Goal: Task Accomplishment & Management: Manage account settings

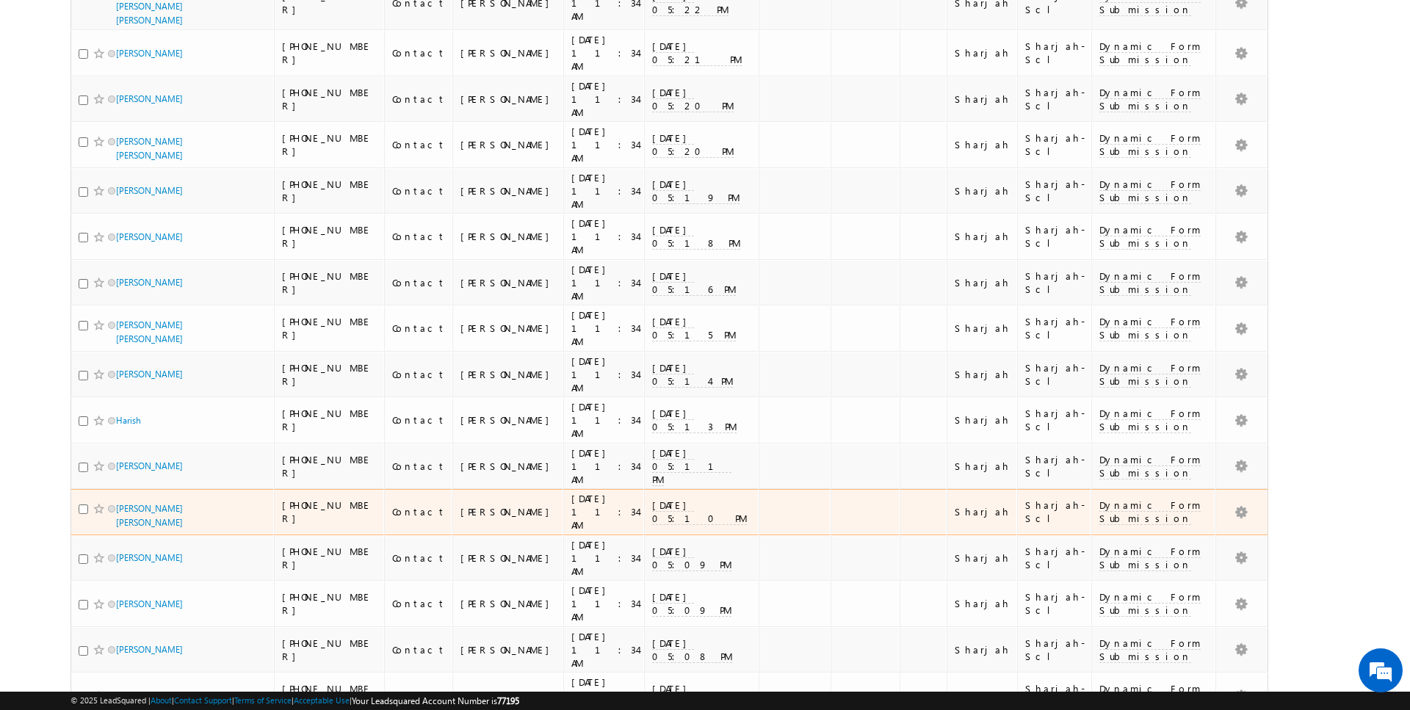
scroll to position [2921, 0]
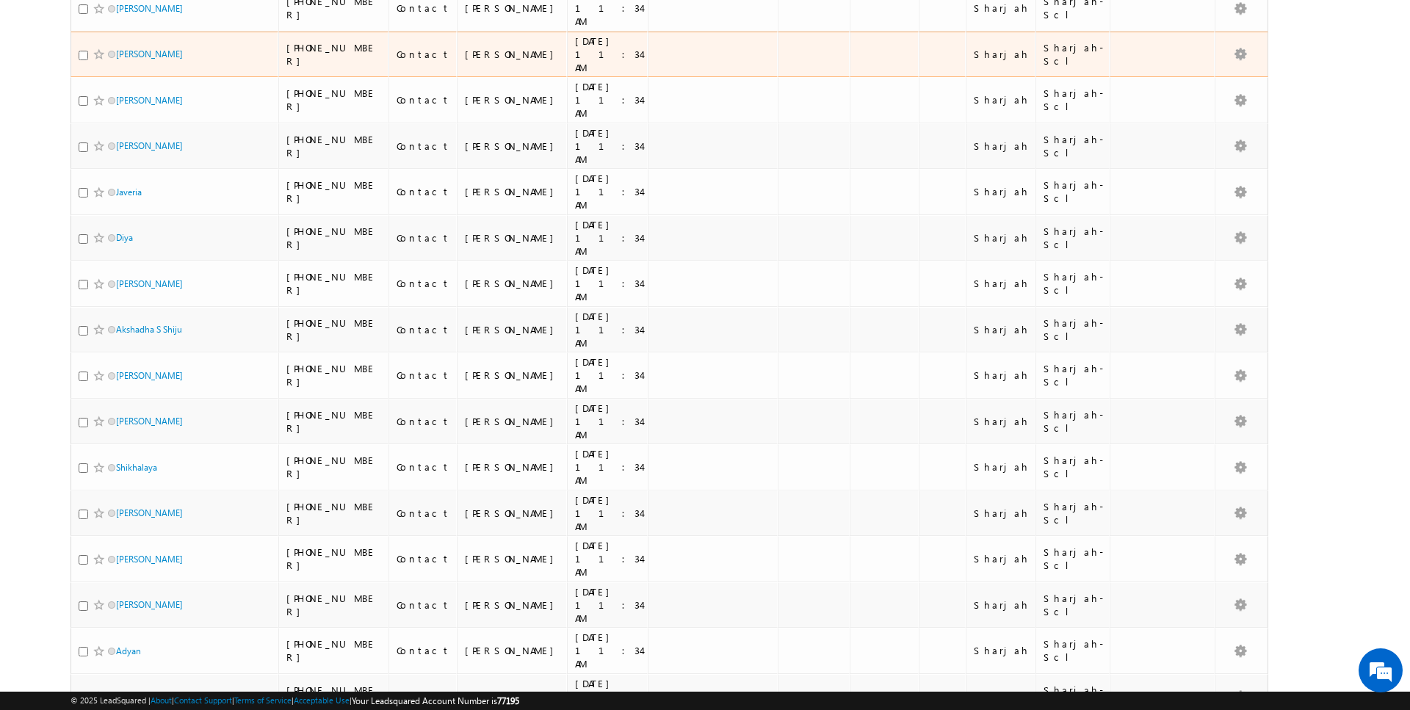
scroll to position [0, 0]
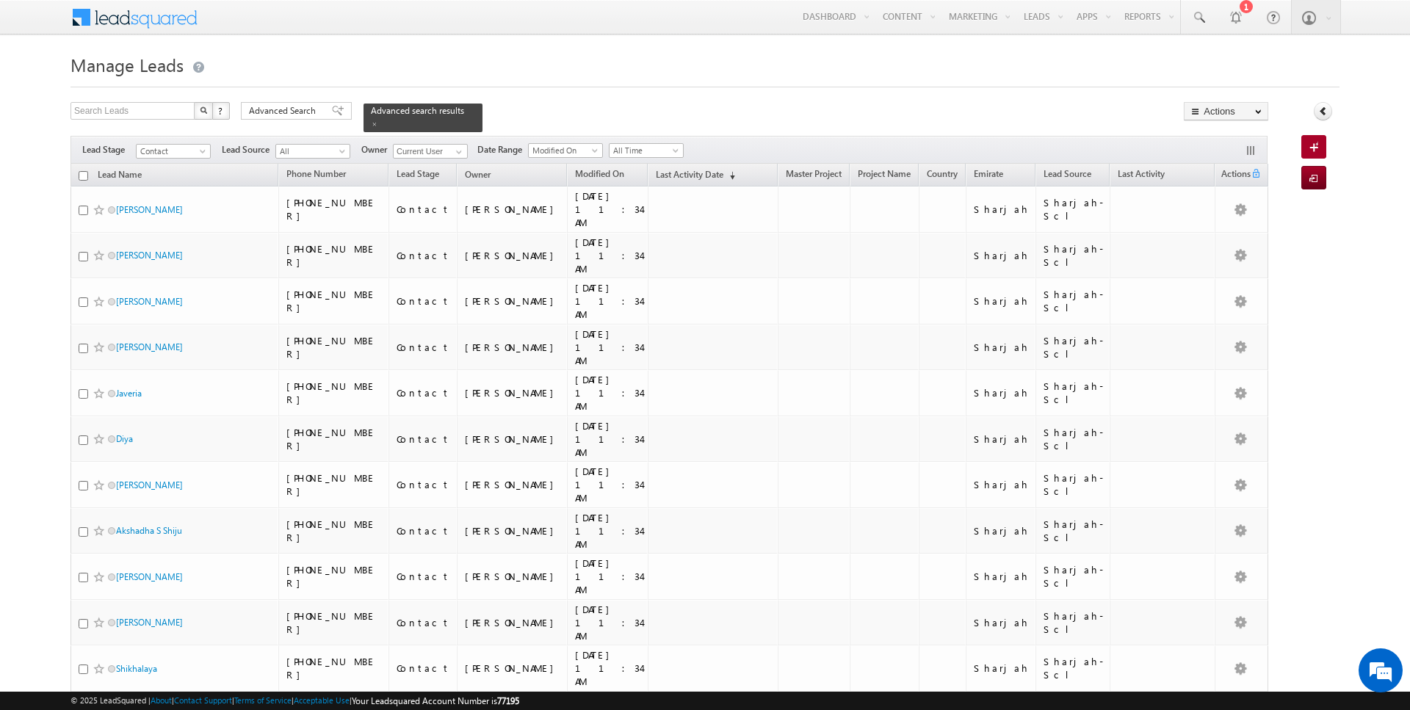
click at [87, 176] on input "checkbox" at bounding box center [84, 176] width 10 height 10
checkbox input "true"
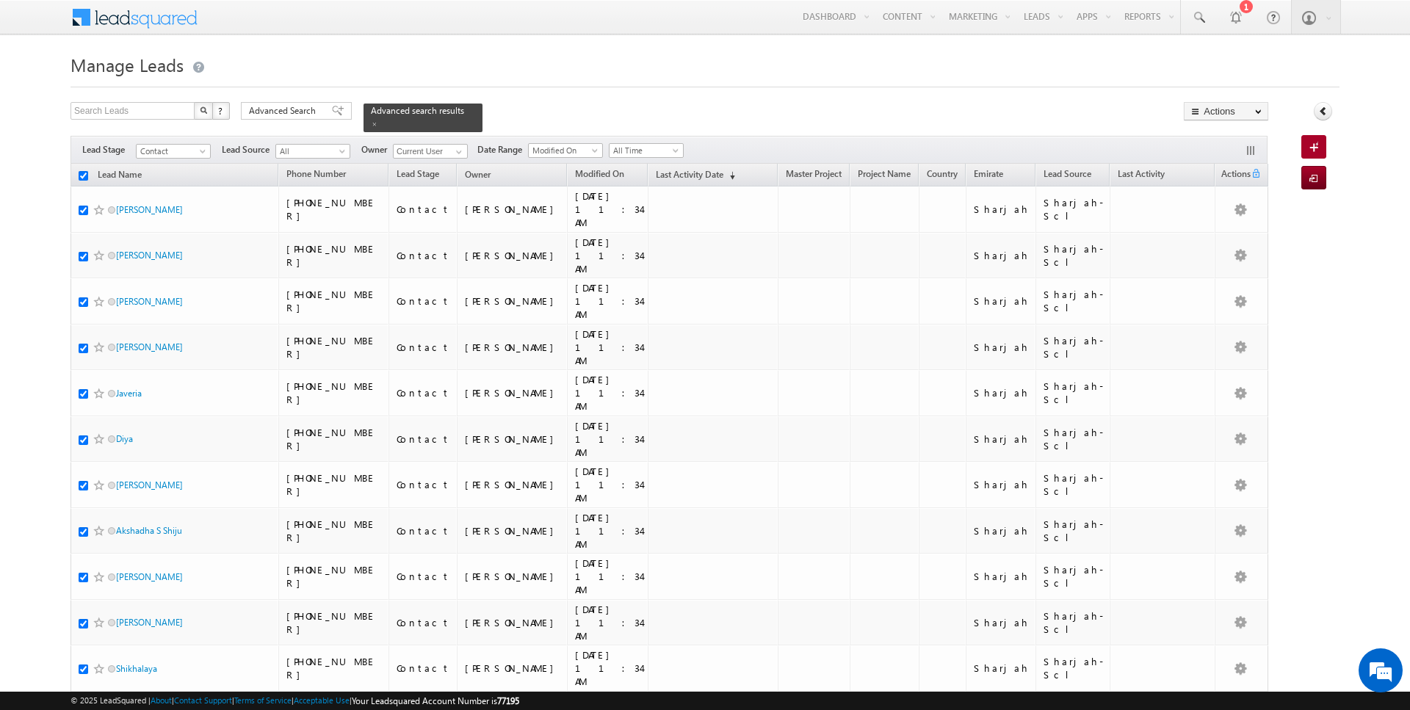
checkbox input "true"
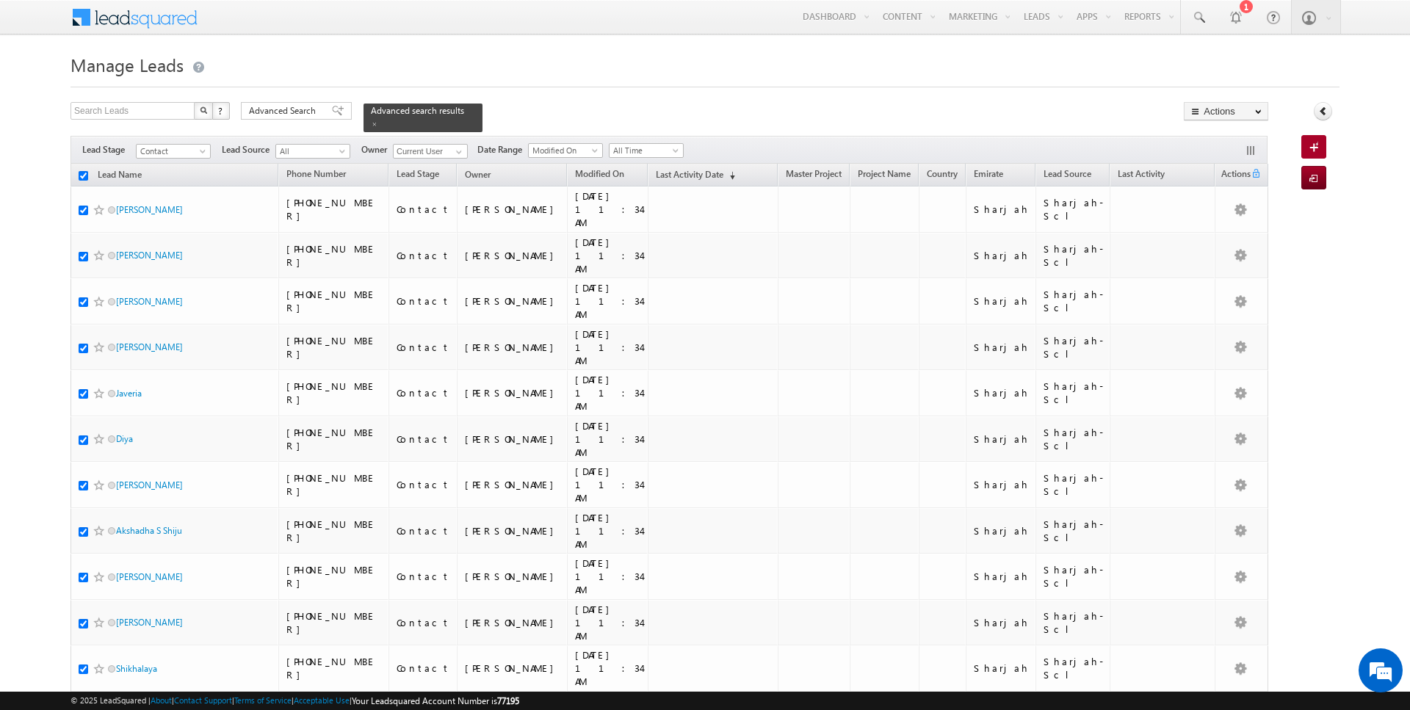
checkbox input "true"
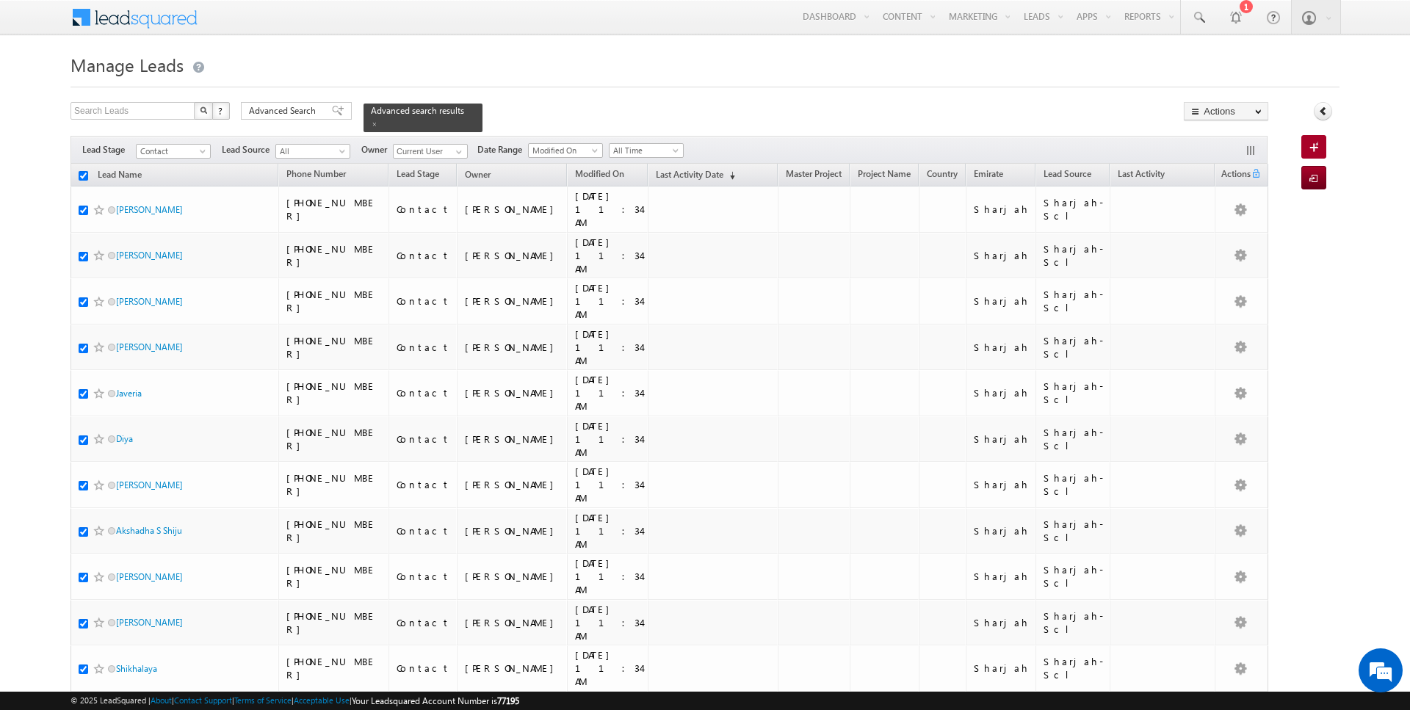
checkbox input "true"
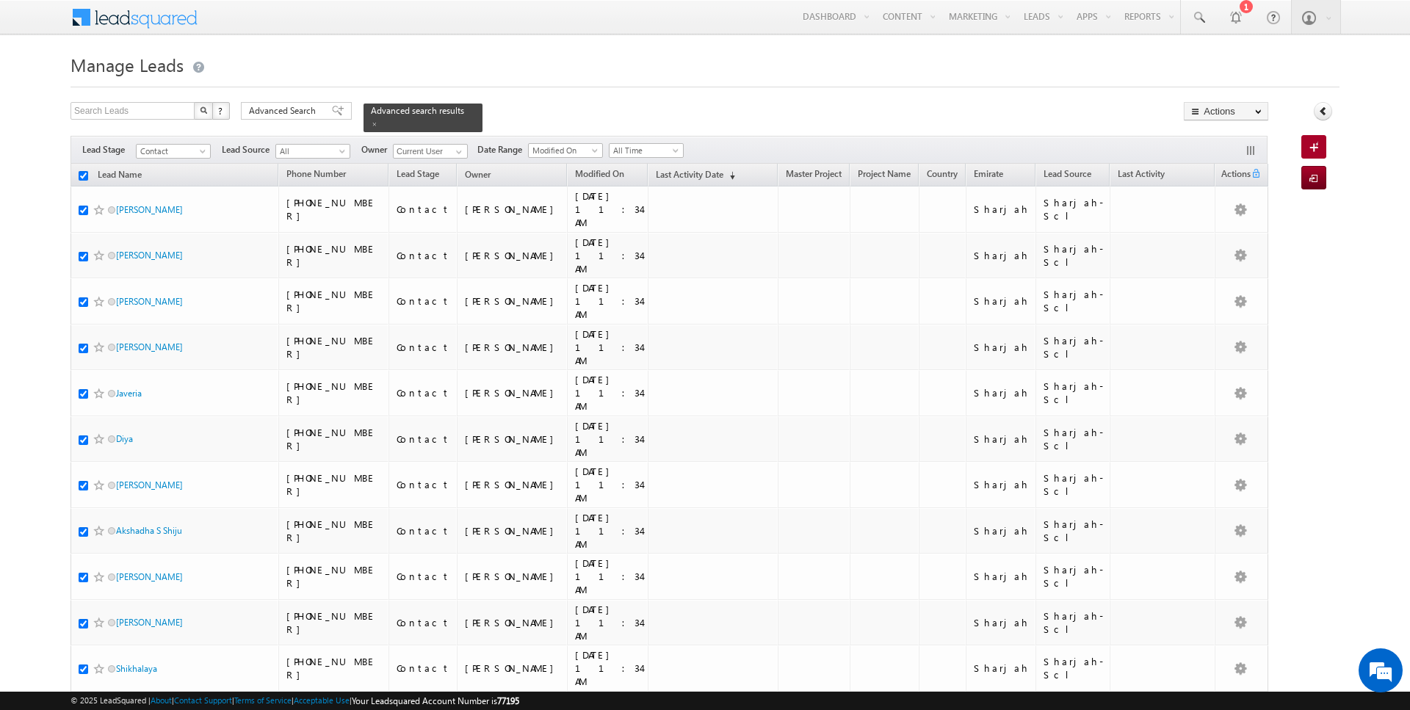
checkbox input "true"
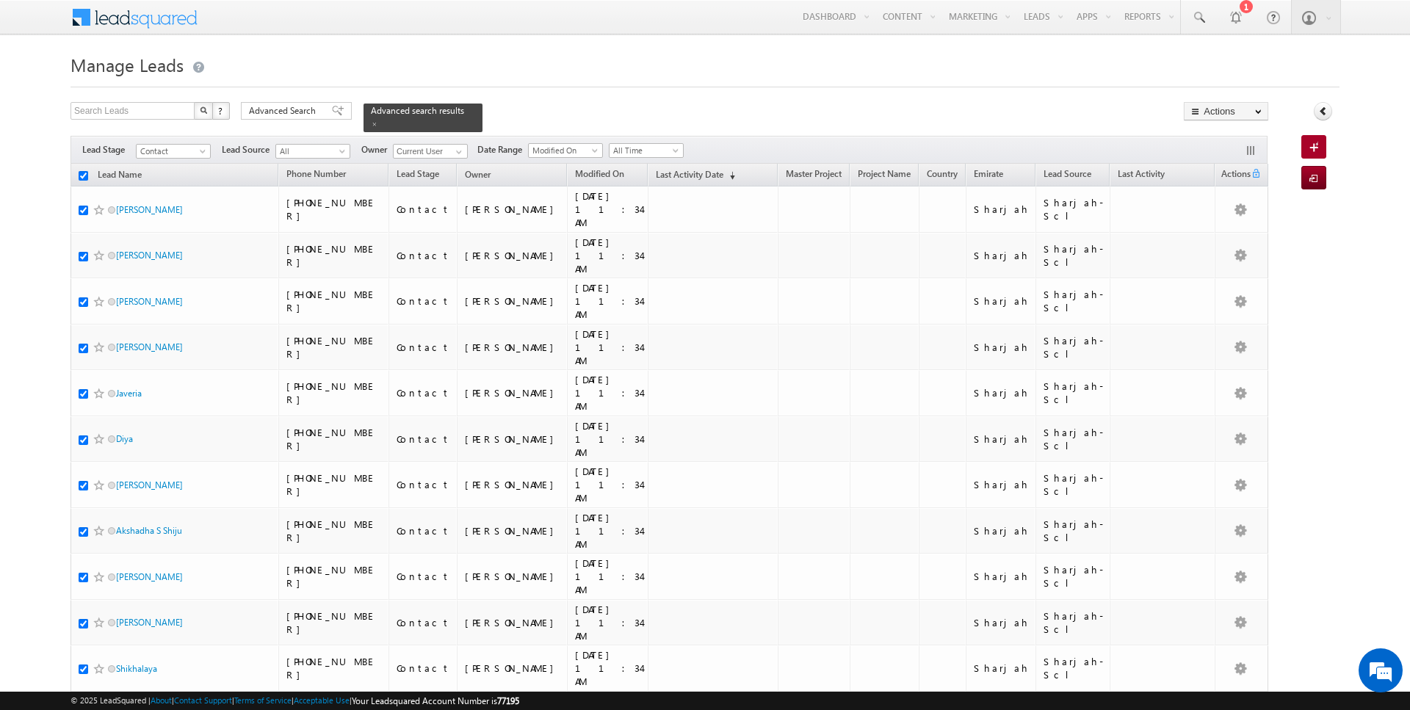
checkbox input "true"
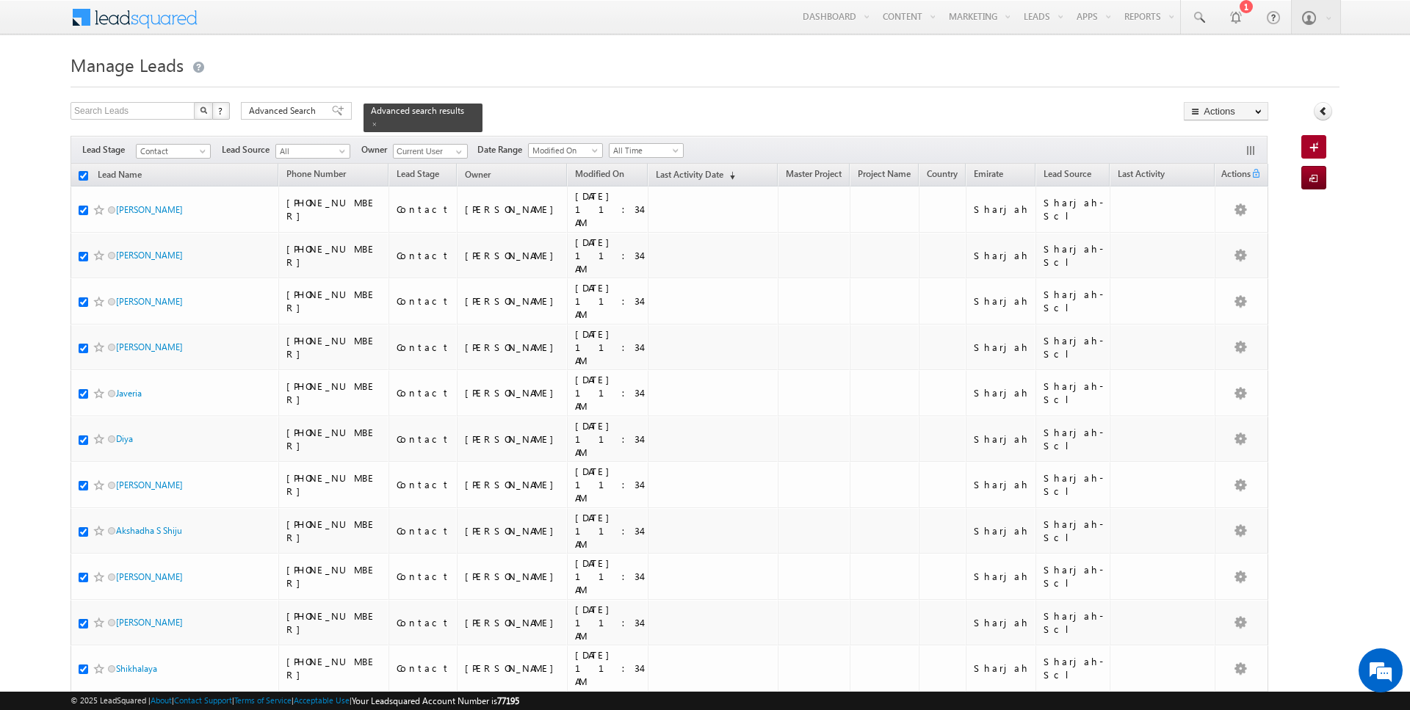
checkbox input "true"
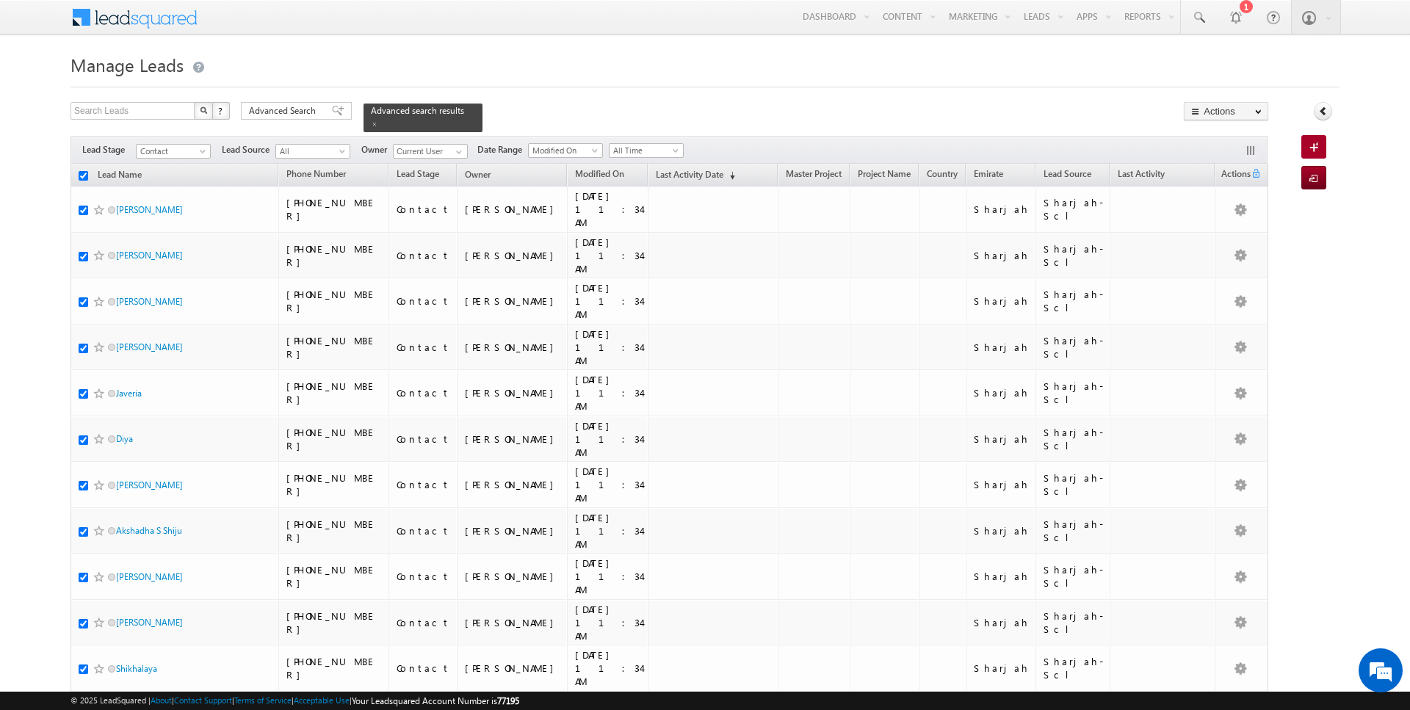
checkbox input "true"
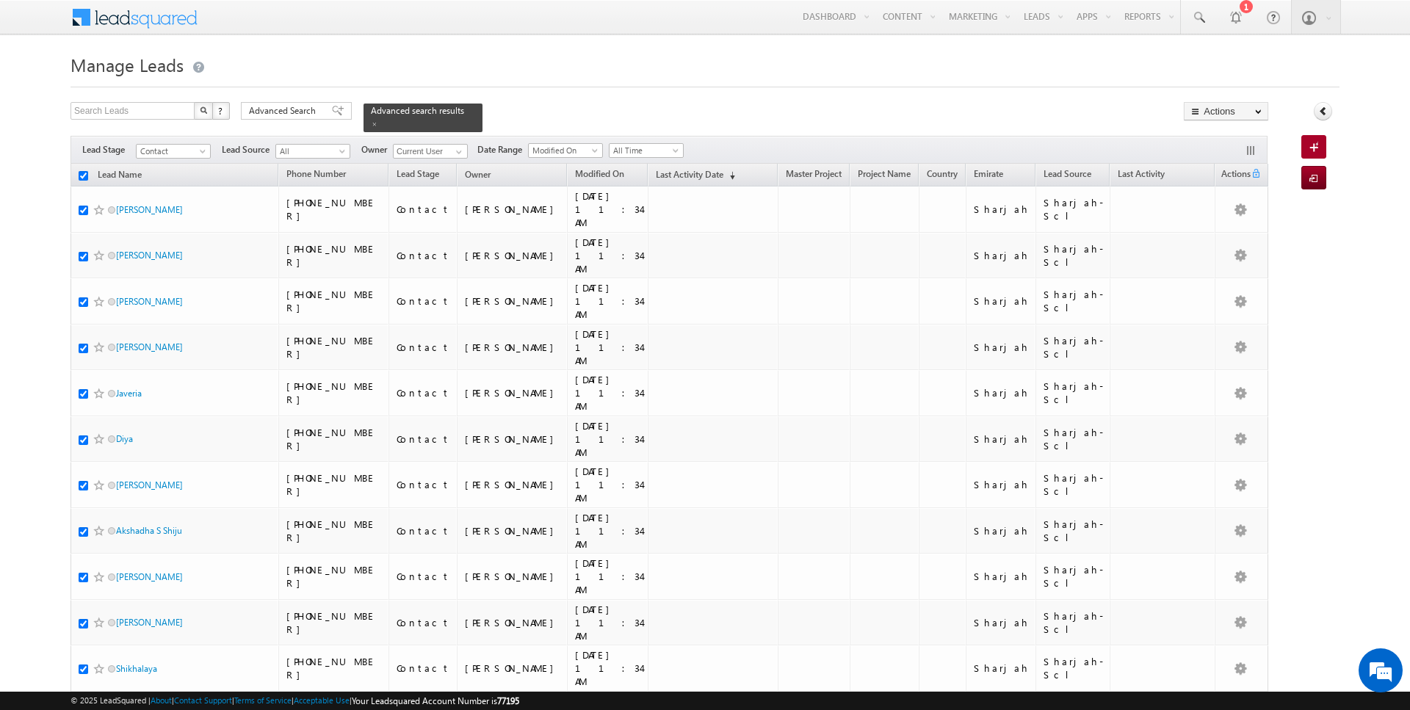
checkbox input "true"
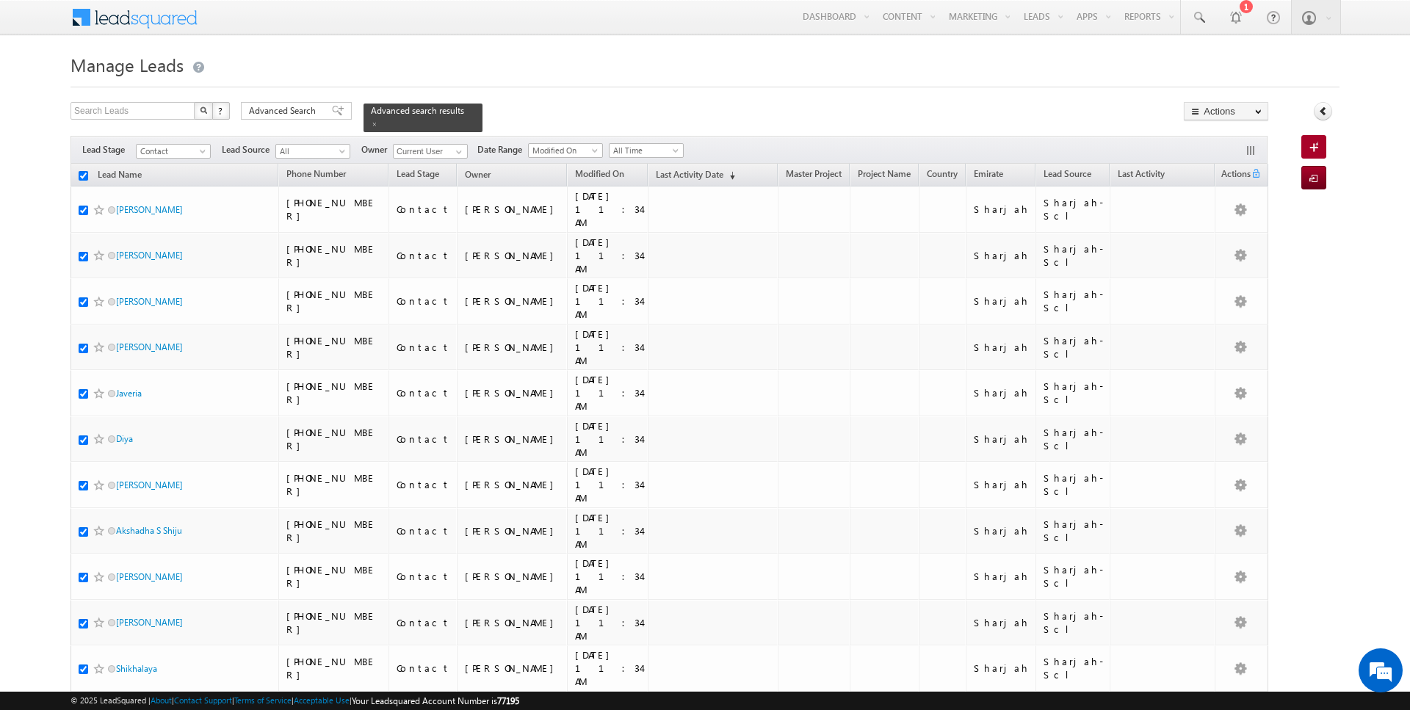
checkbox input "true"
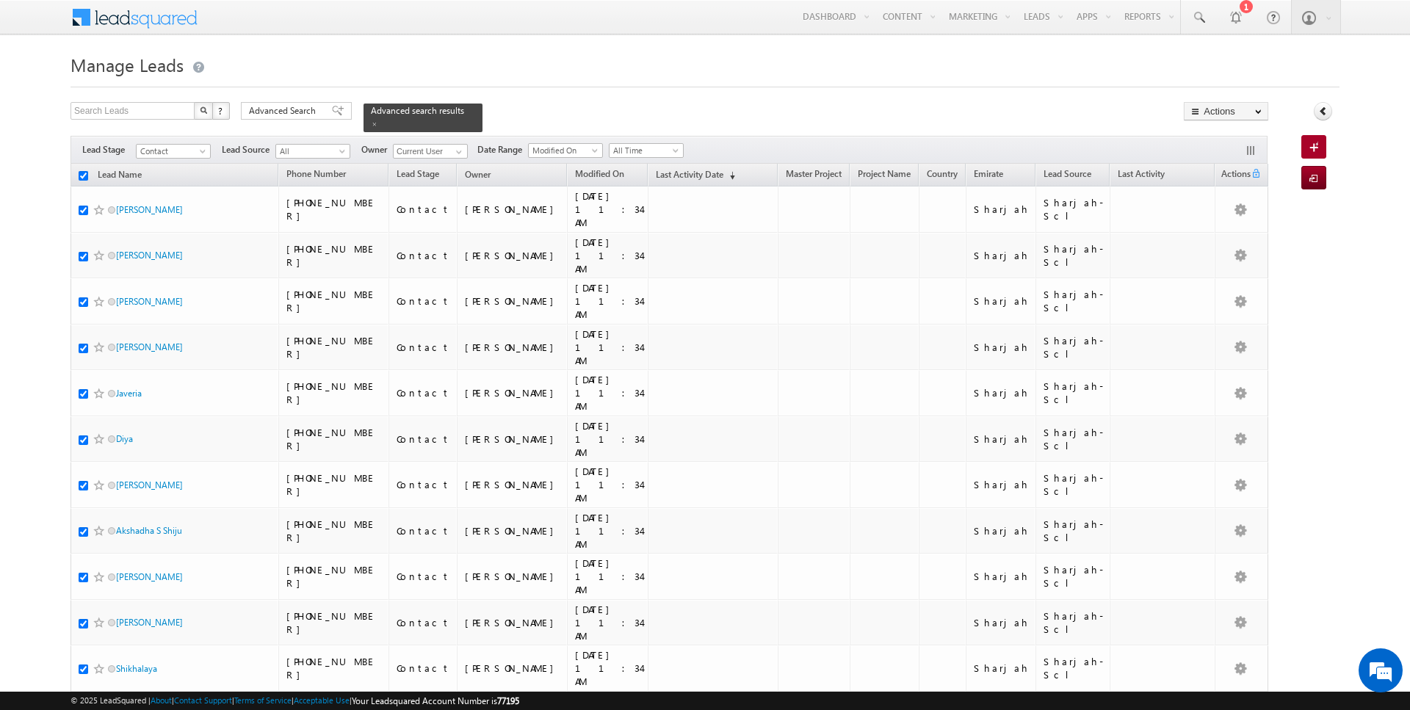
checkbox input "true"
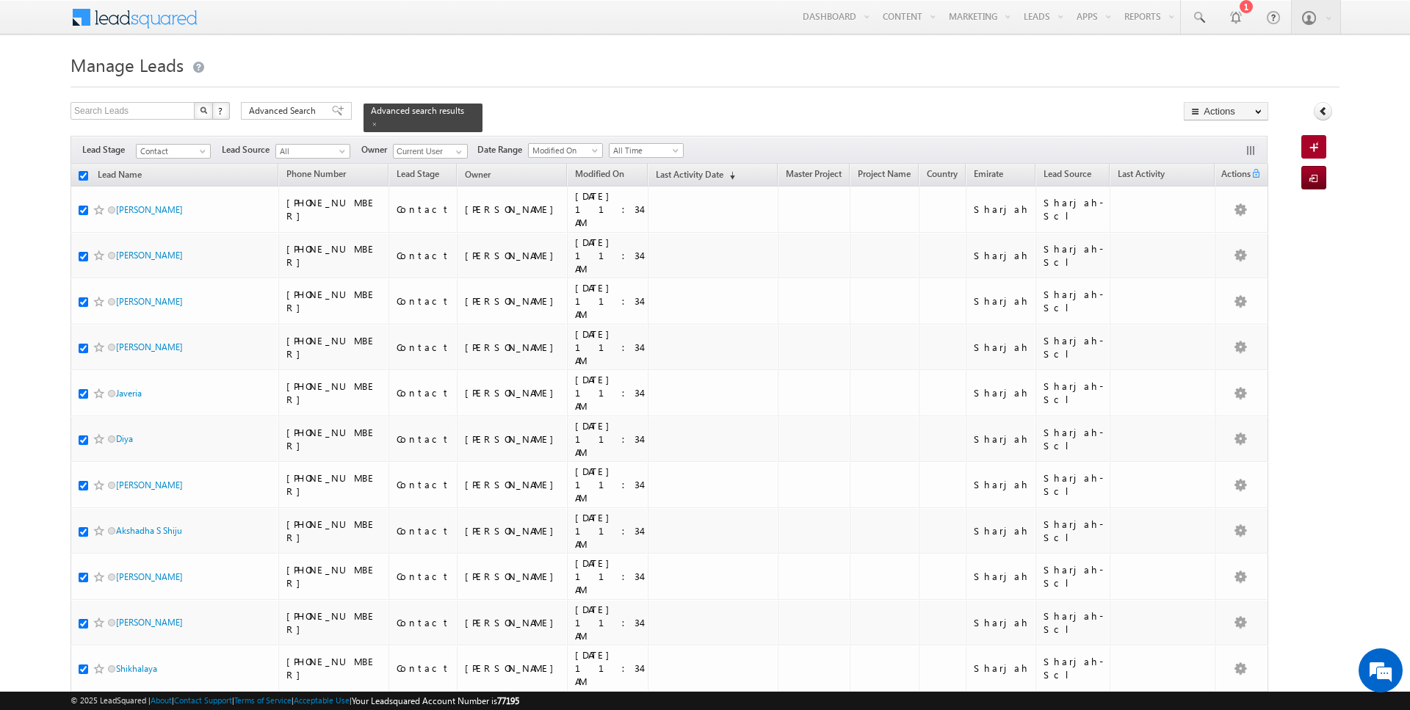
checkbox input "true"
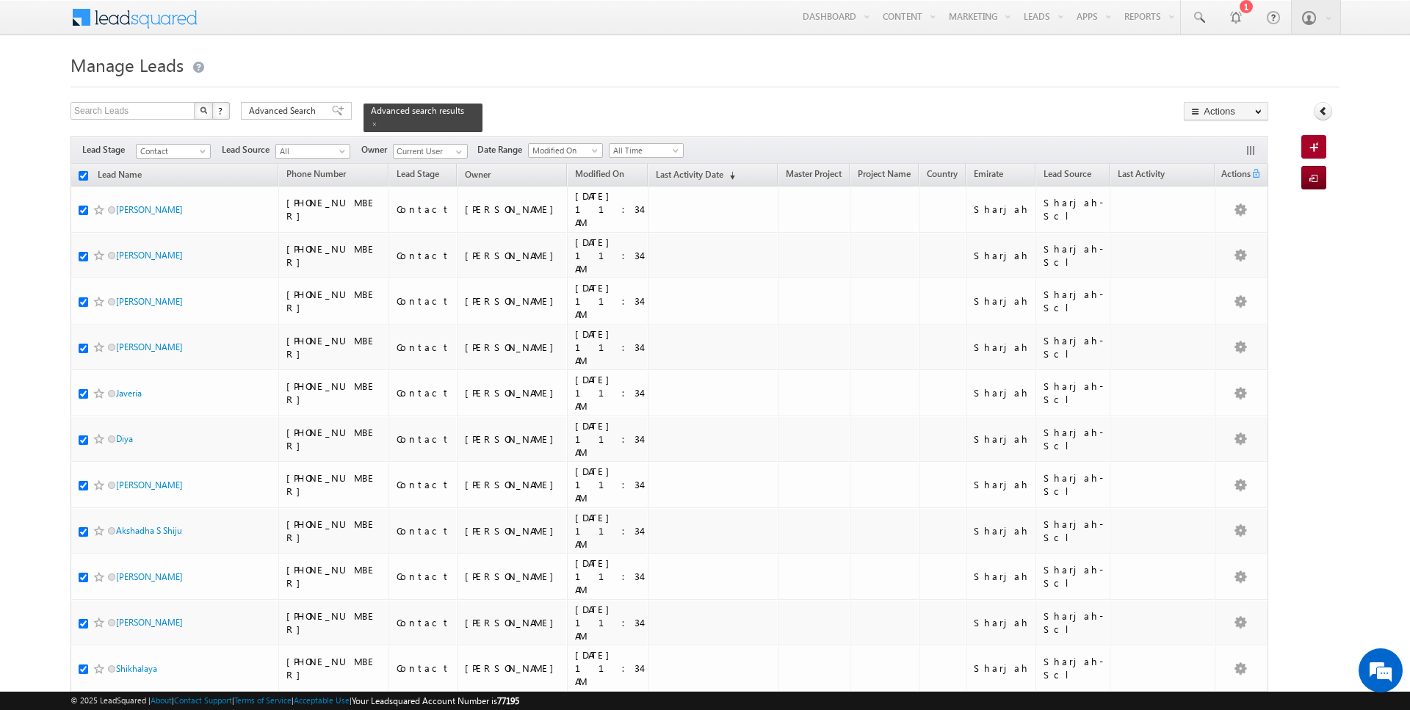
checkbox input "true"
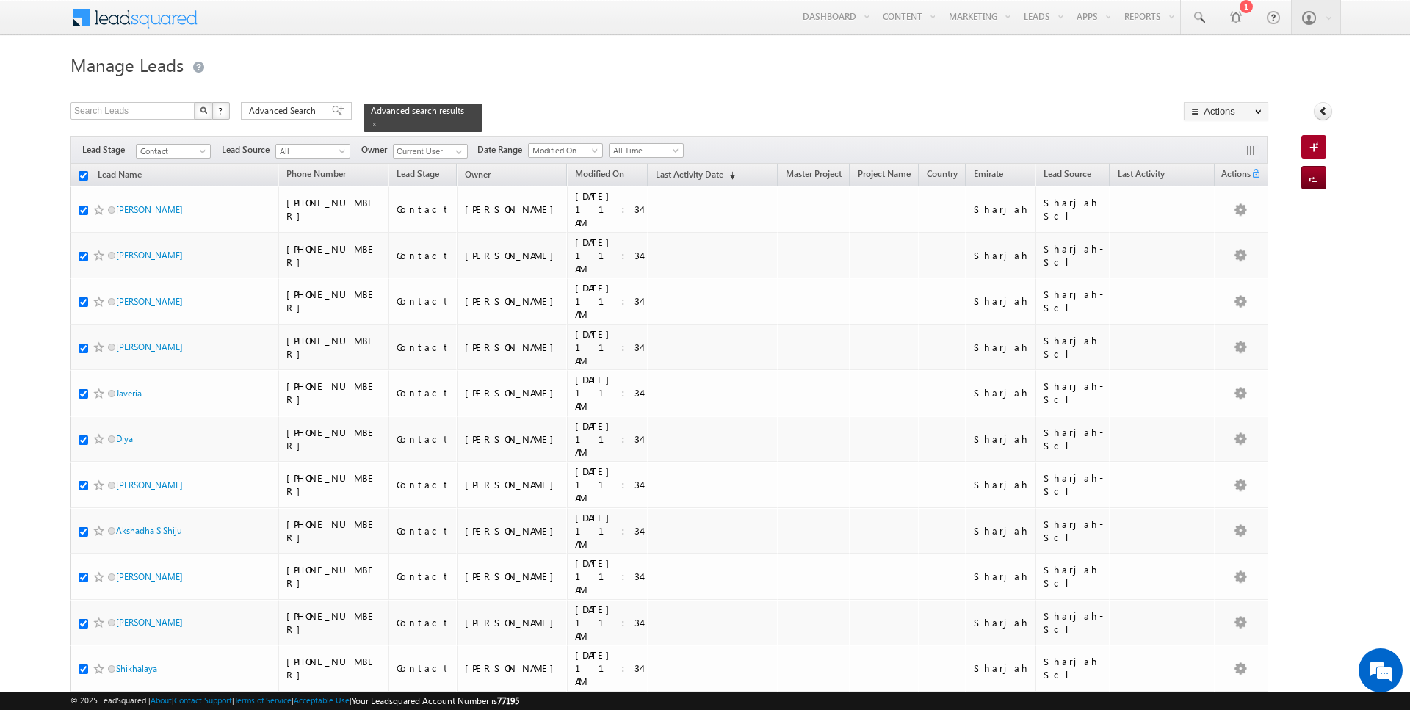
checkbox input "true"
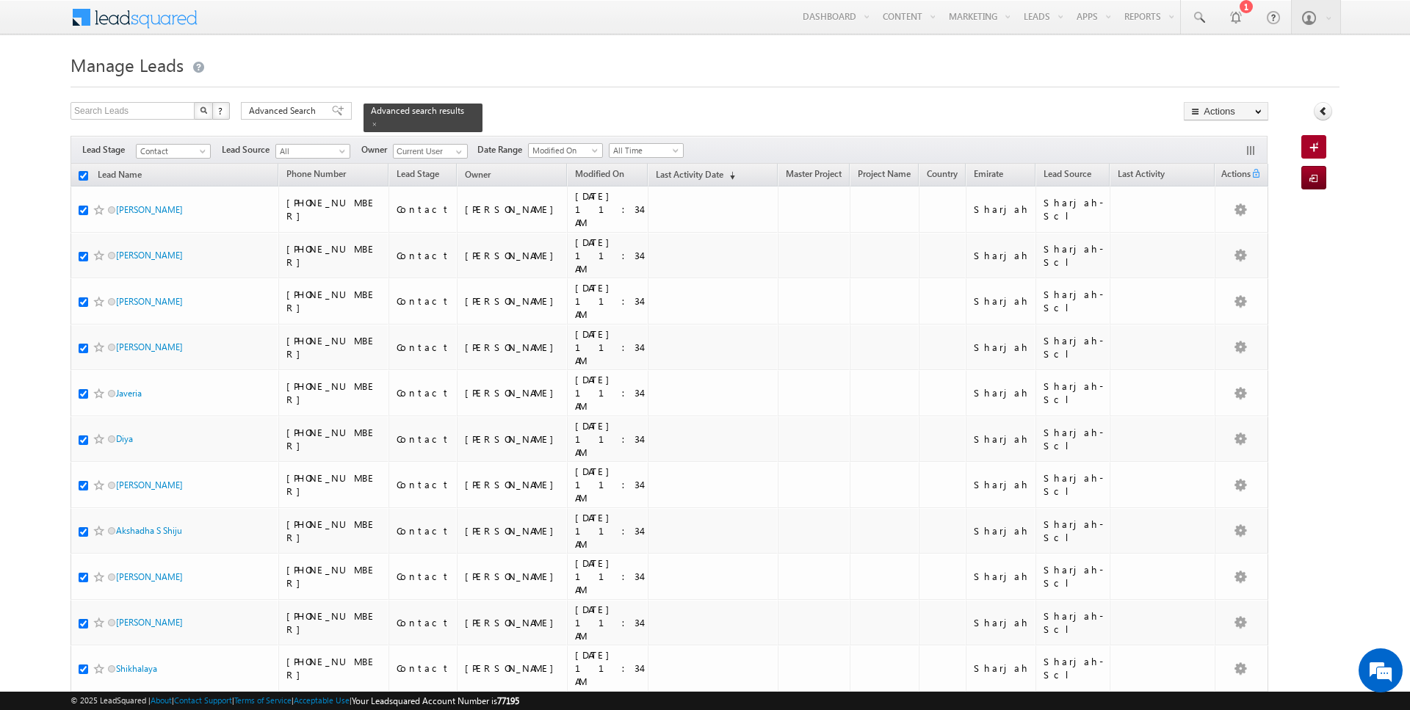
checkbox input "true"
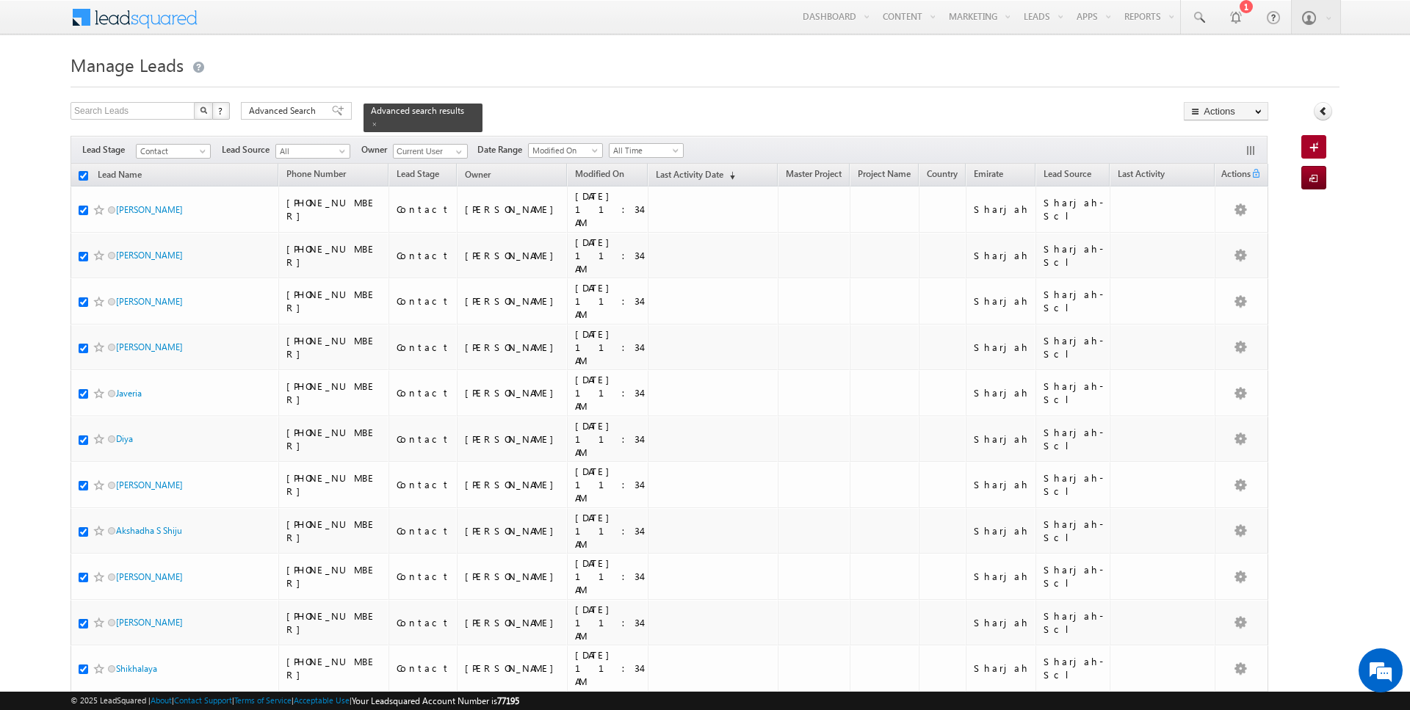
checkbox input "true"
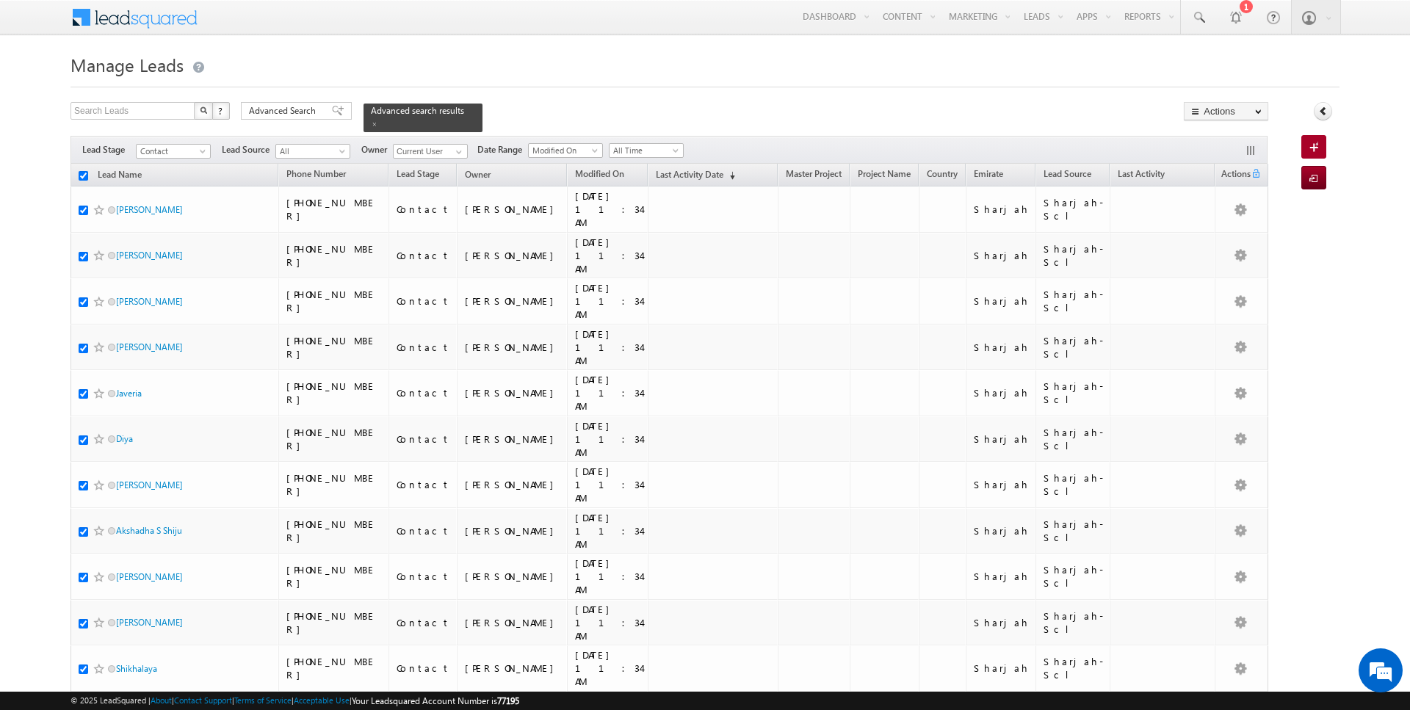
checkbox input "true"
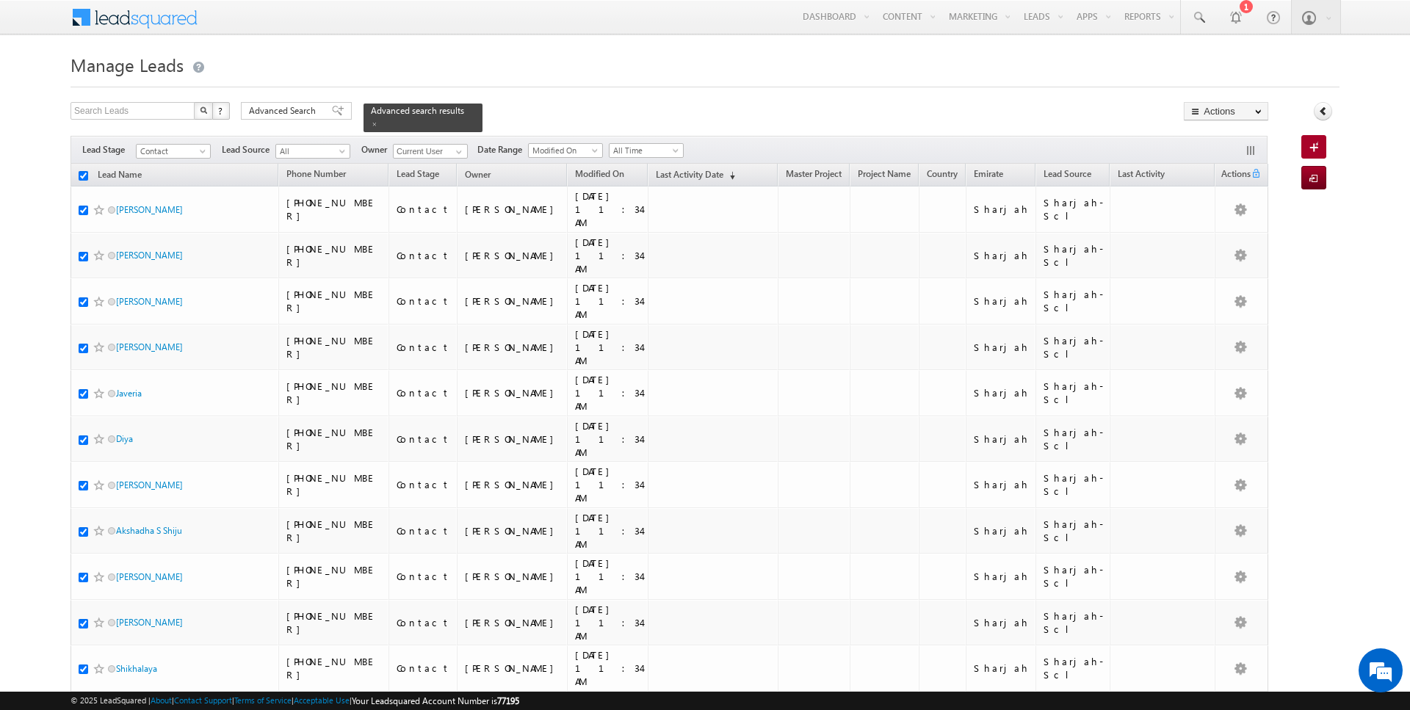
checkbox input "true"
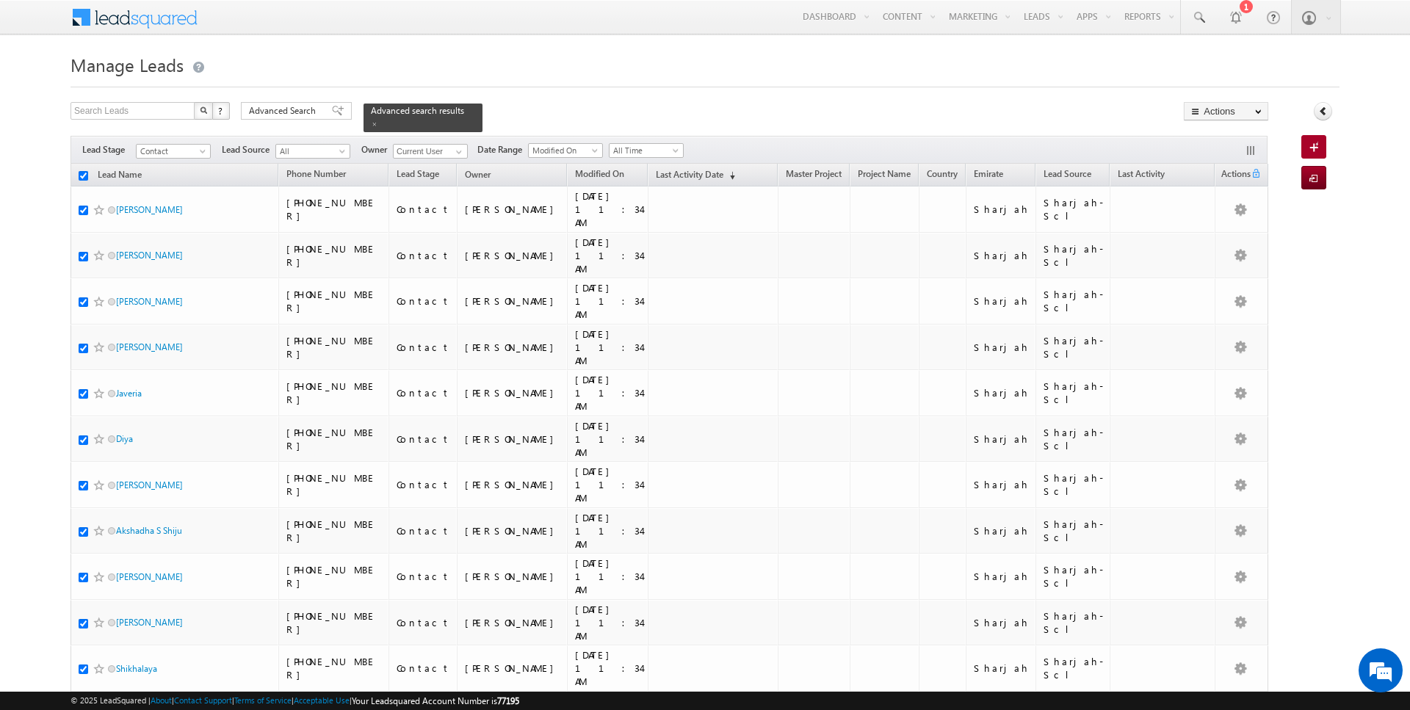
checkbox input "true"
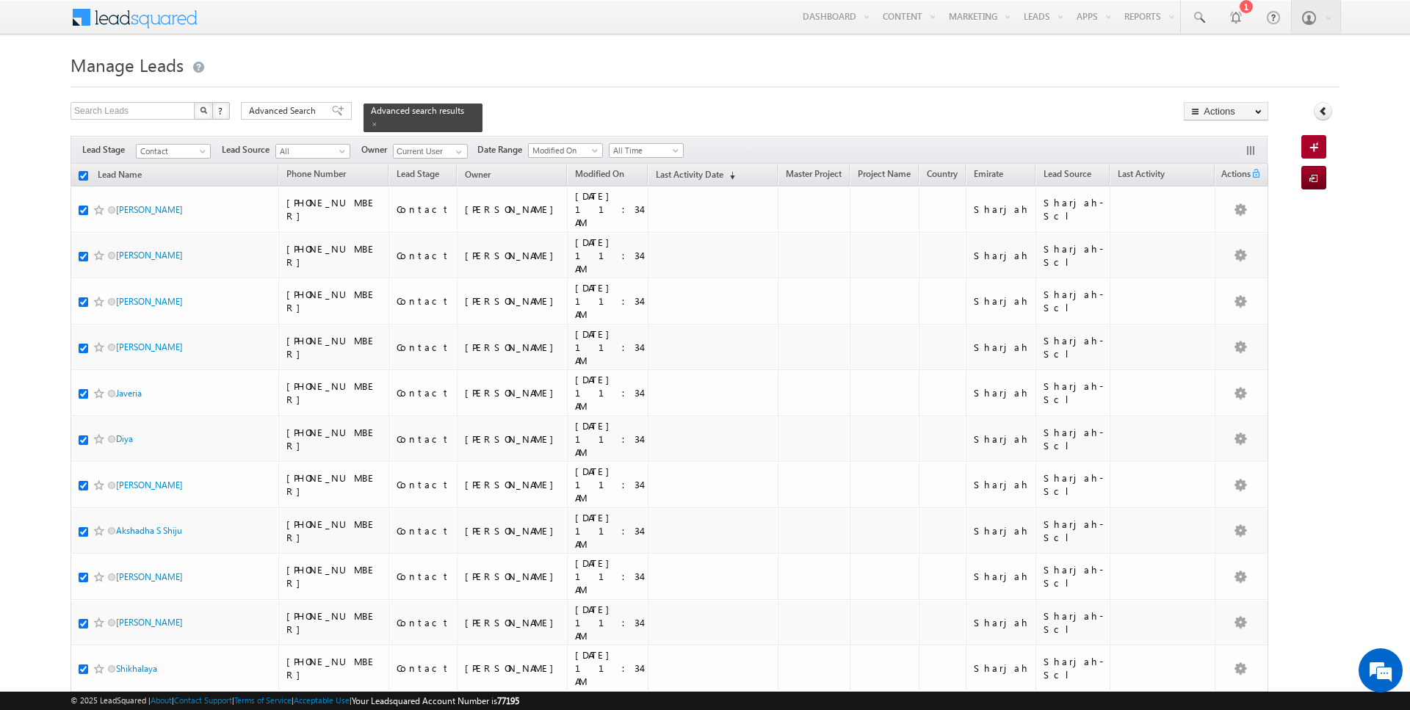
checkbox input "true"
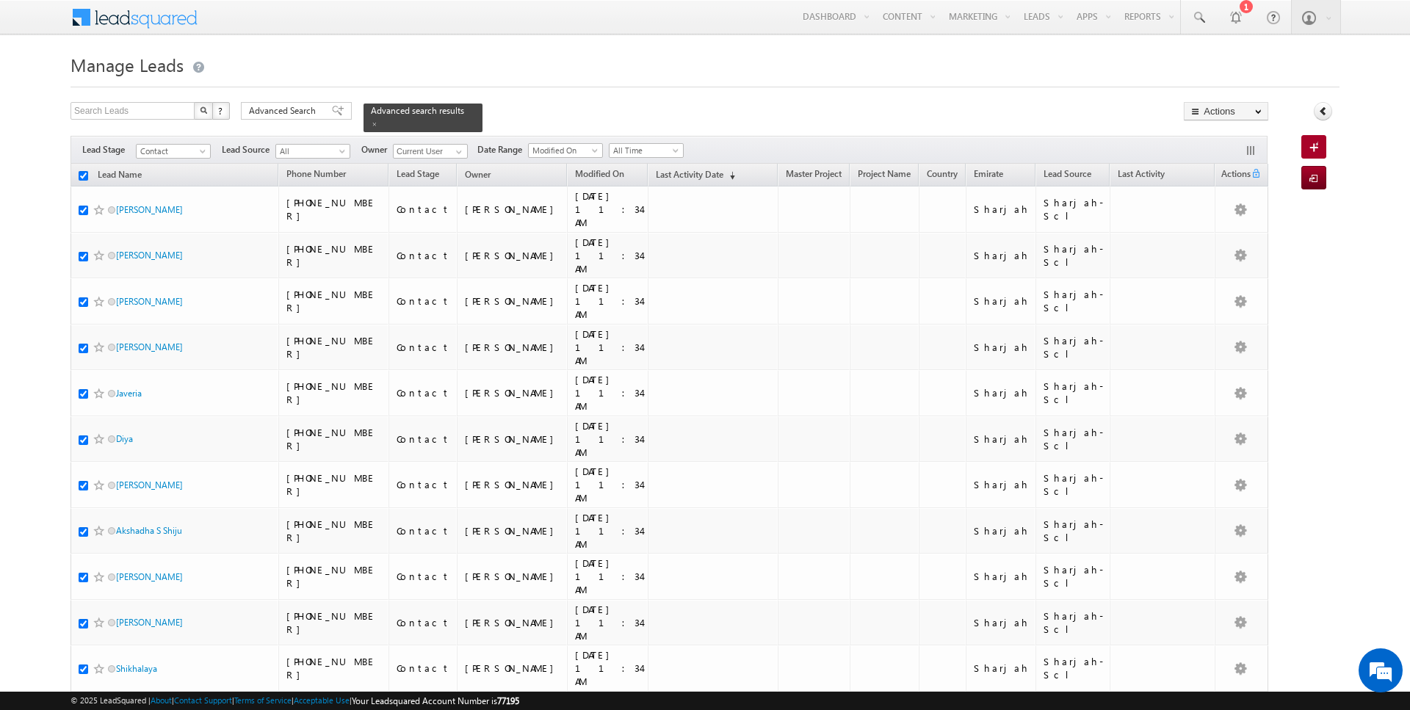
checkbox input "true"
click at [1227, 237] on link "Change Owner" at bounding box center [1226, 238] width 83 height 18
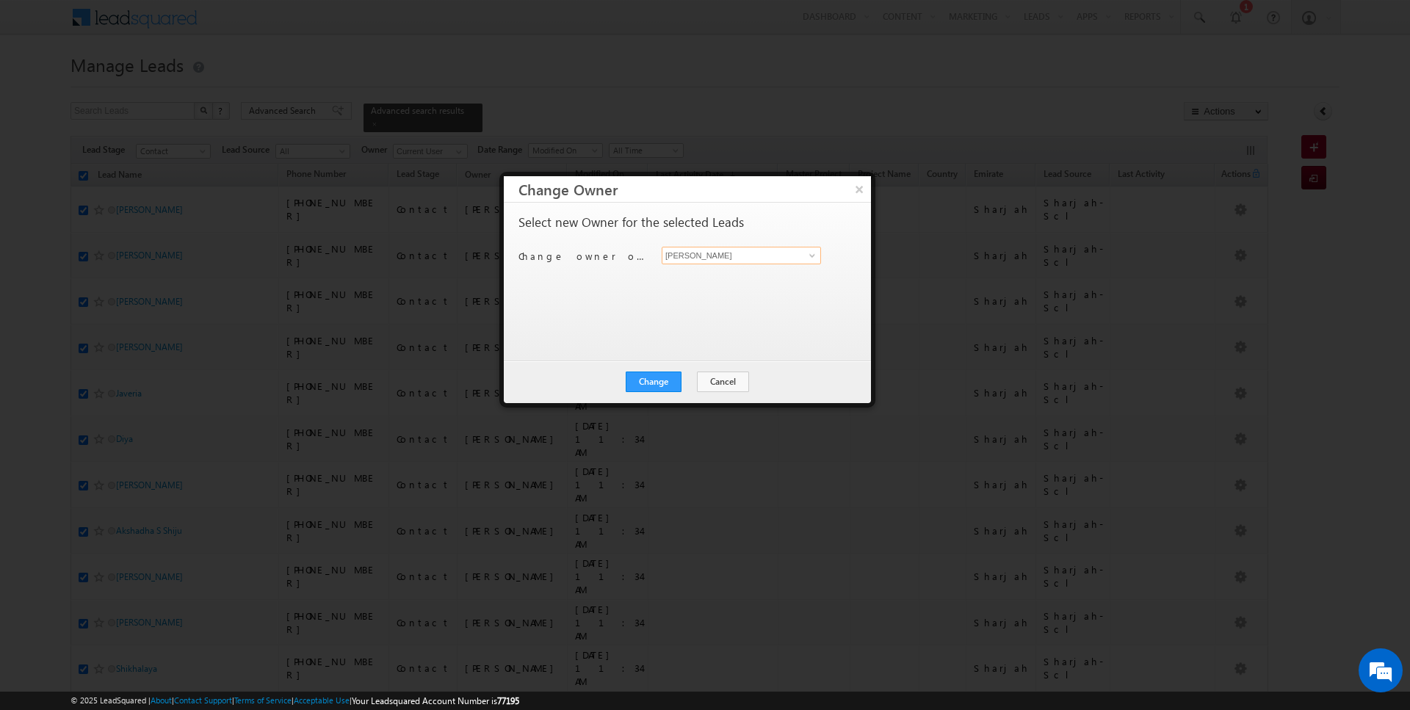
click at [720, 251] on input "[PERSON_NAME]" at bounding box center [741, 256] width 159 height 18
type input "Kartik Sharma"
click at [659, 375] on button "Change" at bounding box center [654, 382] width 56 height 21
click at [685, 383] on button "Close" at bounding box center [689, 382] width 47 height 21
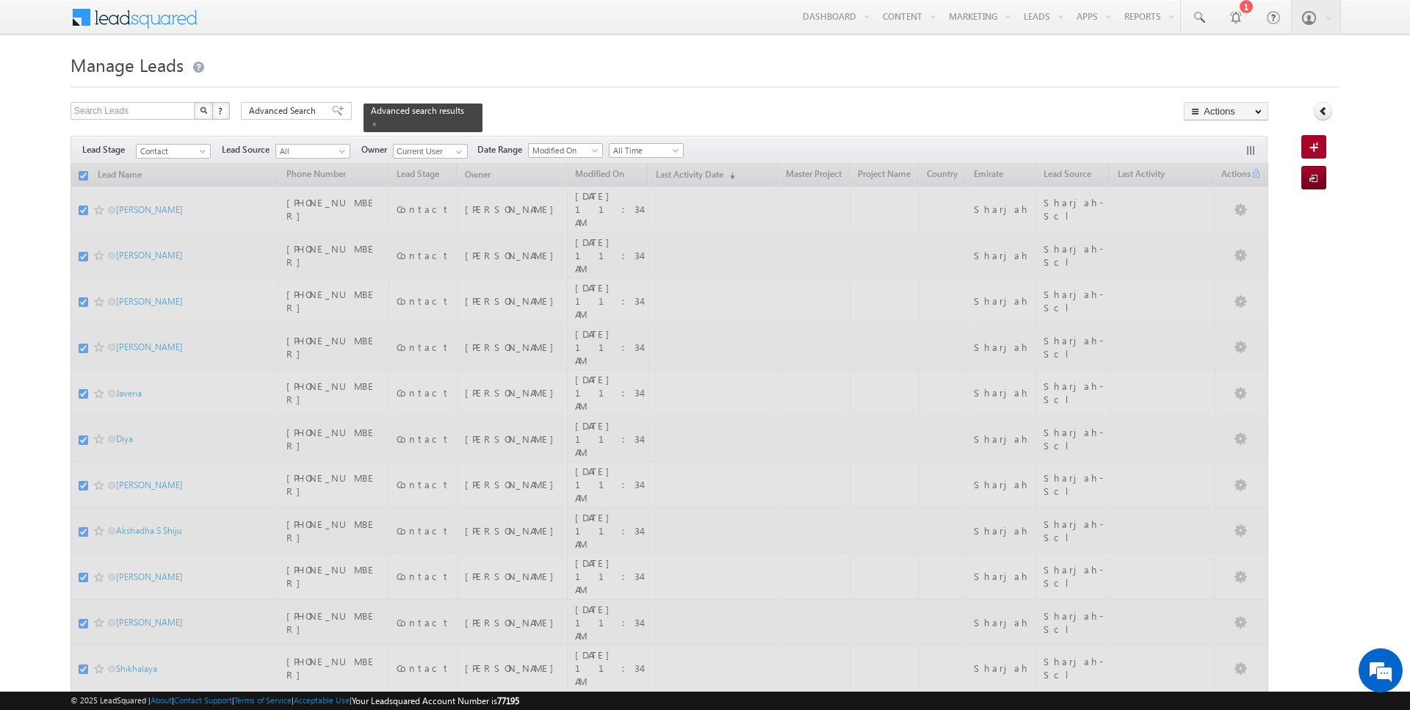
checkbox input "false"
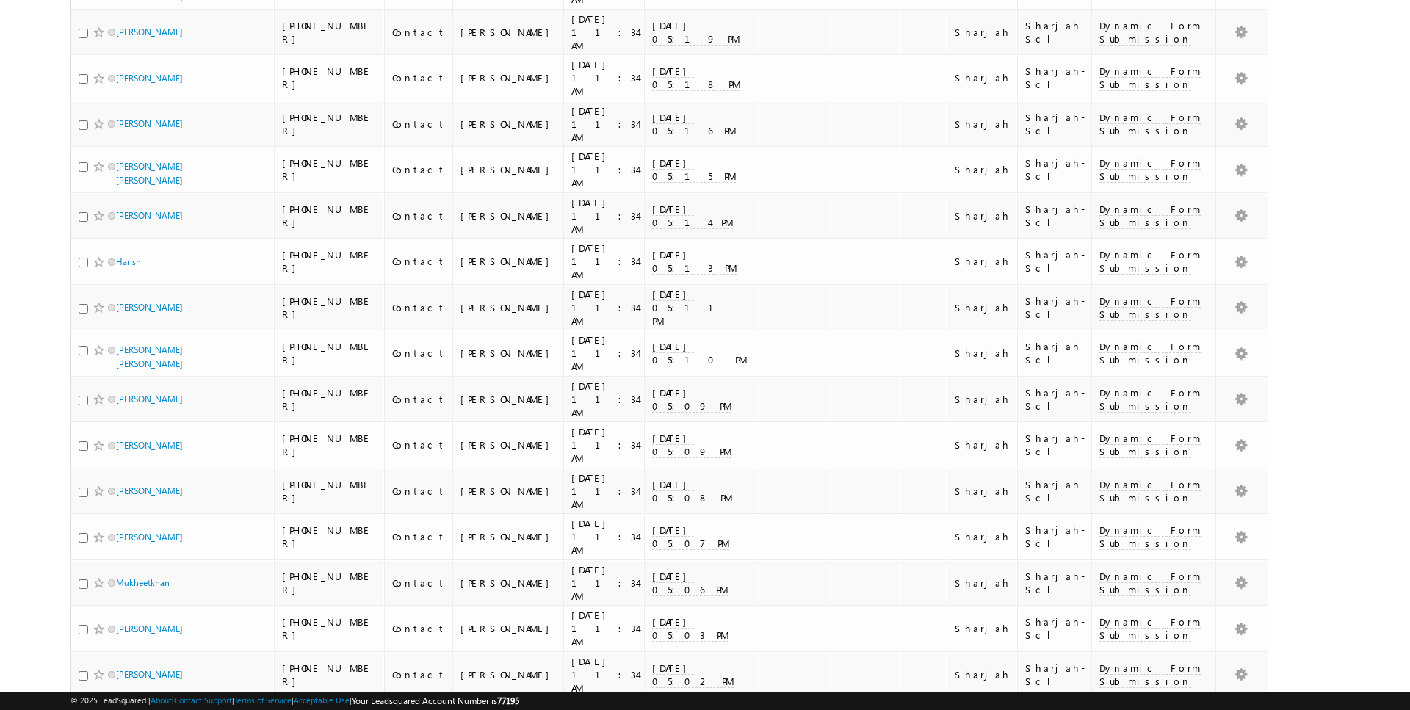
scroll to position [2921, 0]
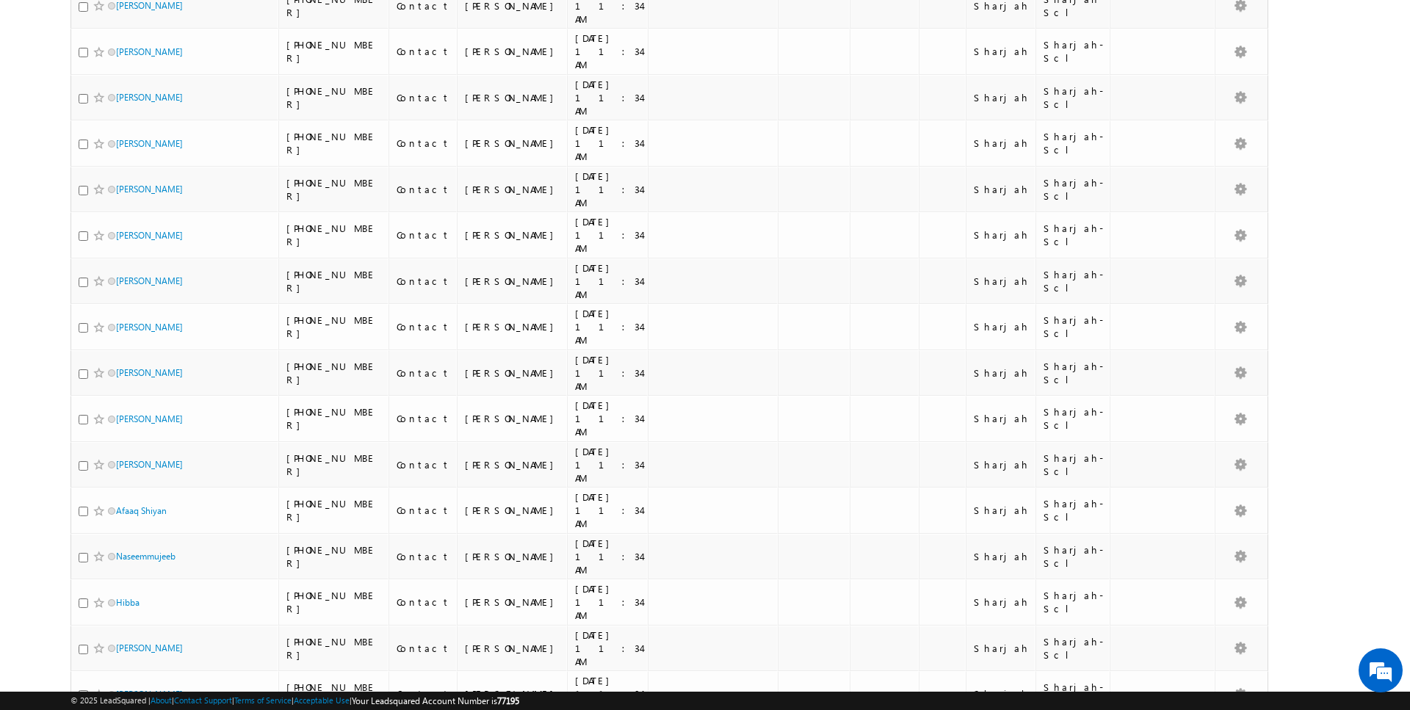
scroll to position [0, 0]
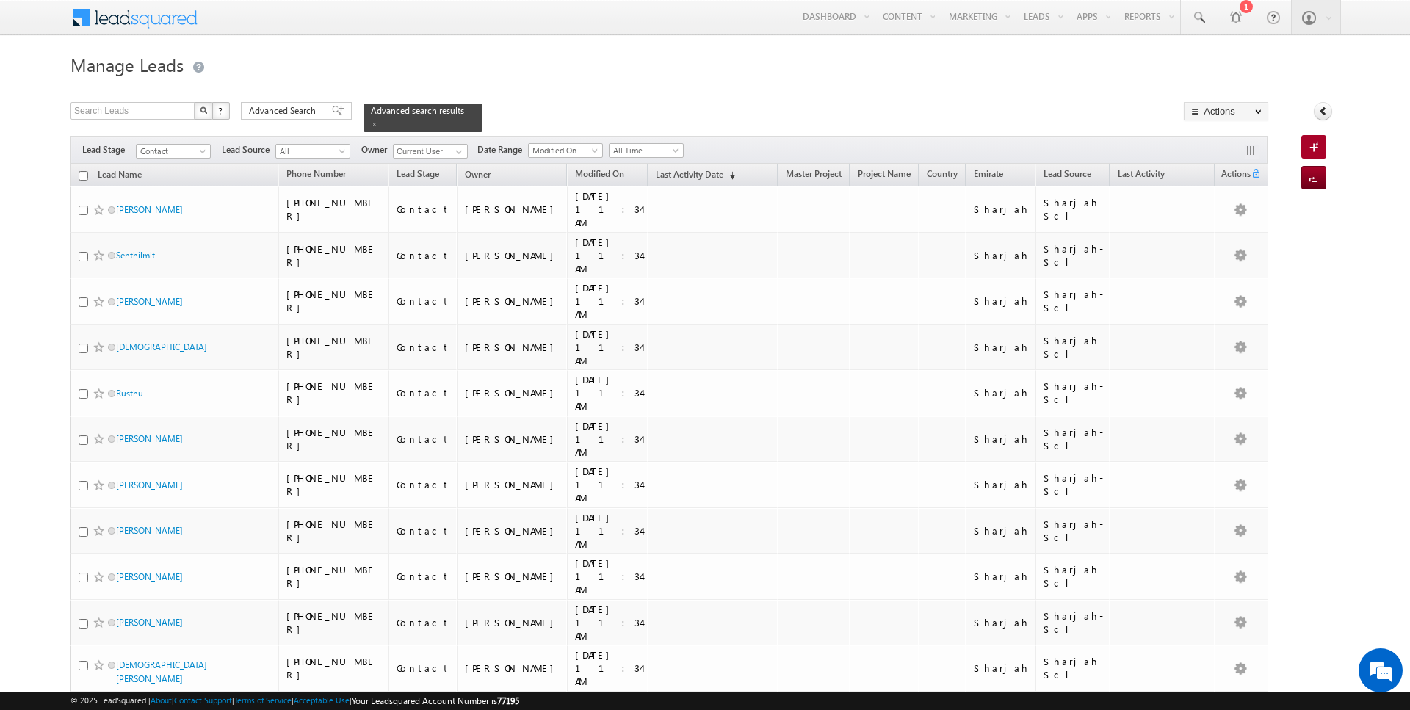
click at [83, 174] on input "checkbox" at bounding box center [84, 176] width 10 height 10
checkbox input "true"
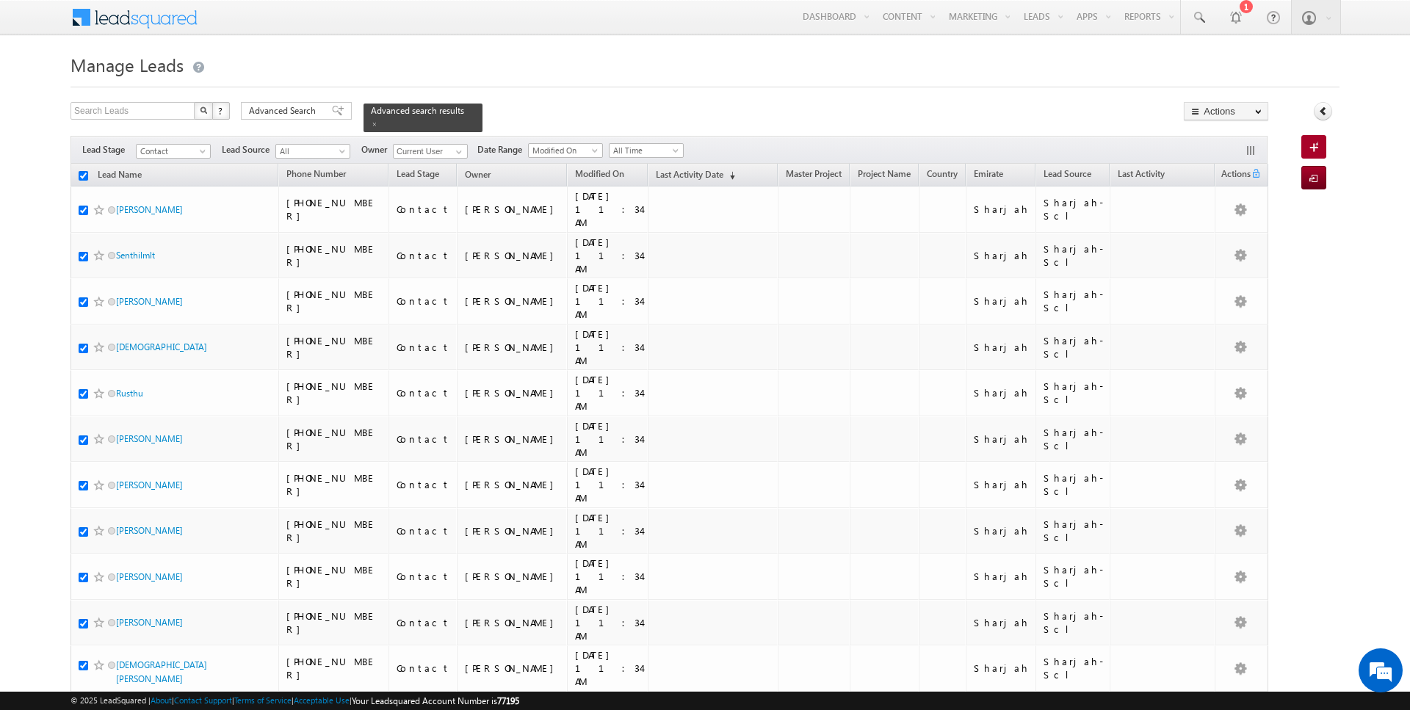
checkbox input "true"
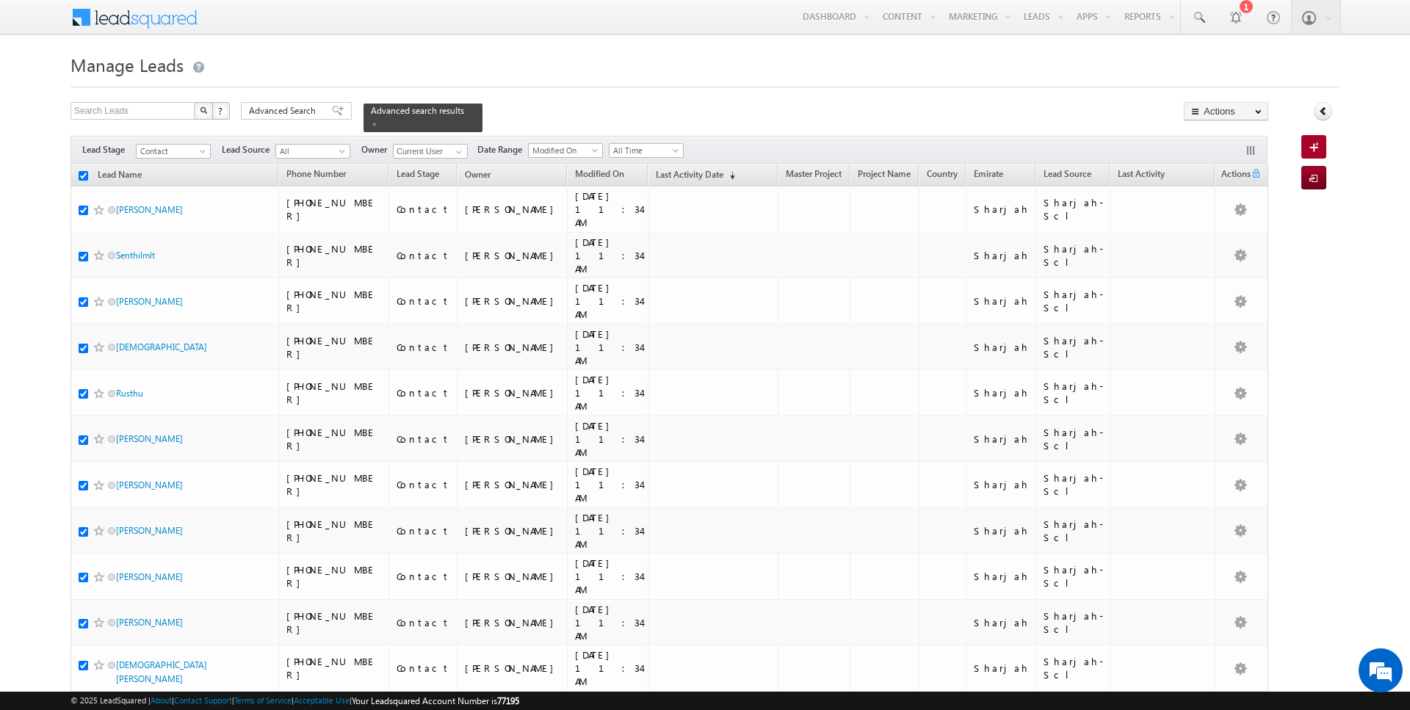
checkbox input "true"
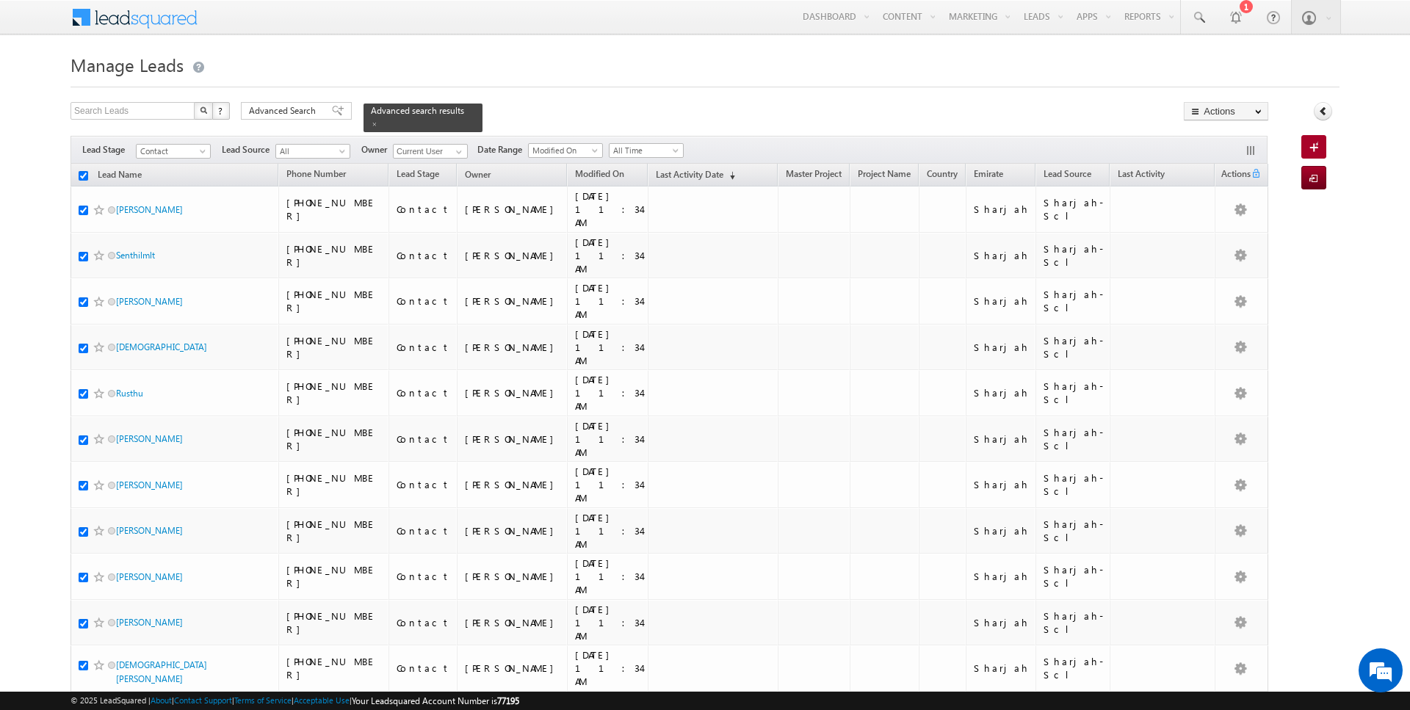
checkbox input "true"
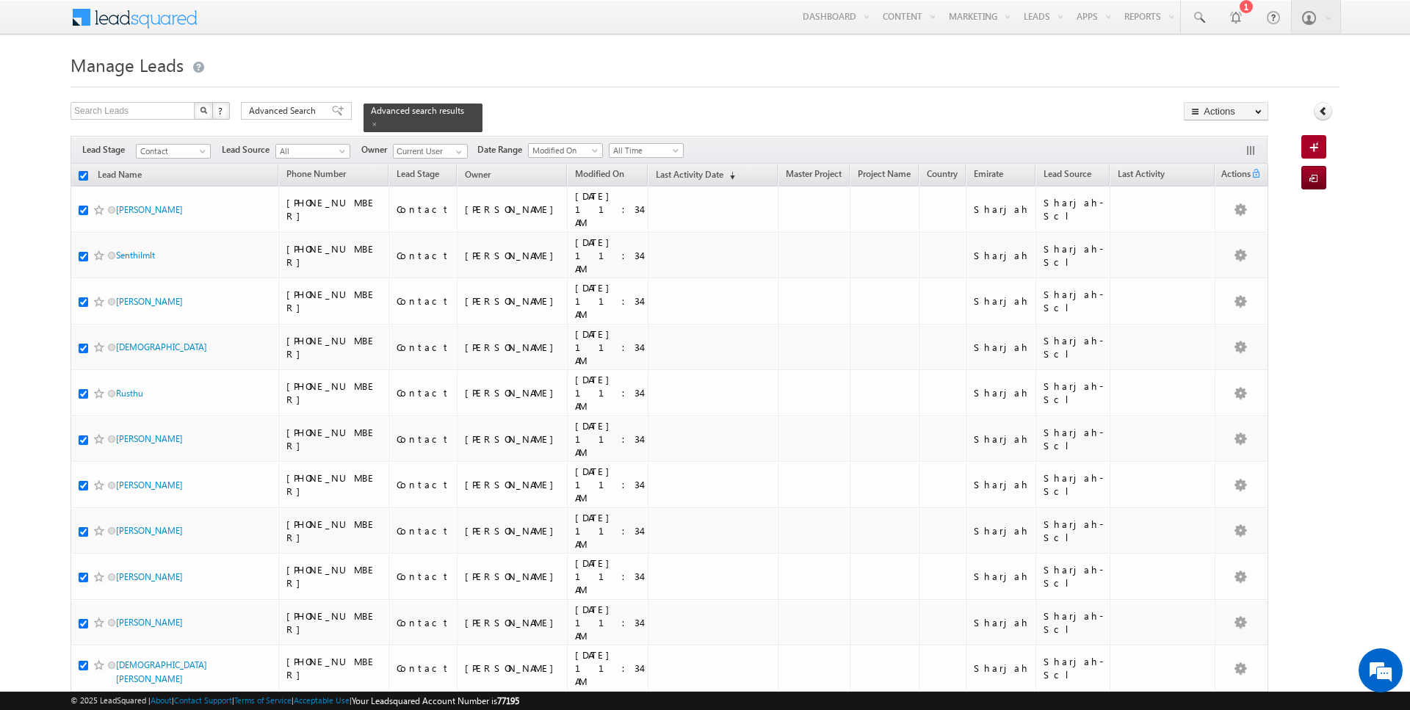
checkbox input "true"
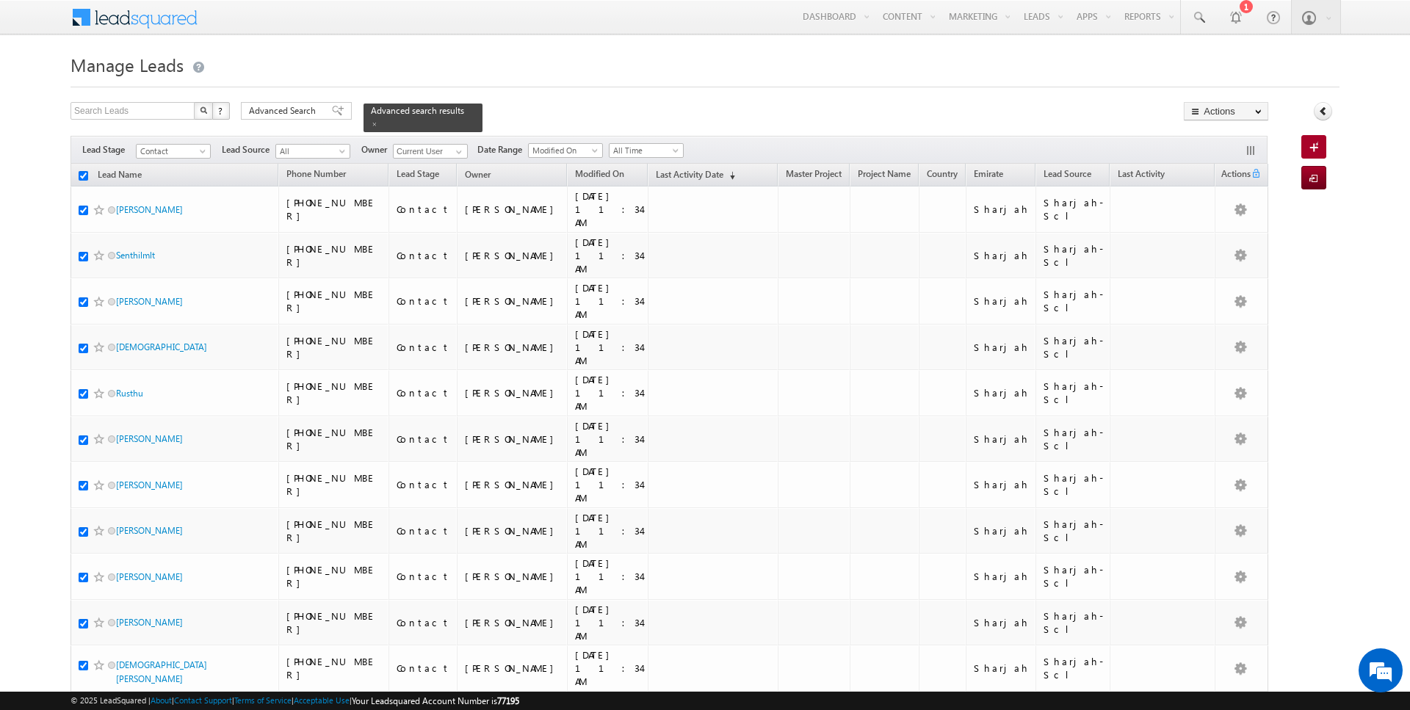
checkbox input "true"
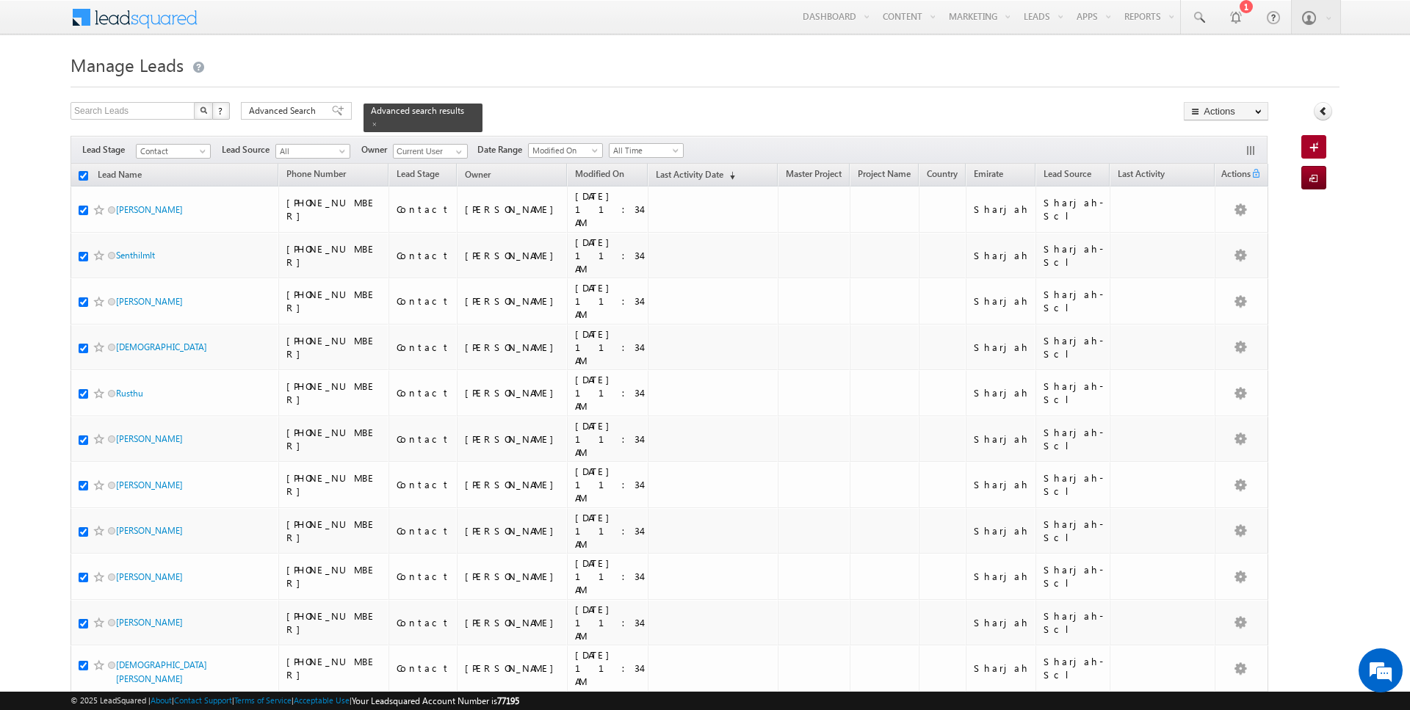
checkbox input "true"
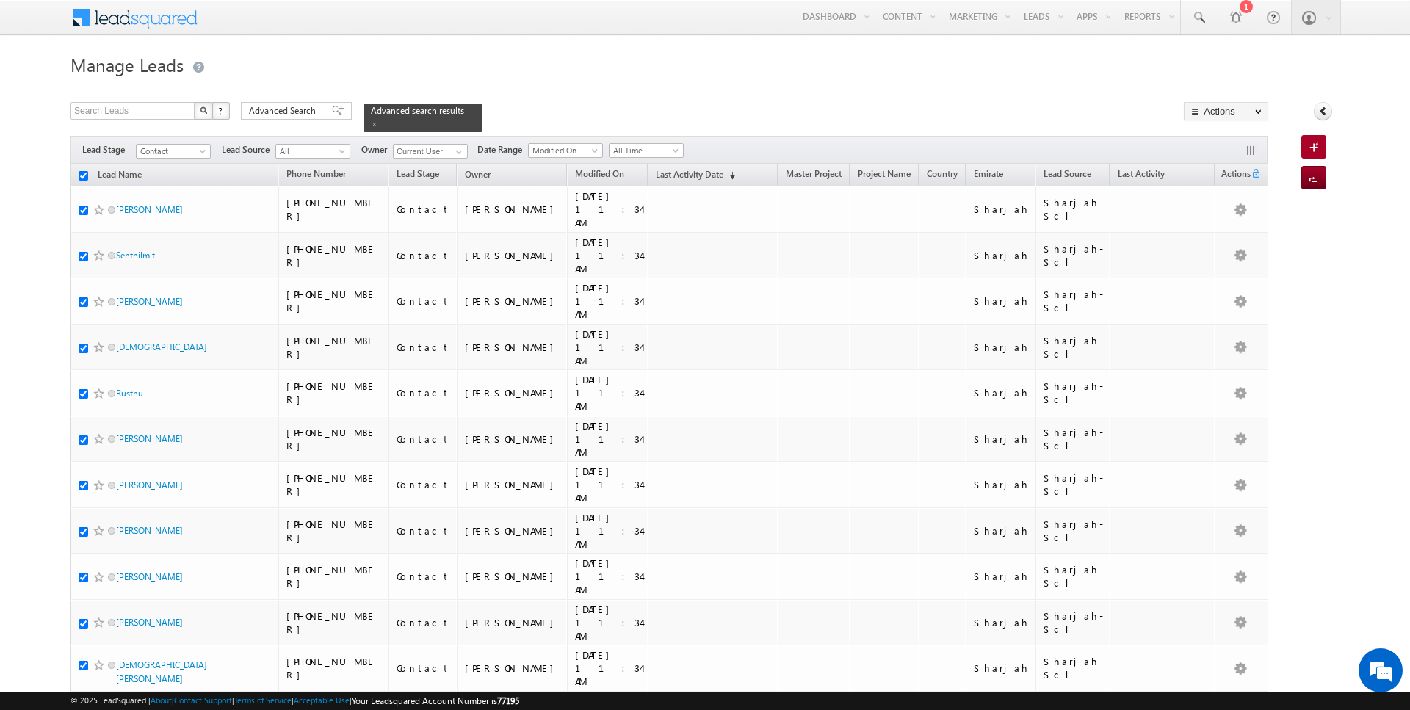
checkbox input "true"
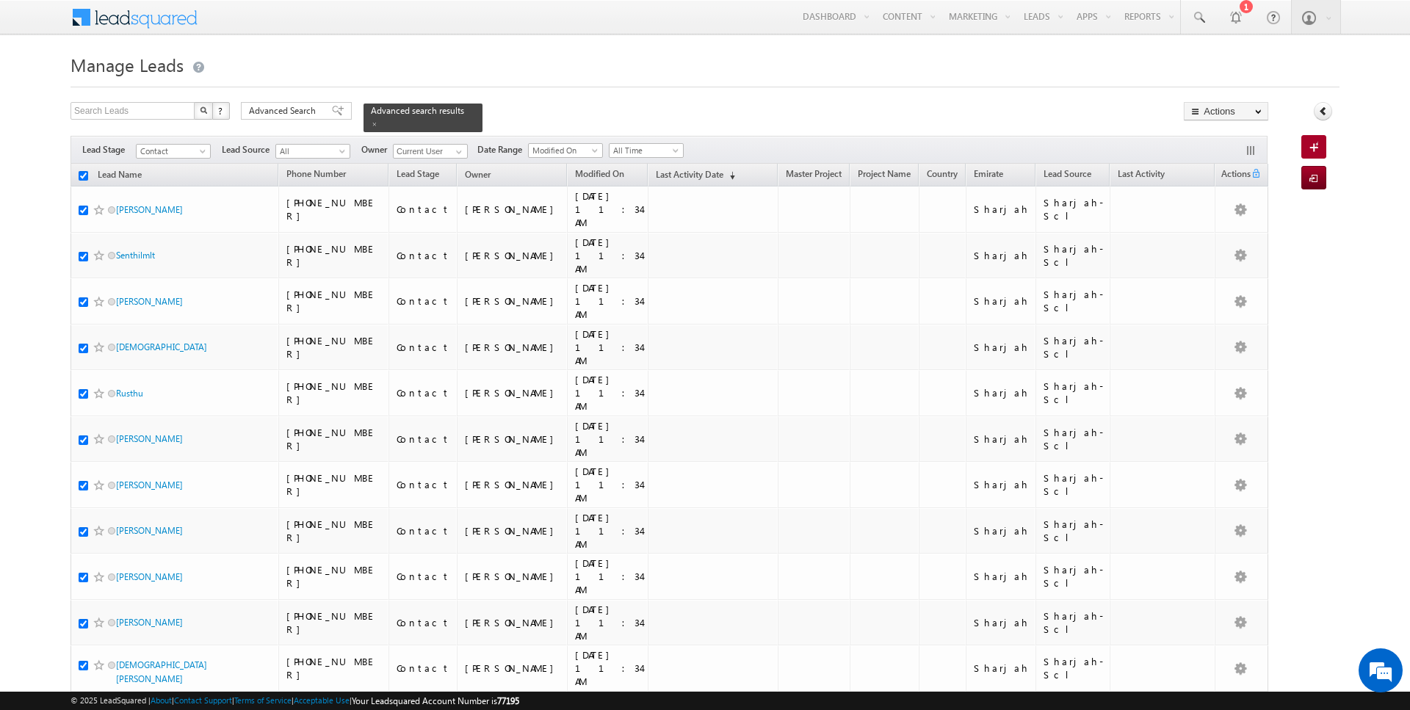
checkbox input "true"
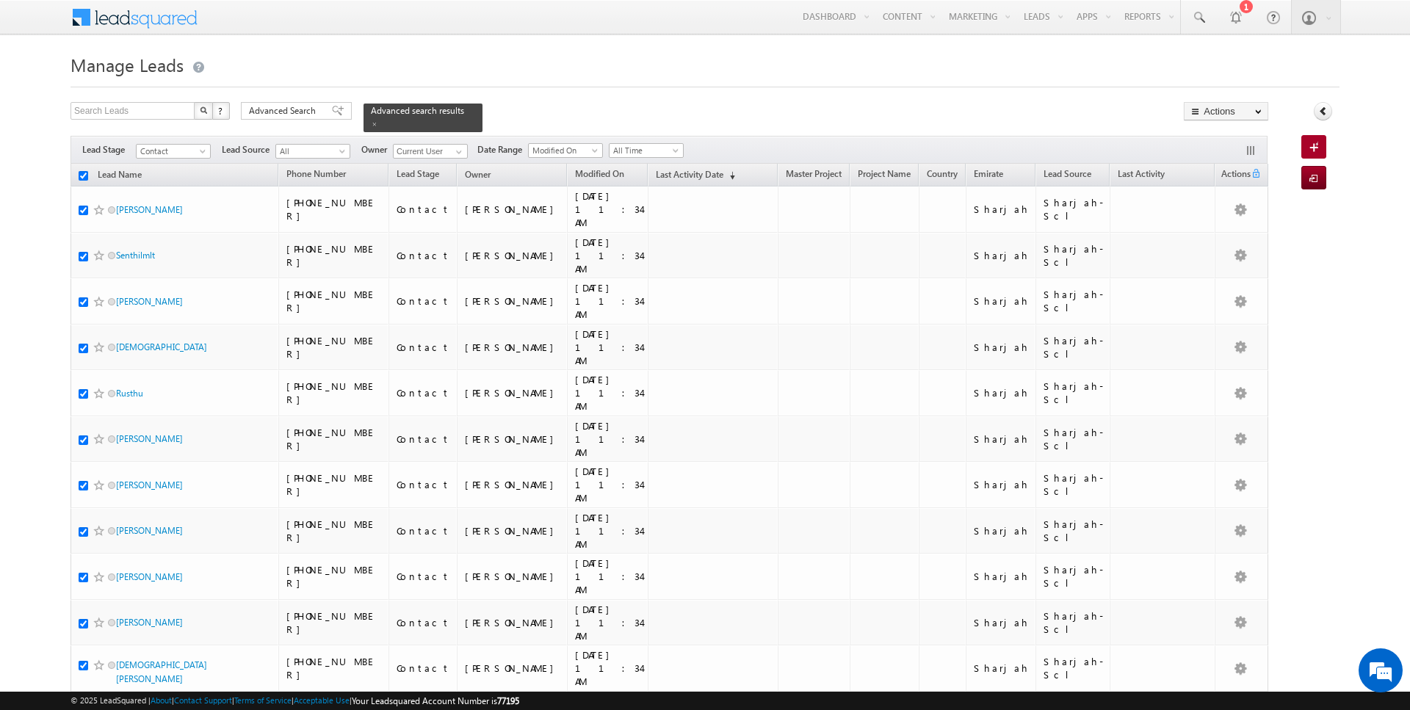
checkbox input "true"
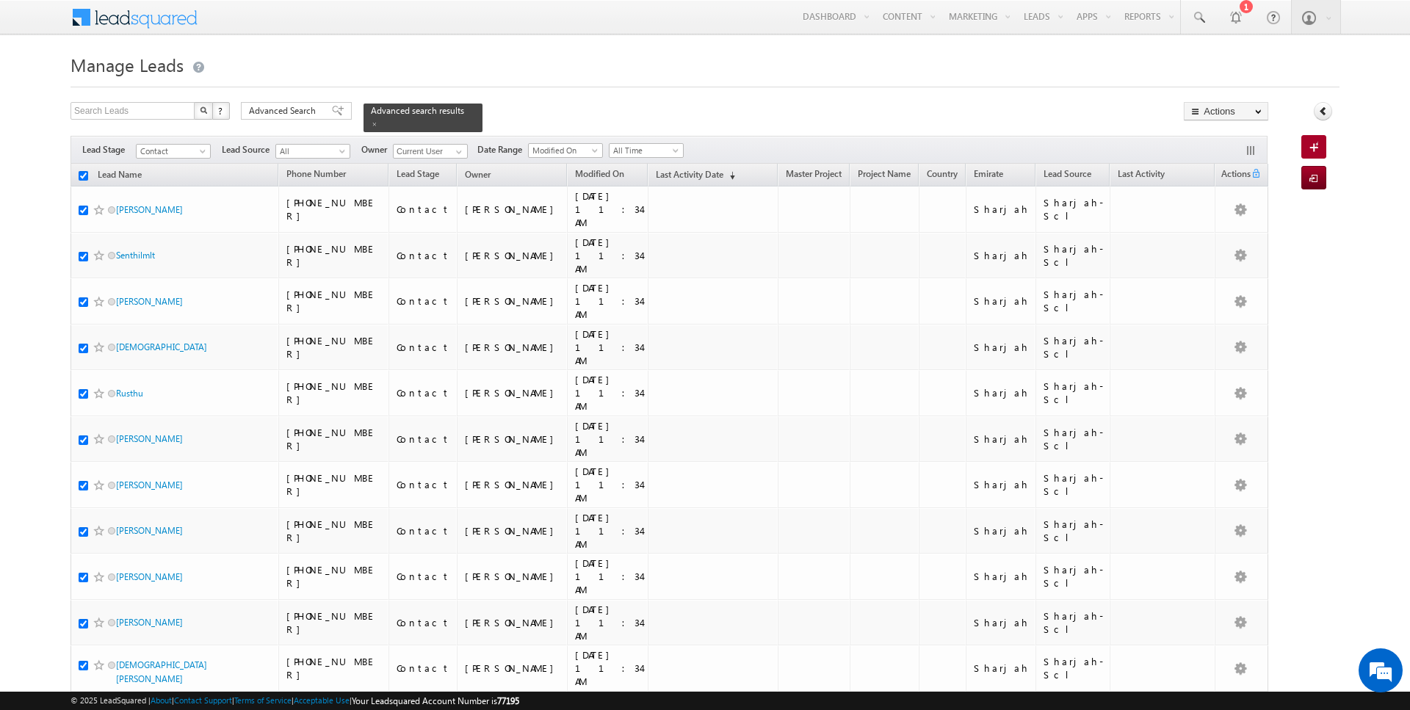
checkbox input "true"
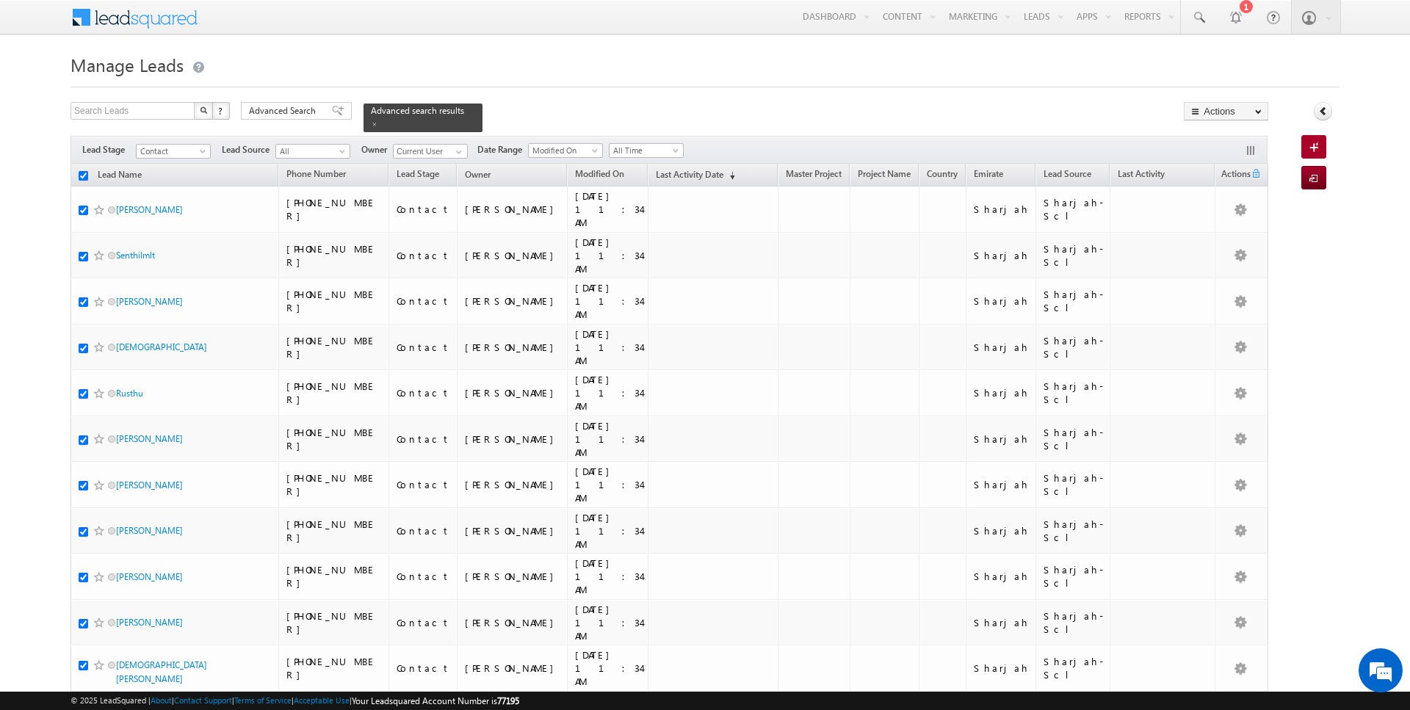
checkbox input "true"
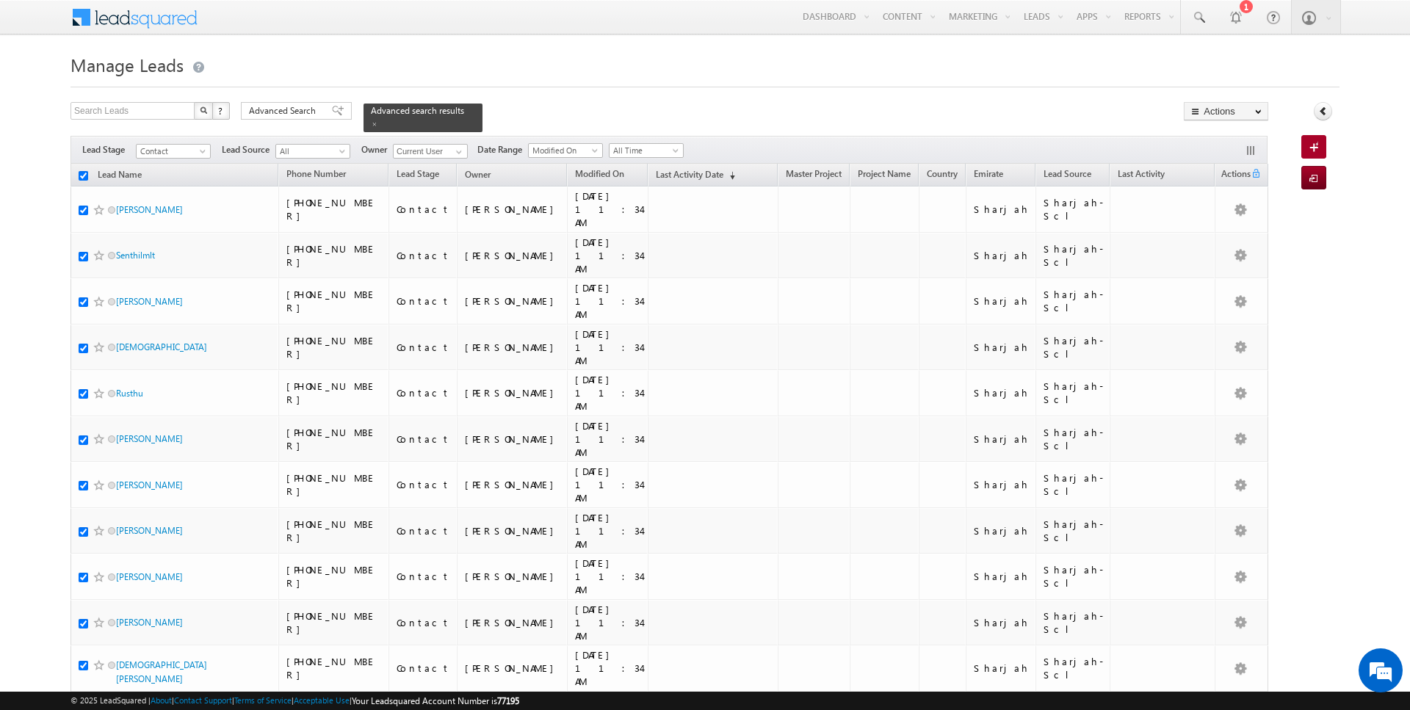
checkbox input "true"
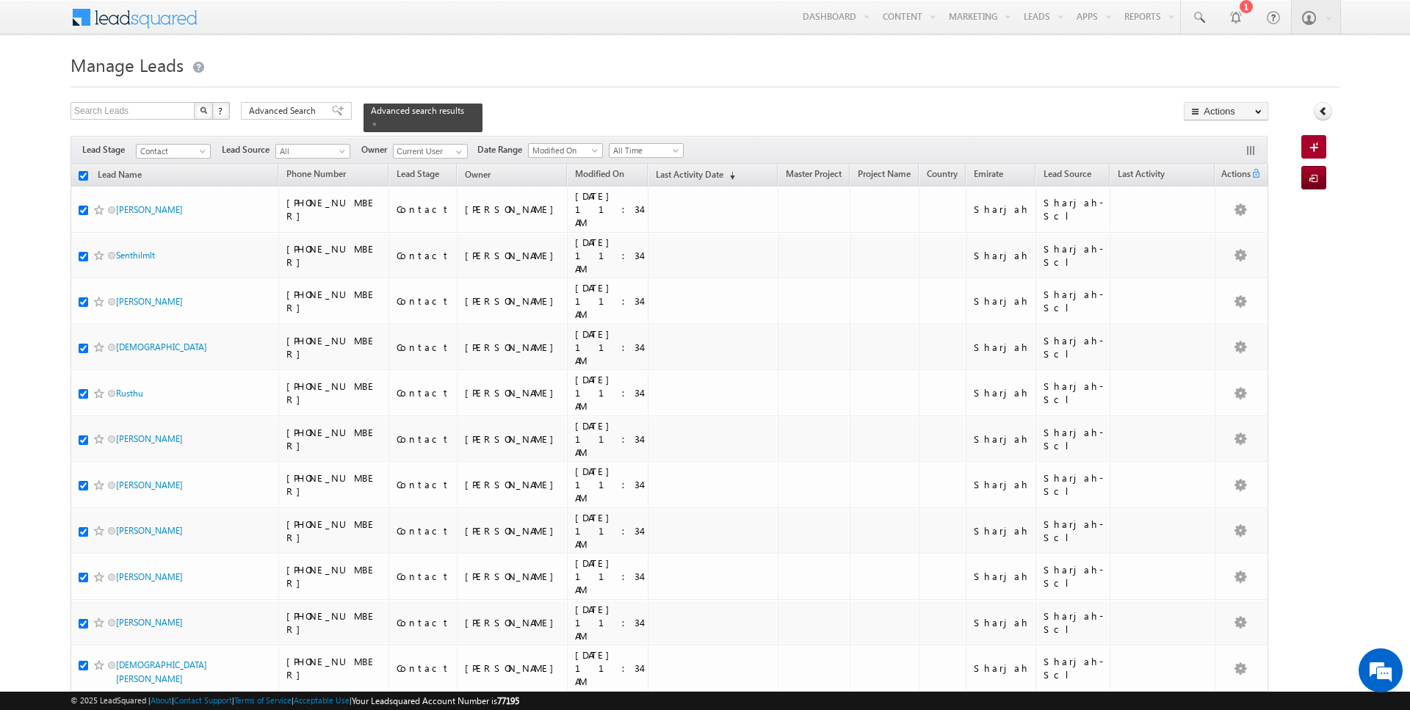
checkbox input "true"
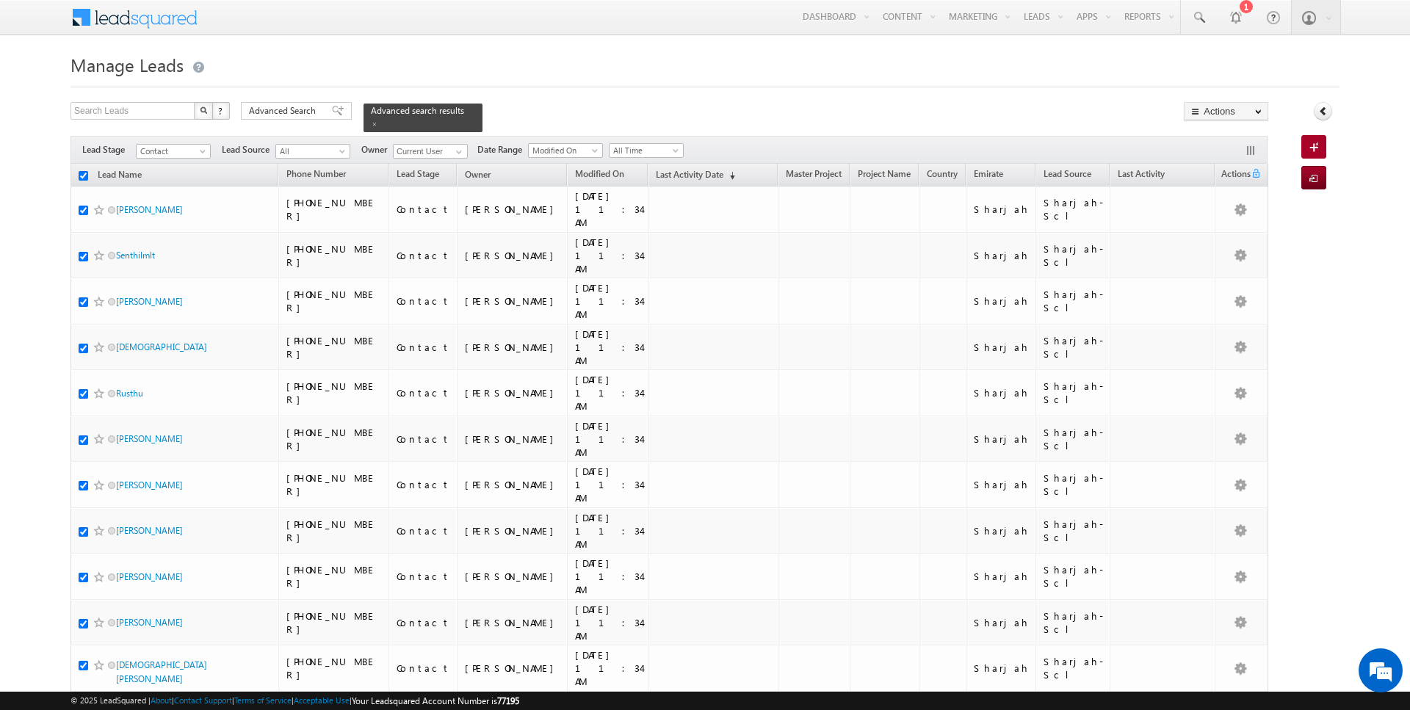
checkbox input "true"
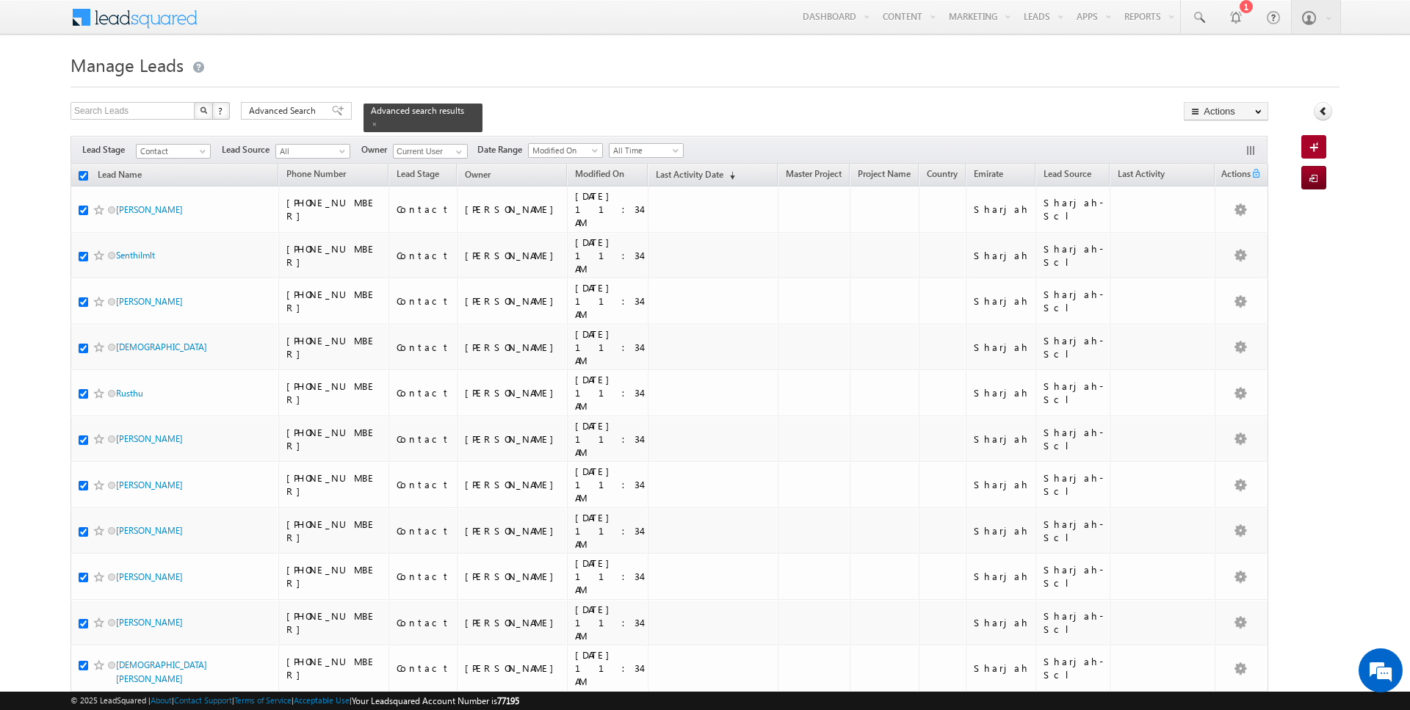
checkbox input "true"
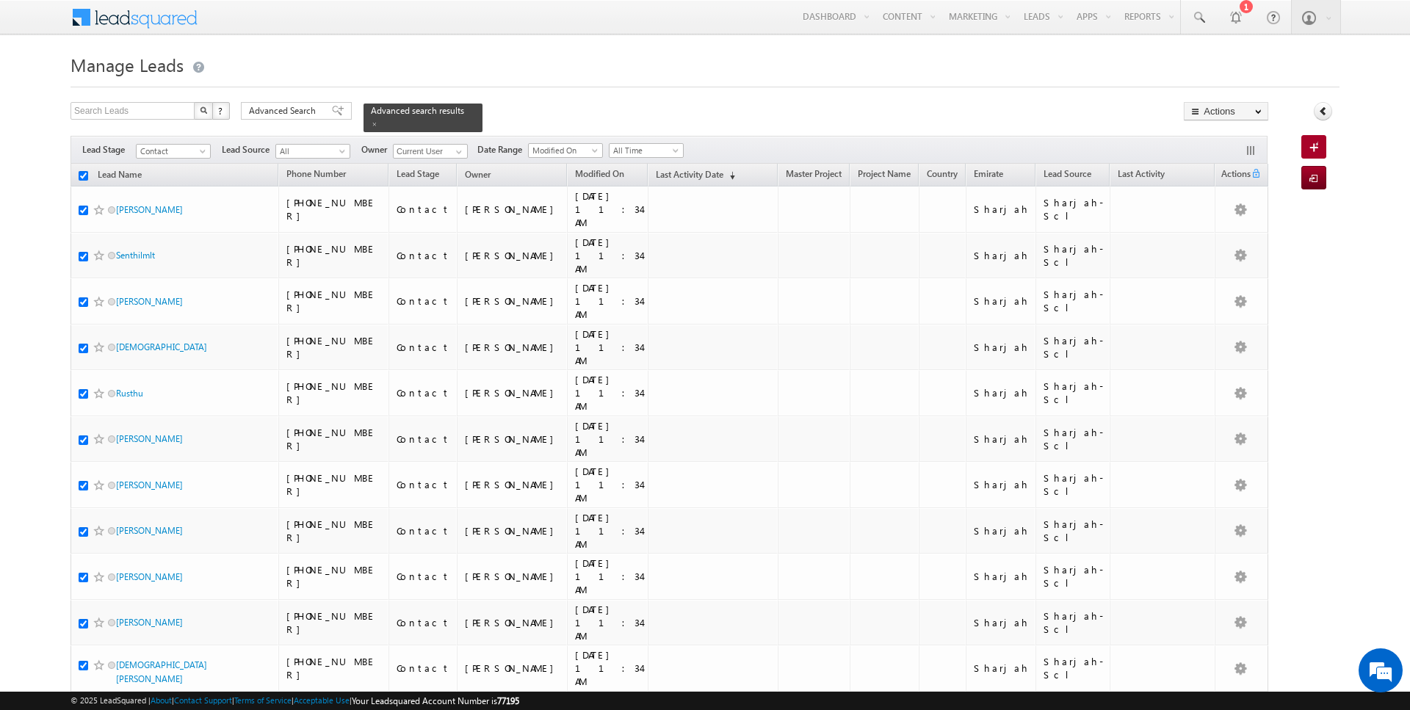
checkbox input "true"
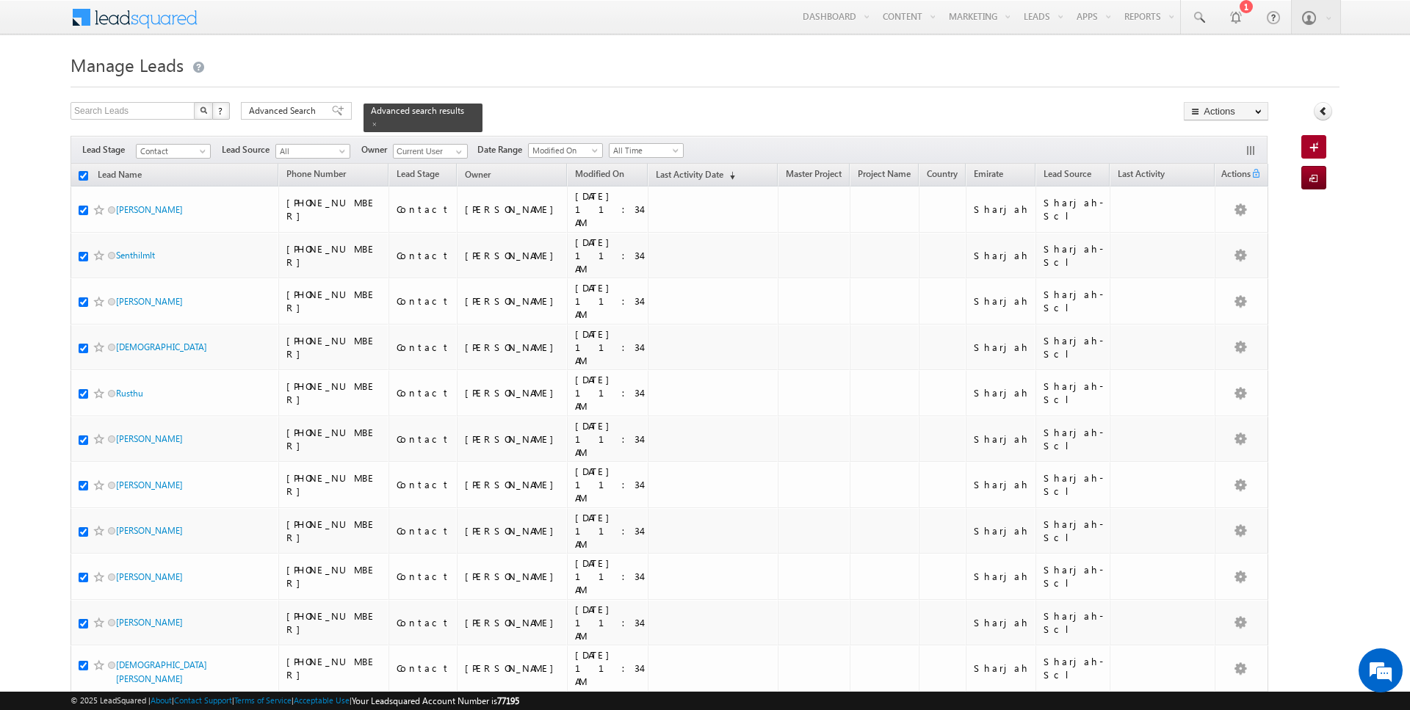
checkbox input "true"
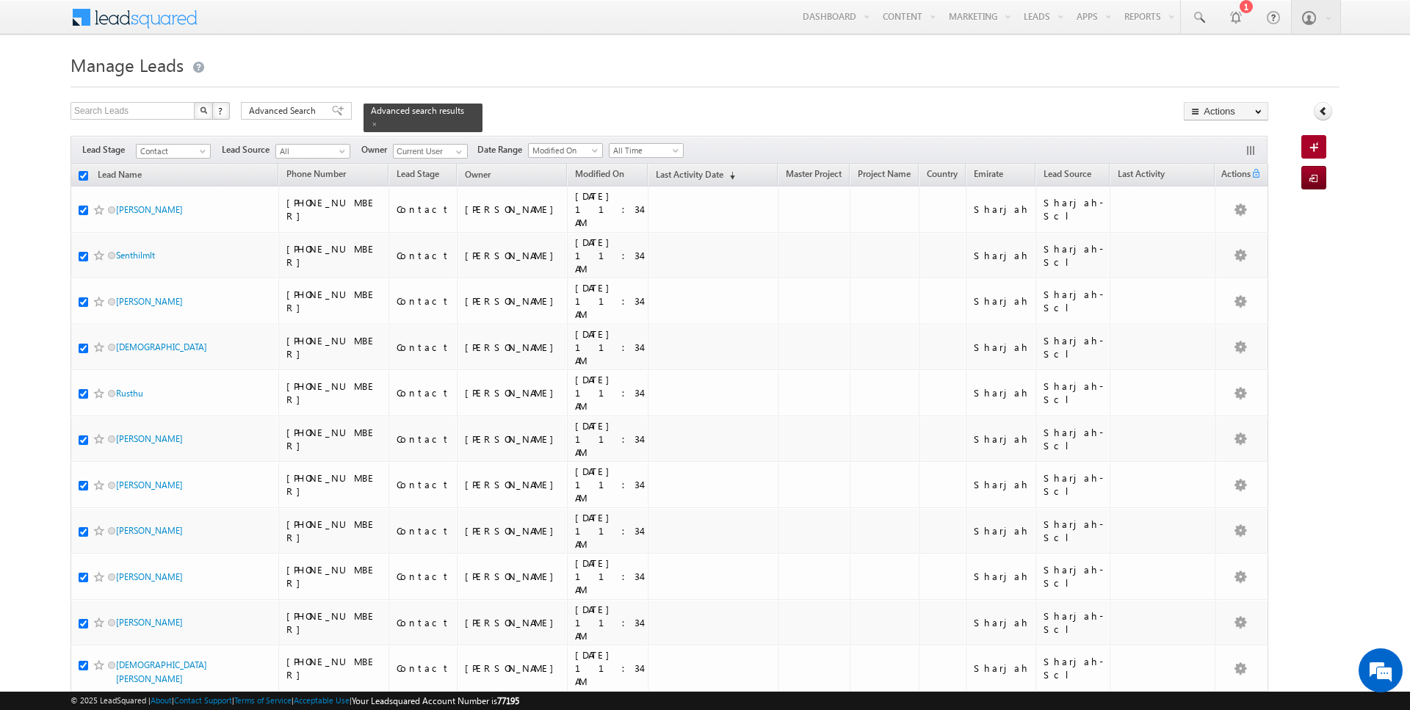
checkbox input "true"
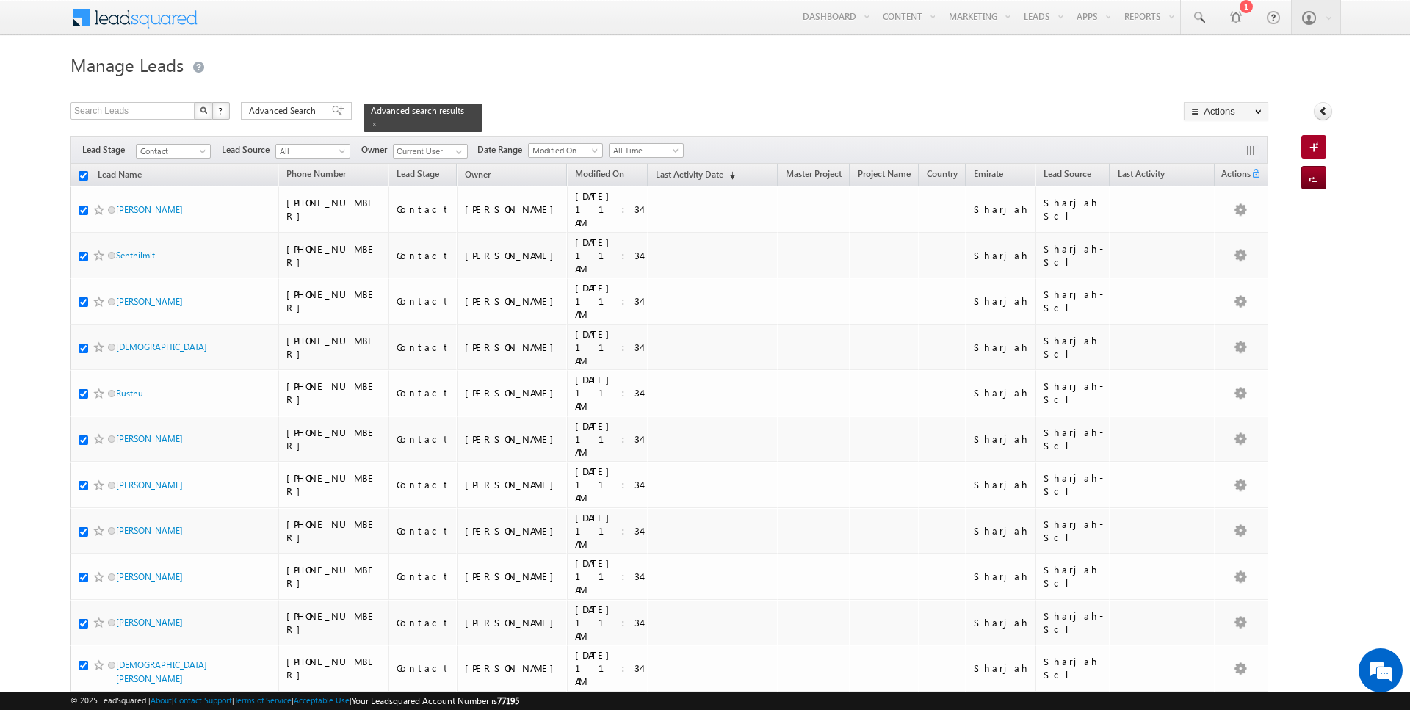
checkbox input "true"
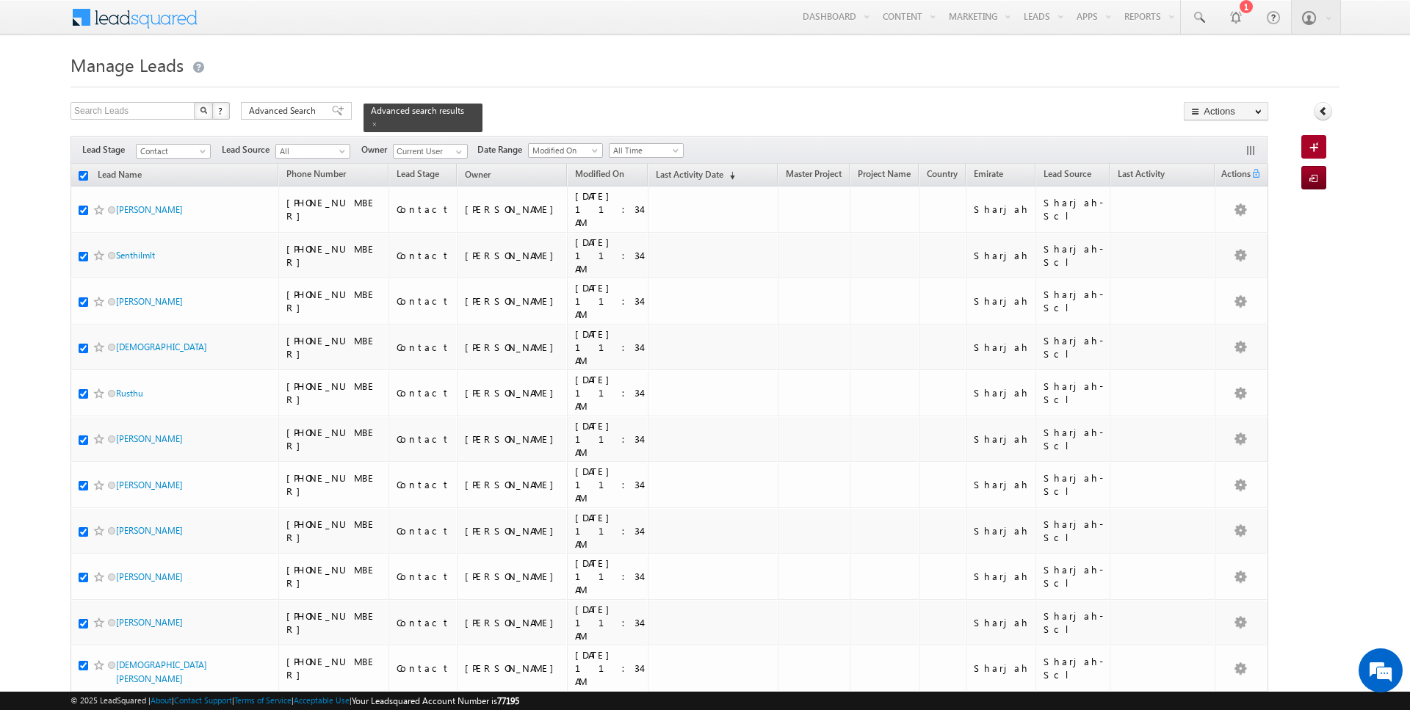
checkbox input "true"
click at [1225, 232] on link "Change Owner" at bounding box center [1226, 238] width 83 height 18
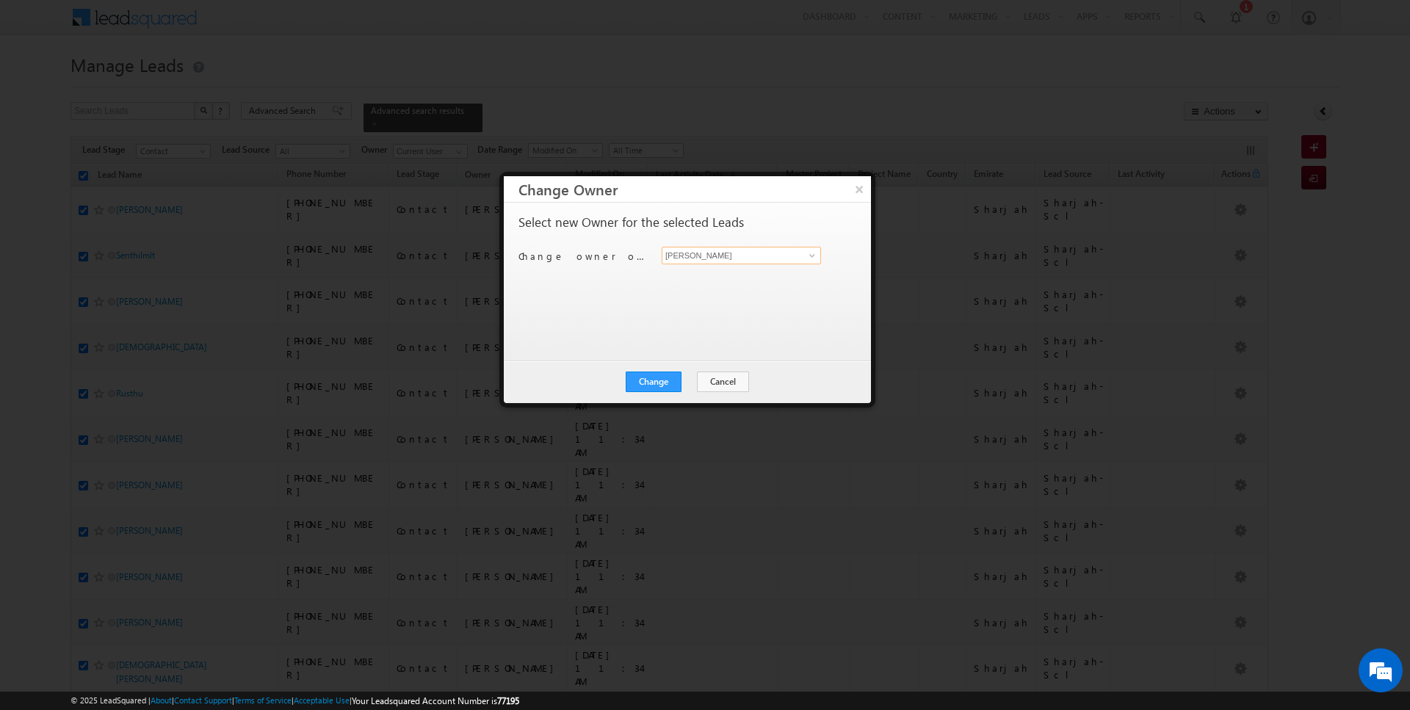
click at [762, 256] on input "[PERSON_NAME]" at bounding box center [741, 256] width 159 height 18
type input "Anuj Upadhyay"
click at [653, 385] on button "Change" at bounding box center [654, 382] width 56 height 21
click at [683, 379] on button "Close" at bounding box center [689, 382] width 47 height 21
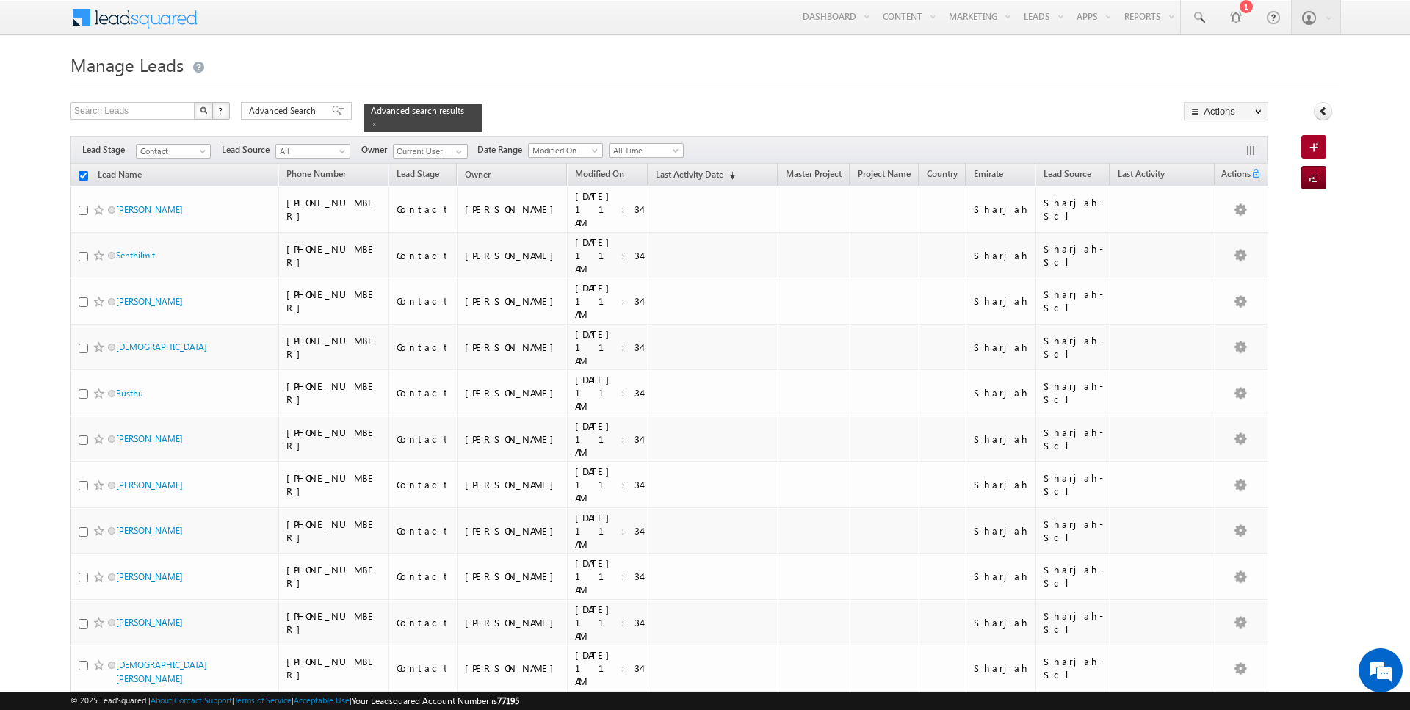
checkbox input "false"
click at [284, 108] on span "Advanced Search" at bounding box center [284, 110] width 71 height 13
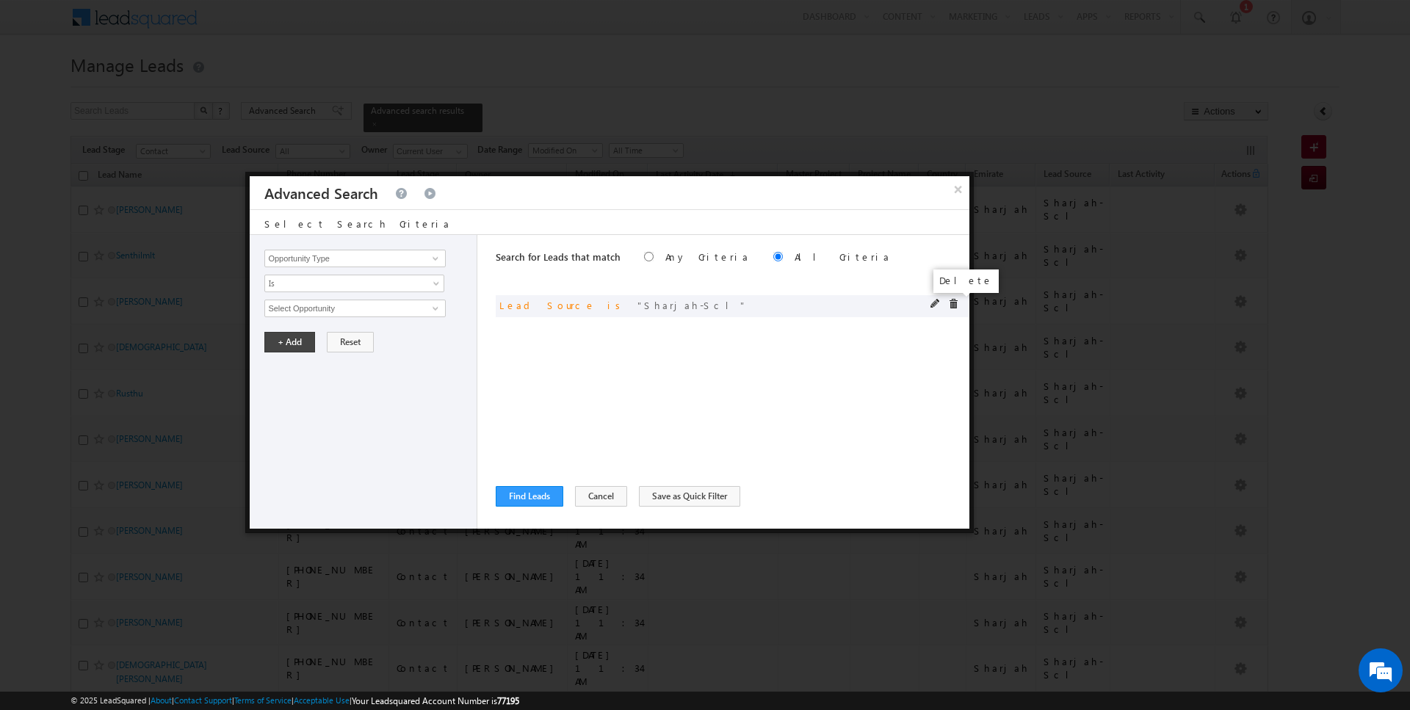
click at [955, 300] on span at bounding box center [953, 304] width 10 height 10
click at [300, 255] on input "Opportunity Type" at bounding box center [354, 259] width 181 height 18
click at [340, 292] on link "Focus Project" at bounding box center [354, 288] width 181 height 17
type input "Focus Project"
click at [324, 287] on span "Is" at bounding box center [344, 283] width 159 height 13
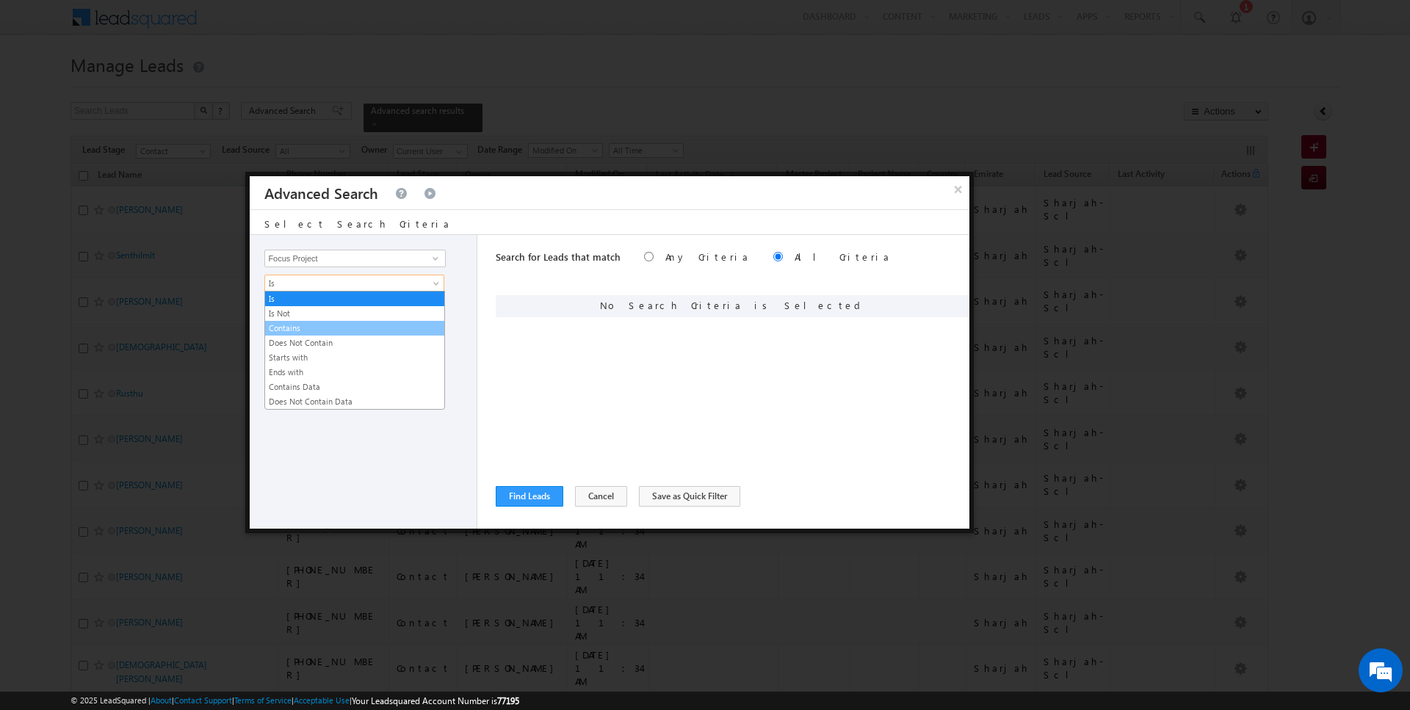
click at [303, 325] on link "Contains" at bounding box center [354, 328] width 179 height 13
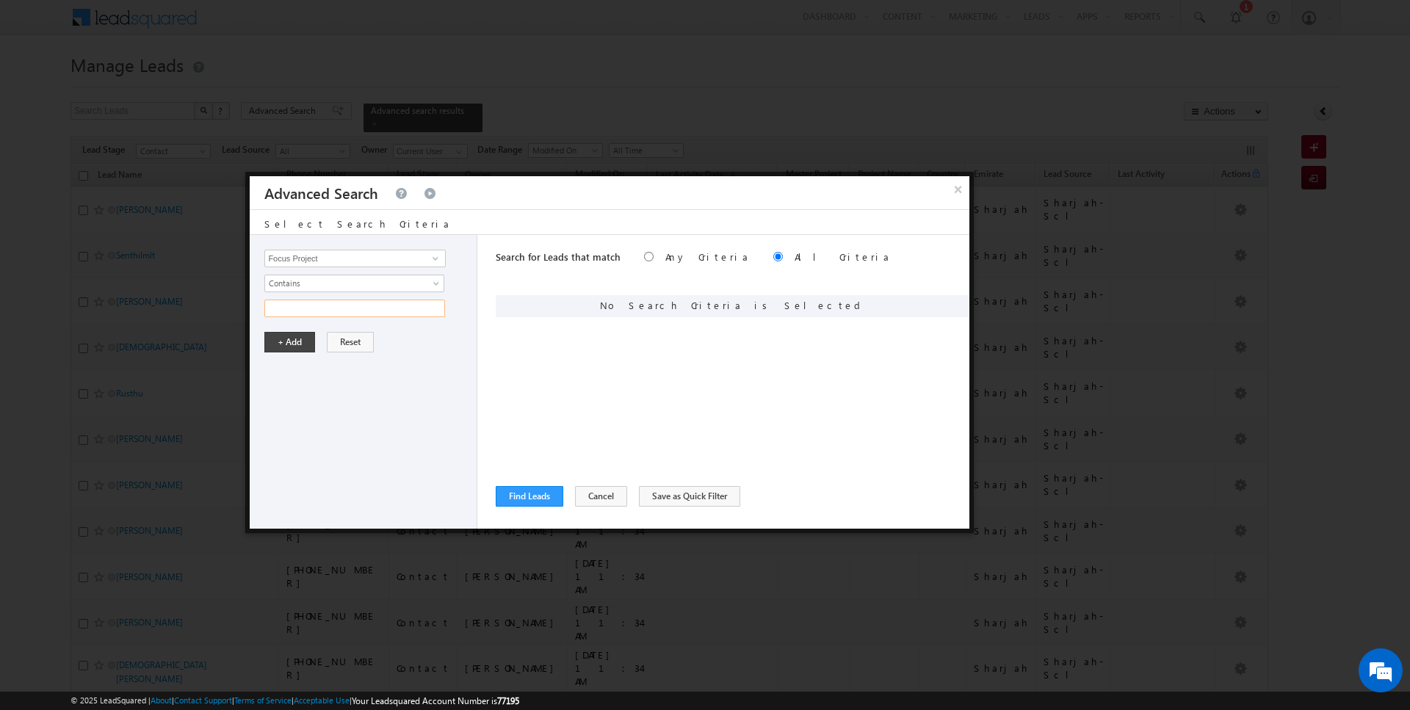
click at [303, 301] on input "text" at bounding box center [354, 309] width 181 height 18
type input "P1"
click at [284, 345] on button "+ Add" at bounding box center [289, 342] width 51 height 21
click at [517, 498] on button "Find Leads" at bounding box center [530, 496] width 68 height 21
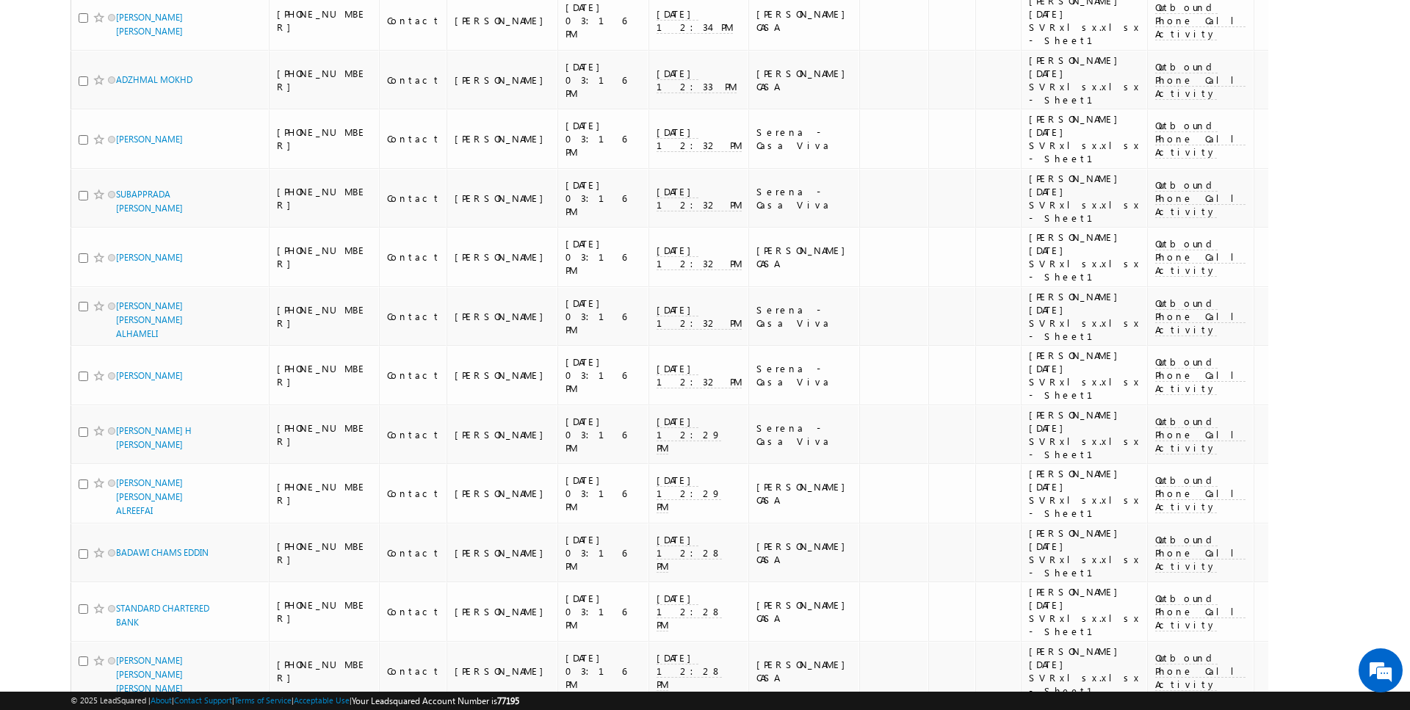
scroll to position [5176, 0]
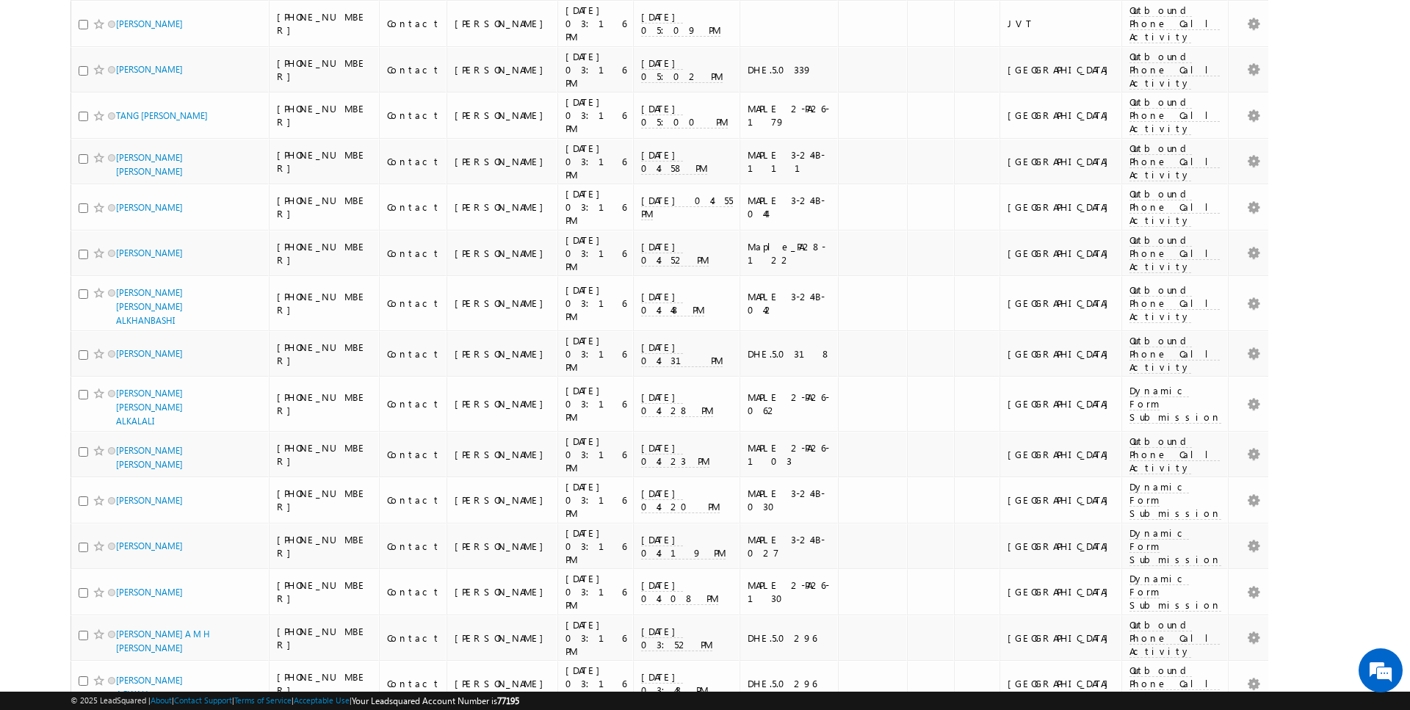
scroll to position [3237, 0]
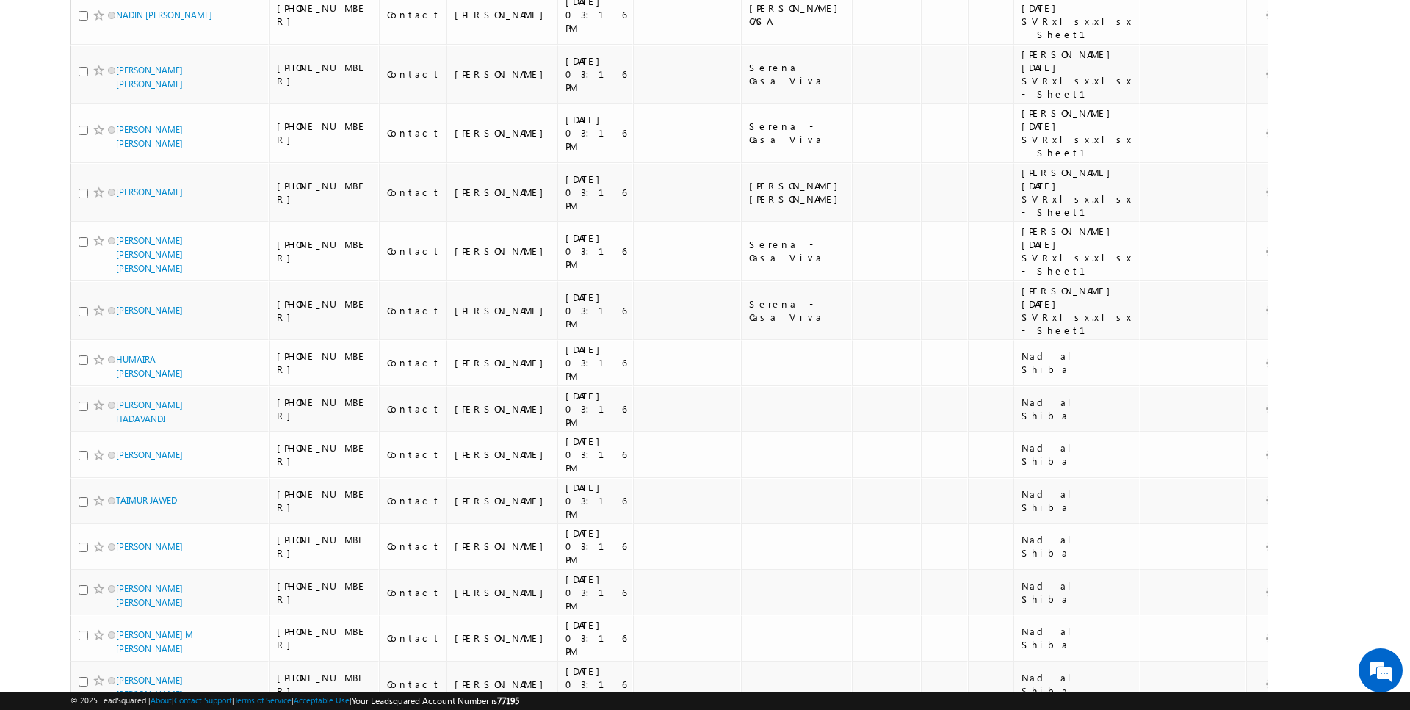
scroll to position [3722, 0]
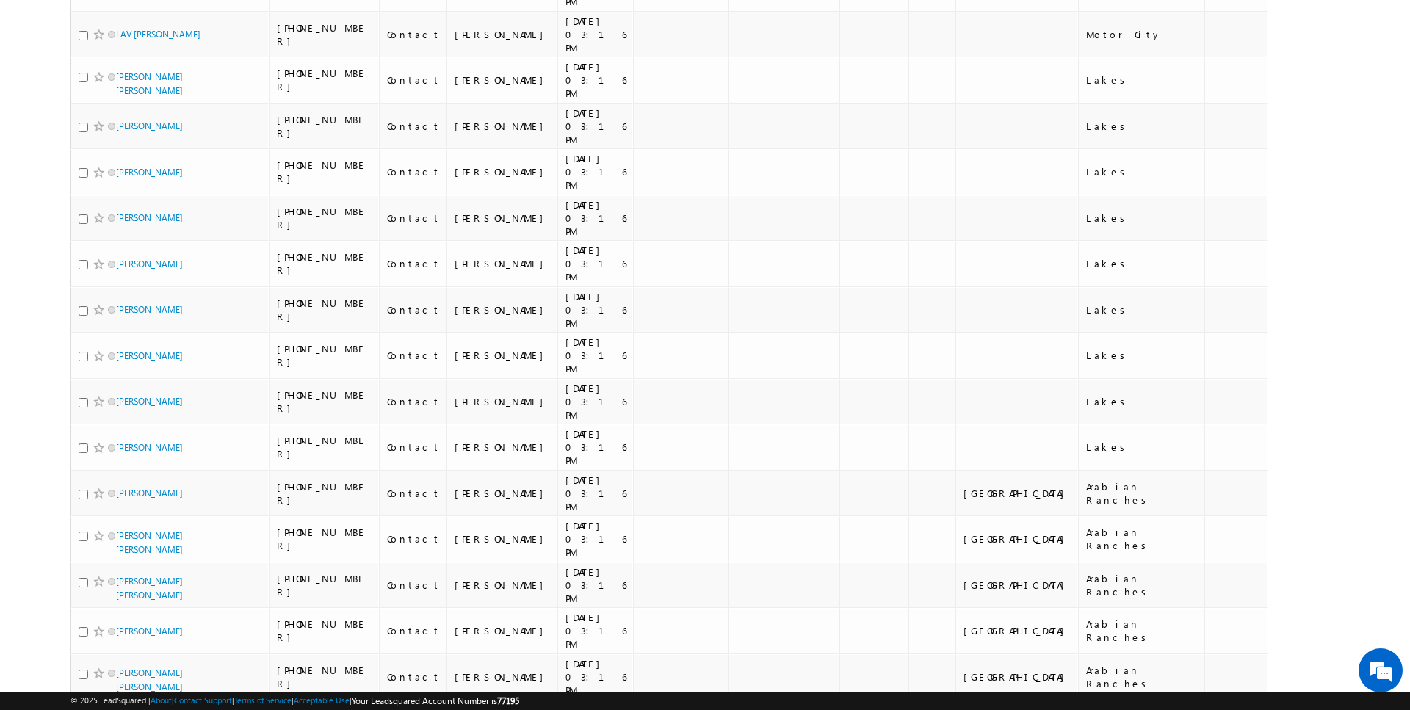
scroll to position [0, 0]
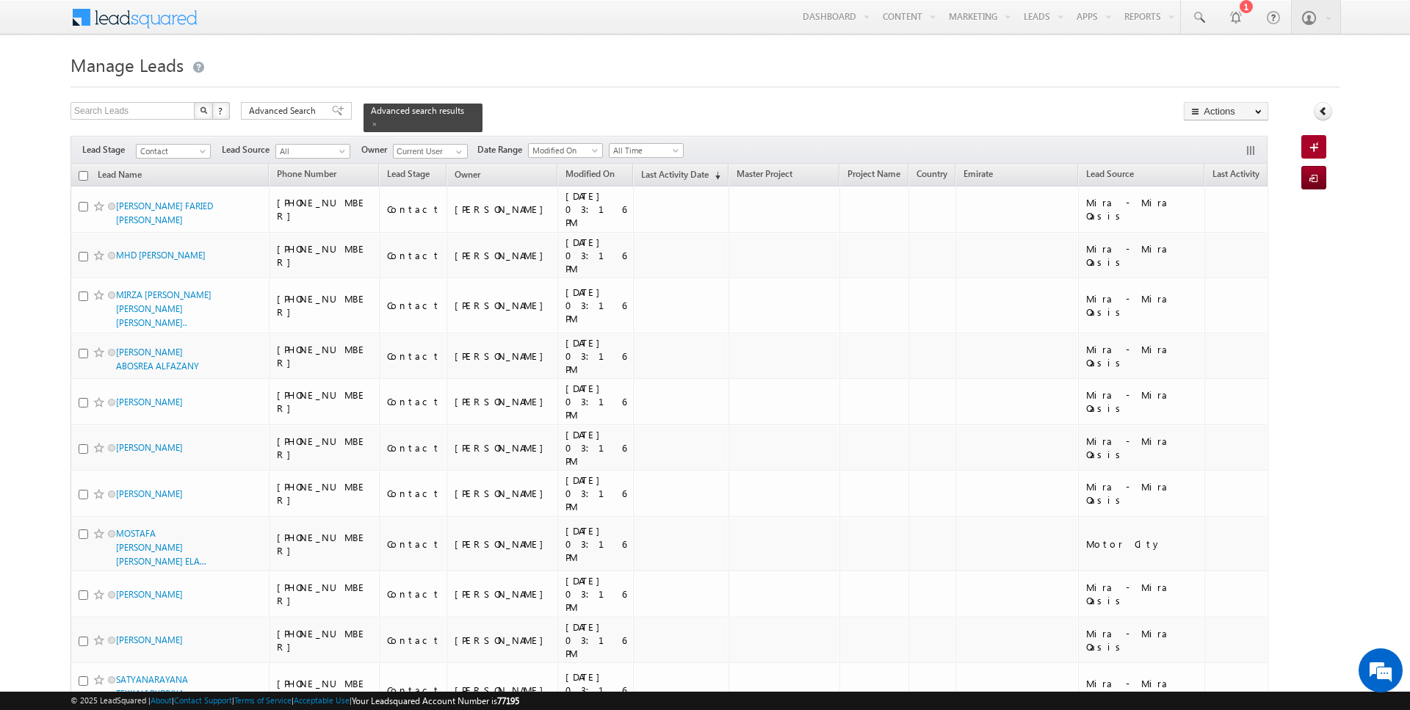
click at [86, 172] on input "checkbox" at bounding box center [84, 176] width 10 height 10
checkbox input "true"
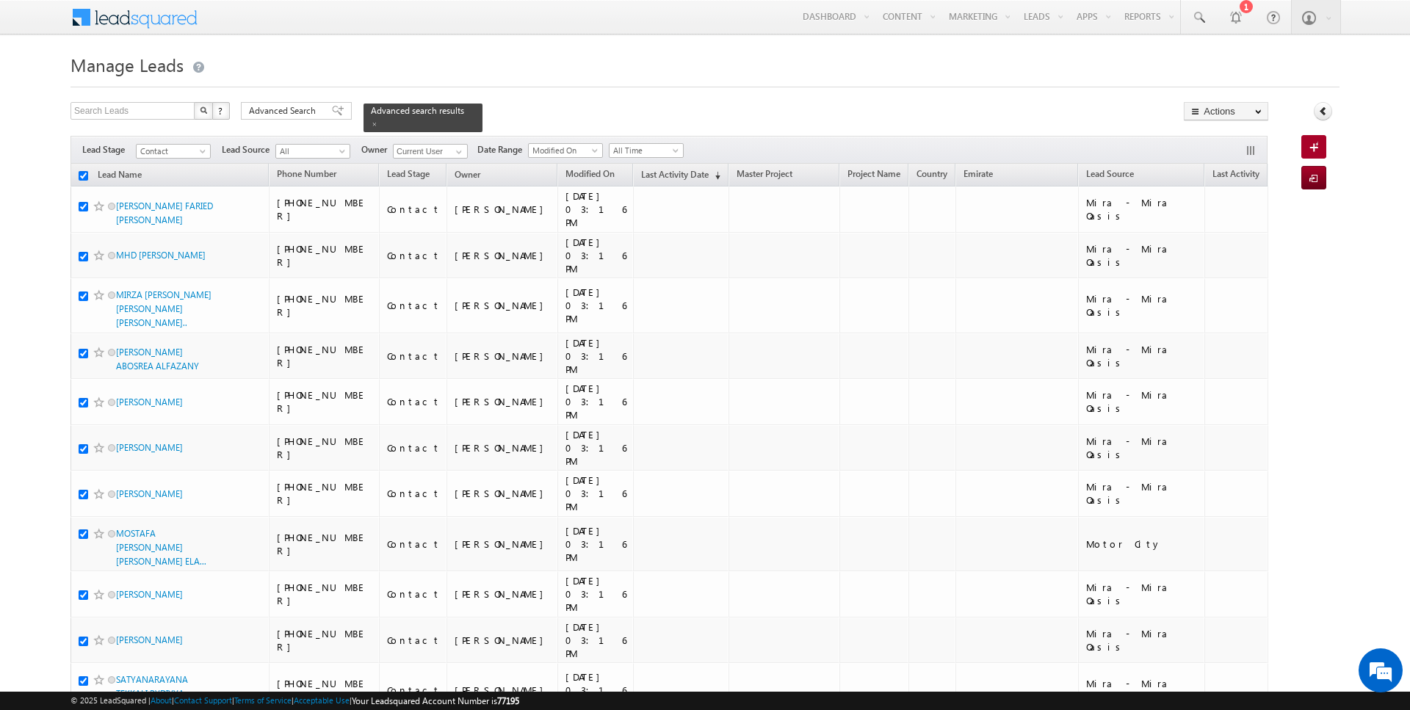
checkbox input "true"
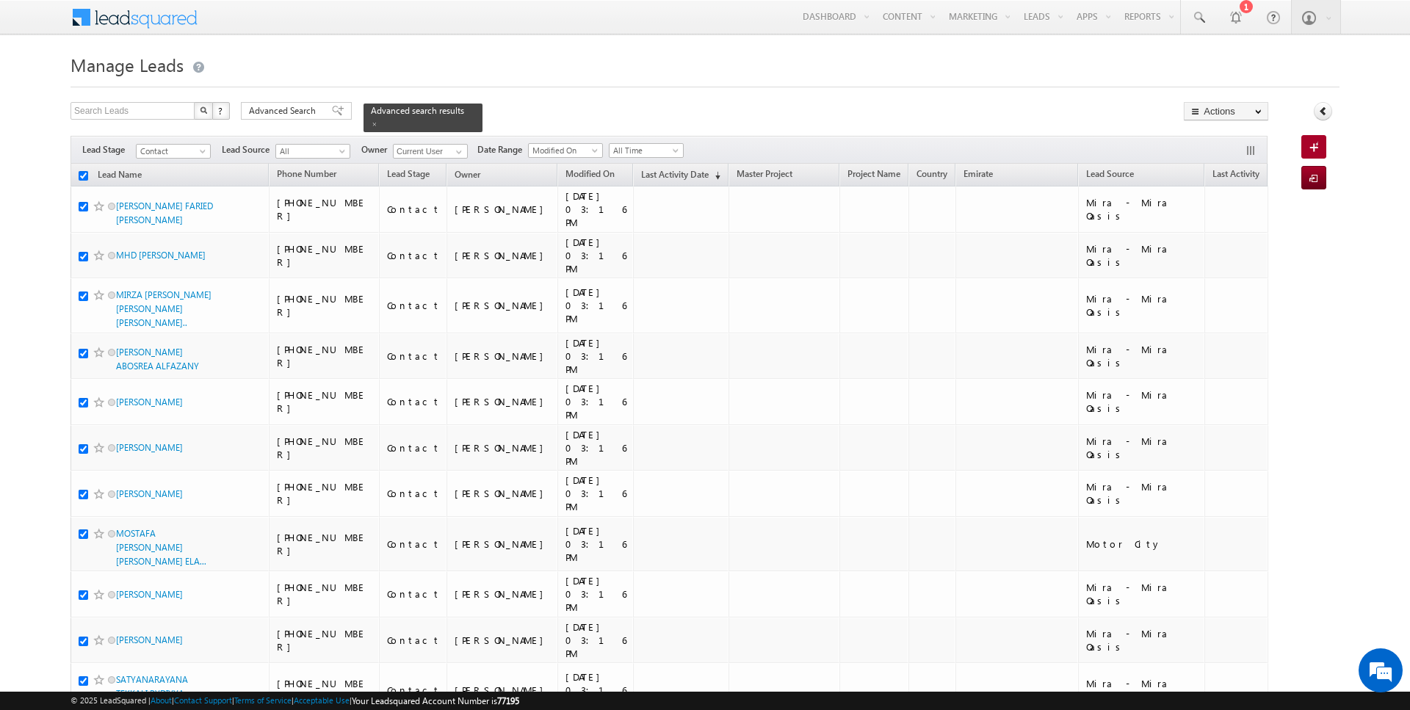
checkbox input "true"
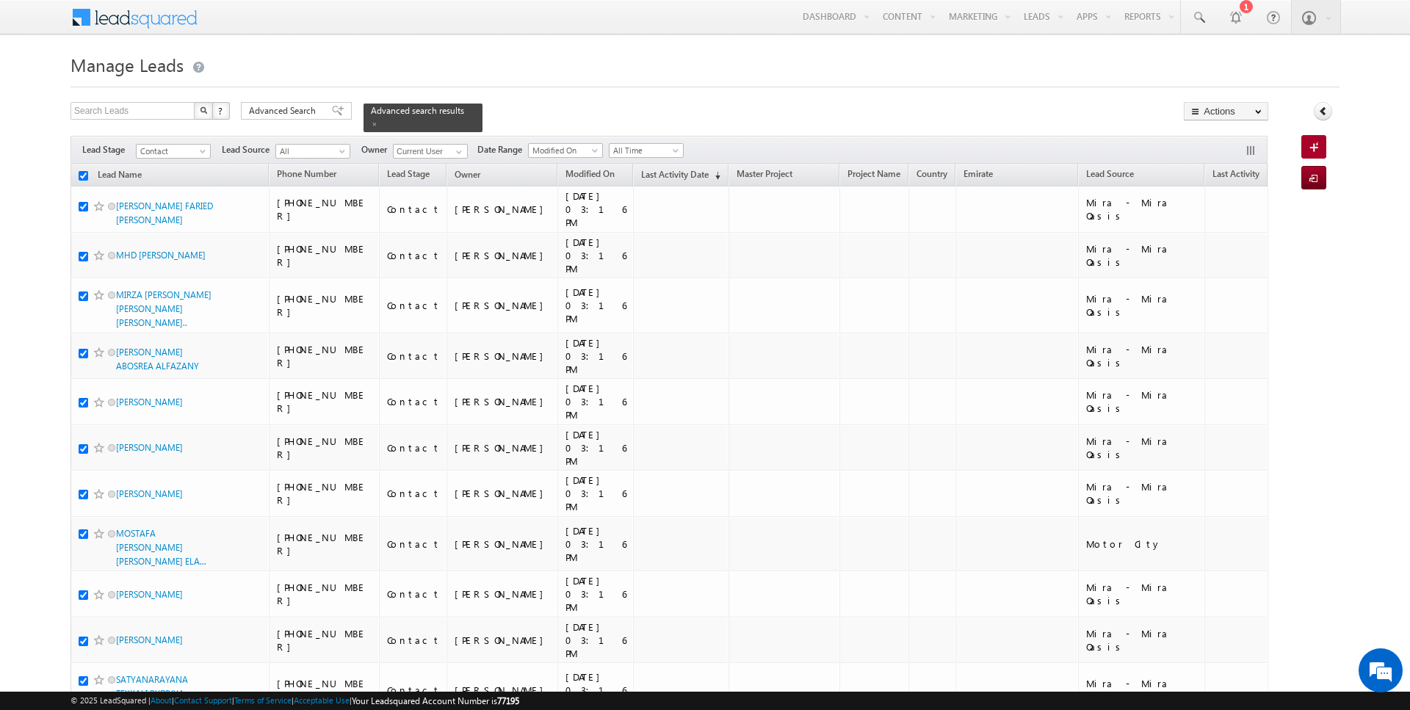
checkbox input "true"
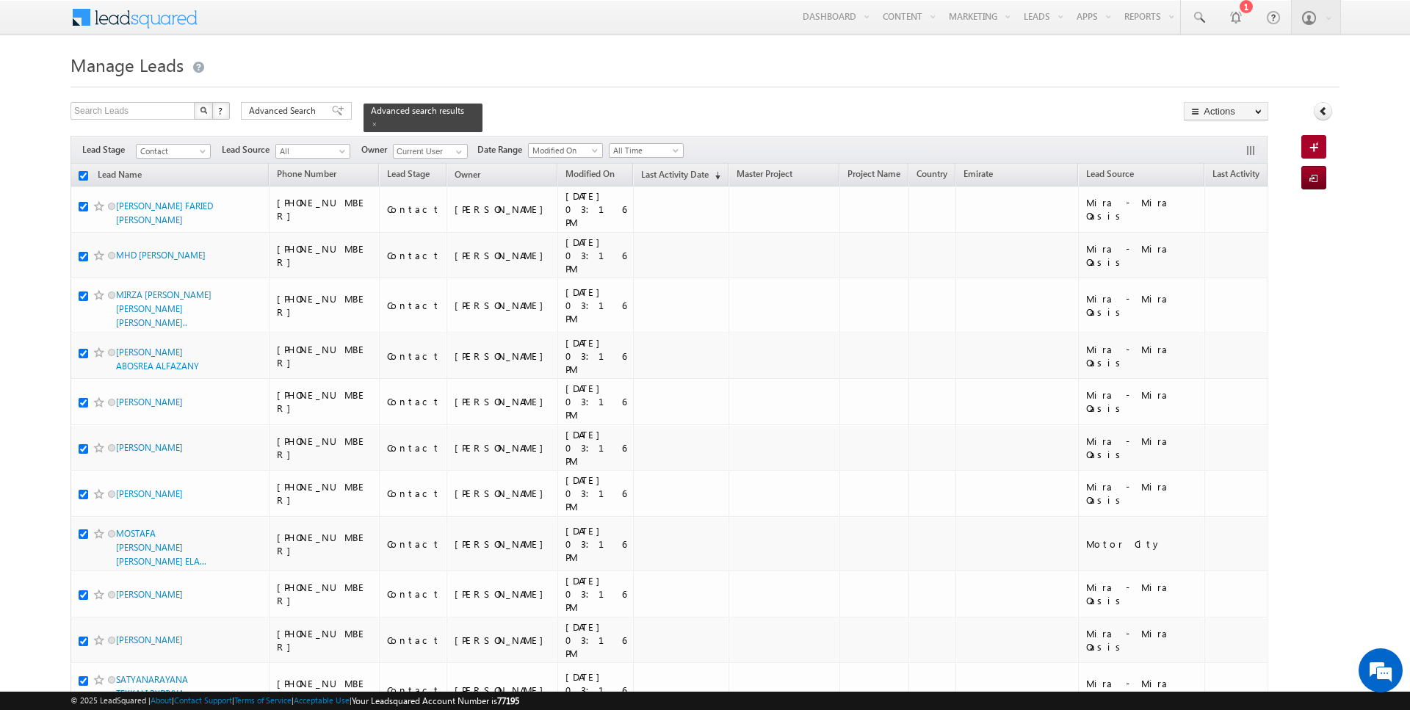
checkbox input "true"
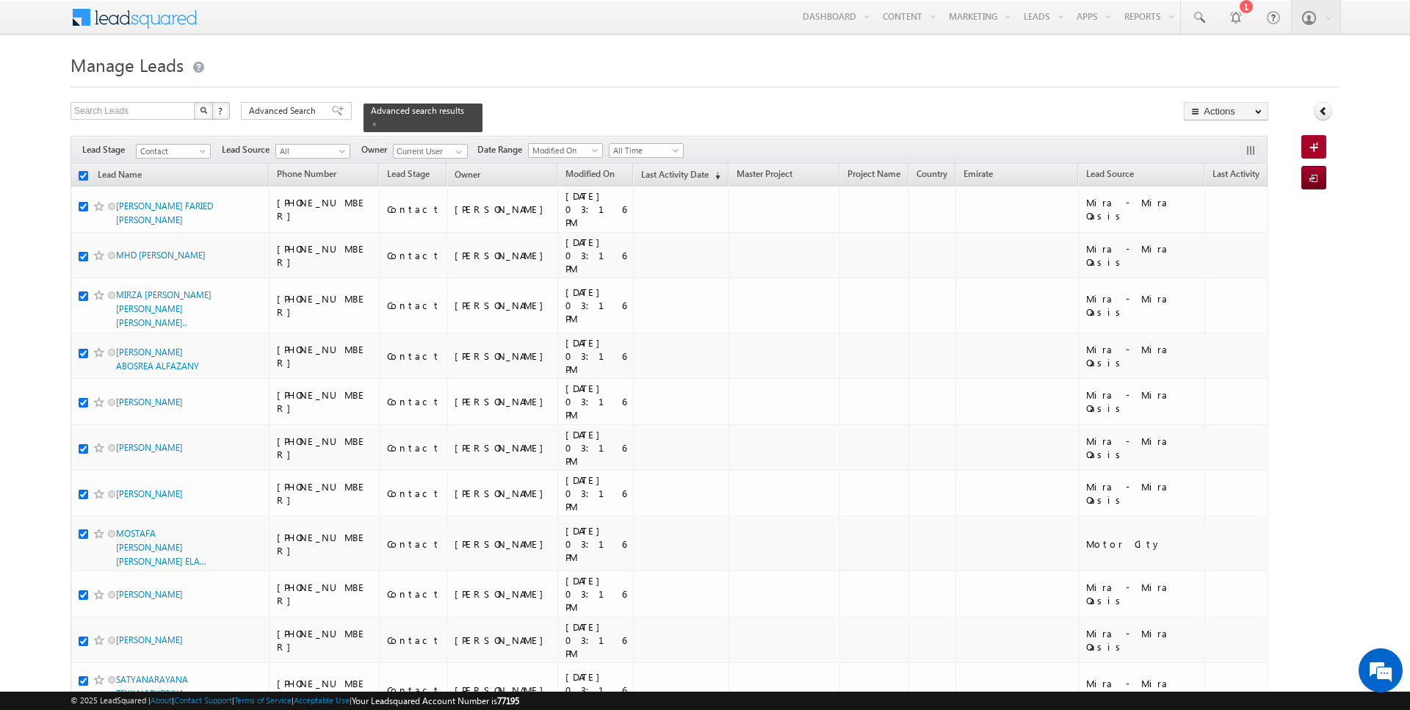
checkbox input "true"
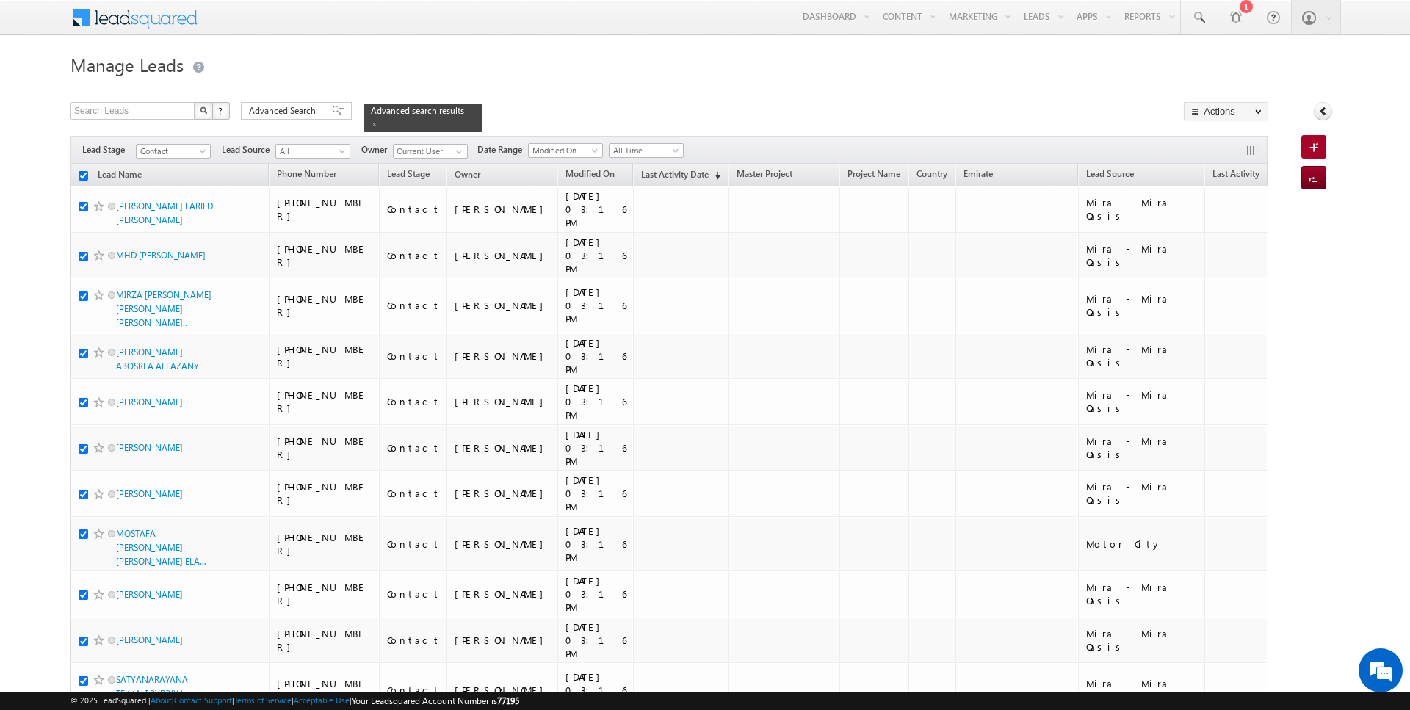
checkbox input "true"
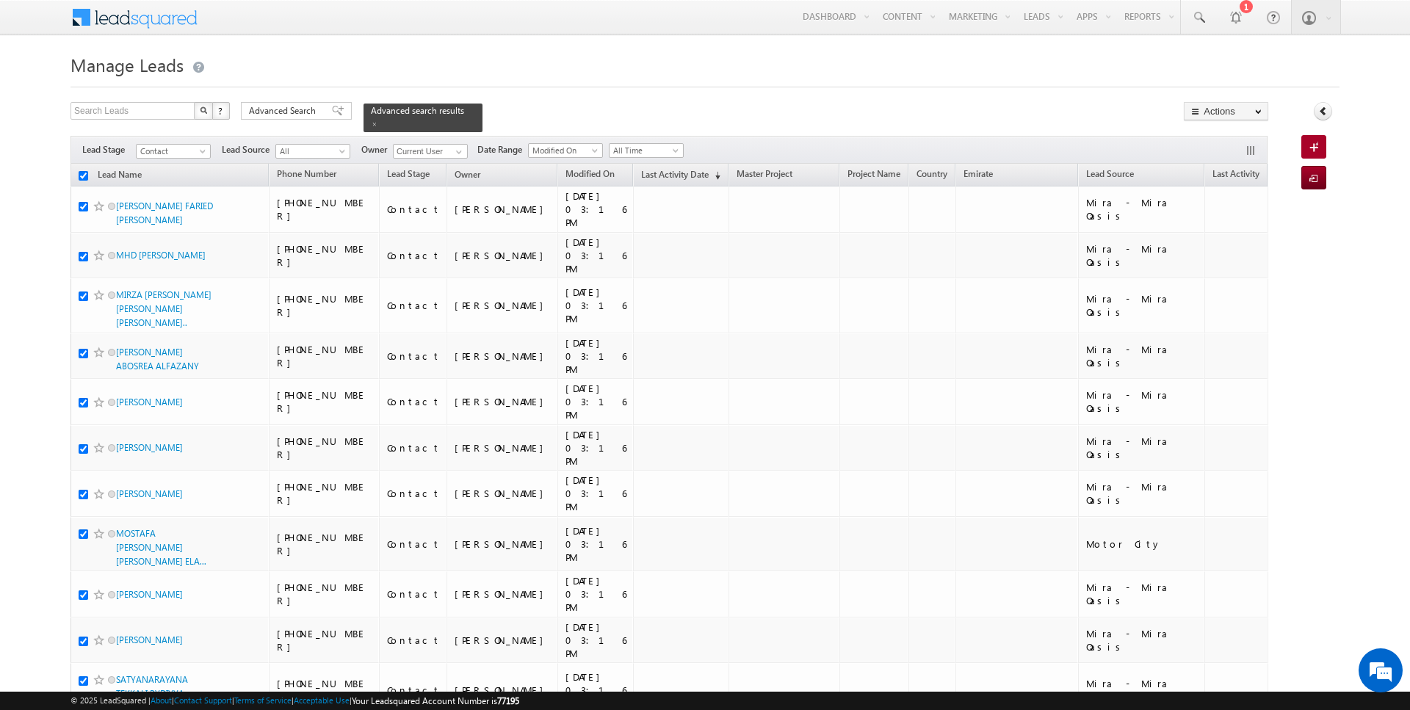
checkbox input "true"
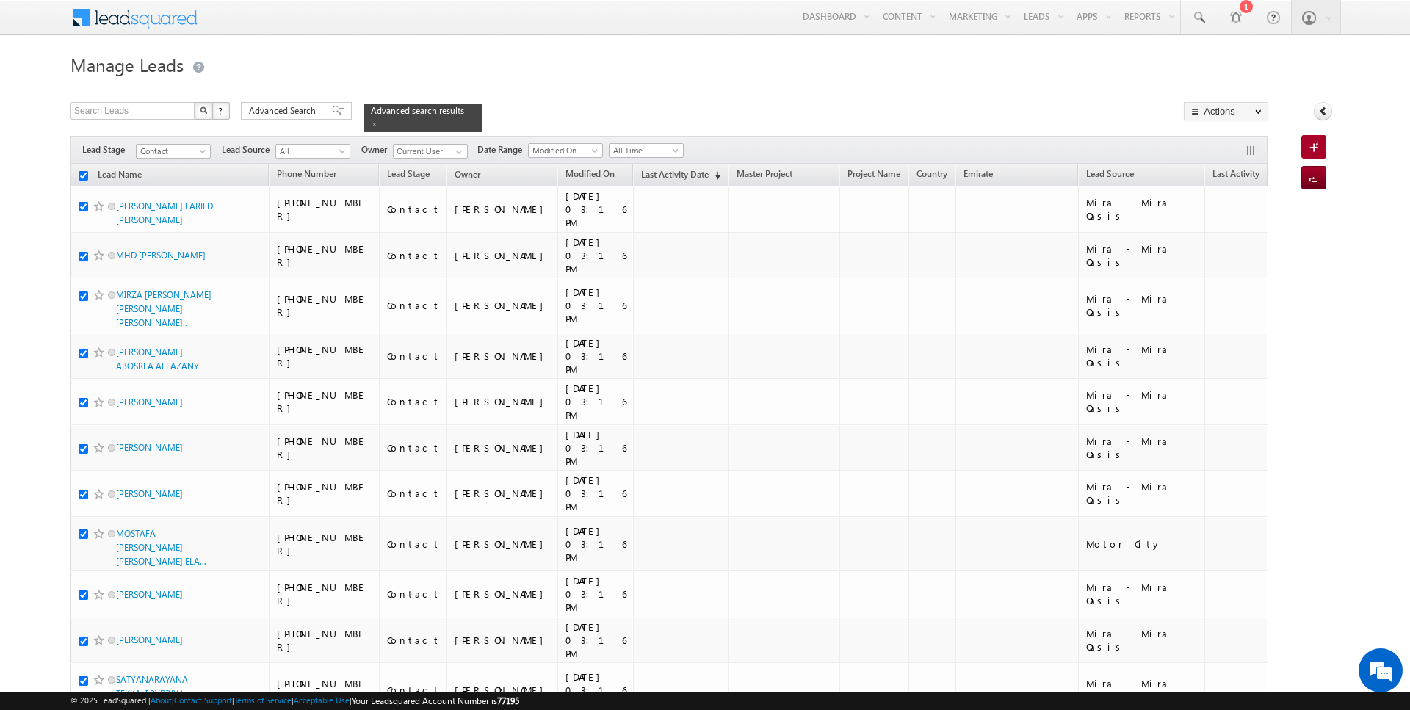
checkbox input "true"
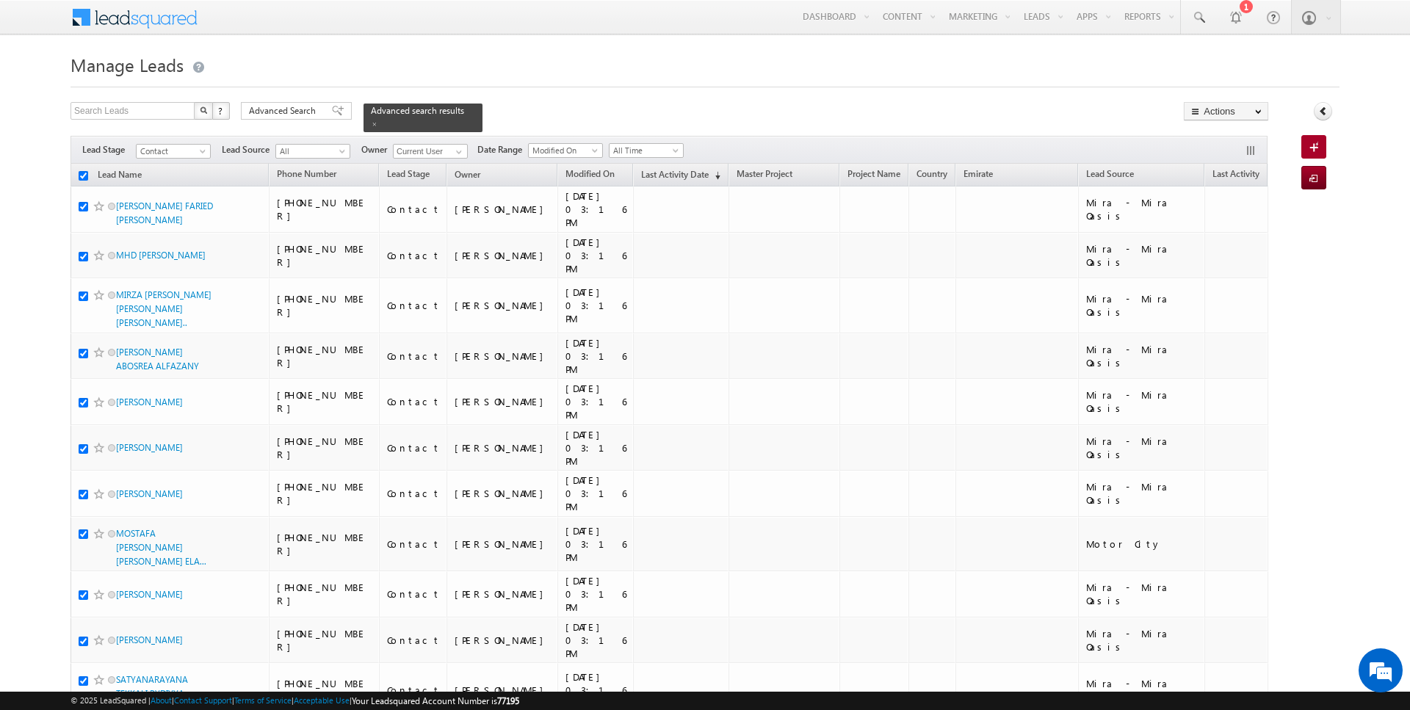
checkbox input "true"
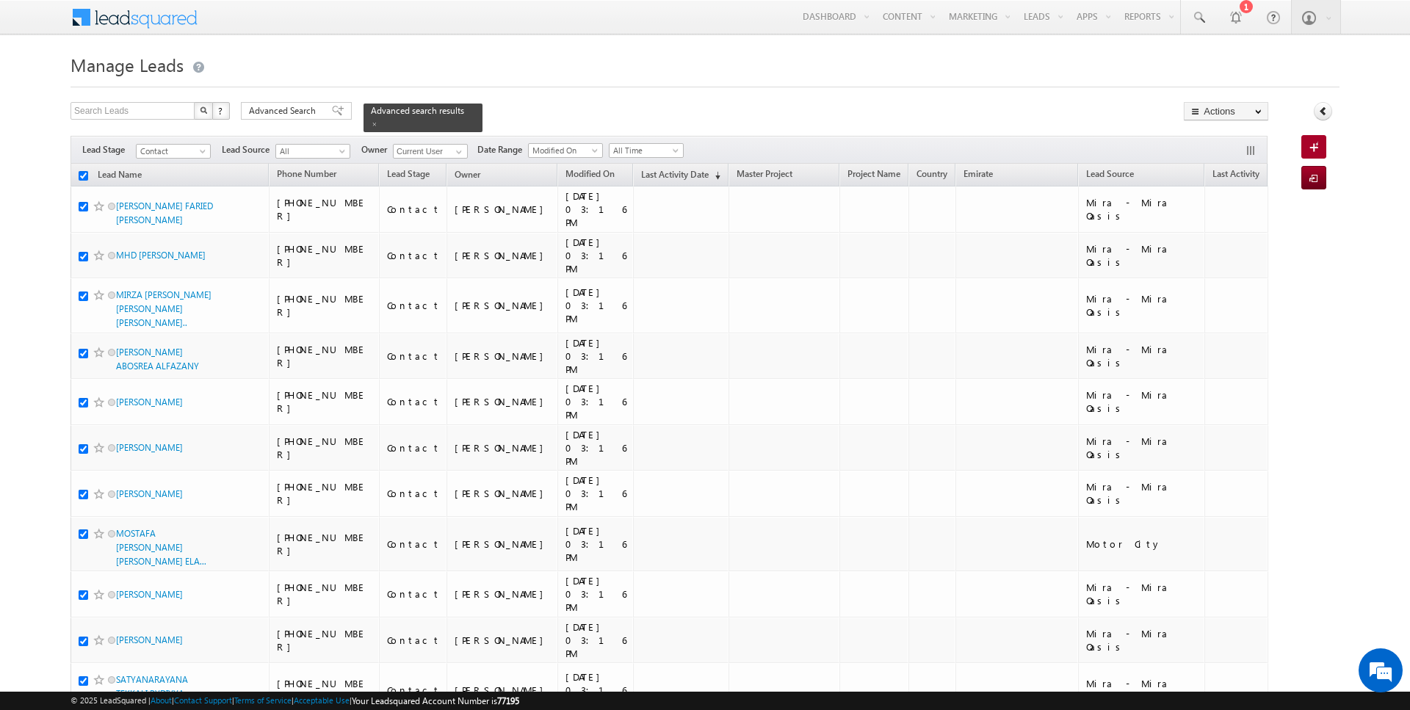
checkbox input "true"
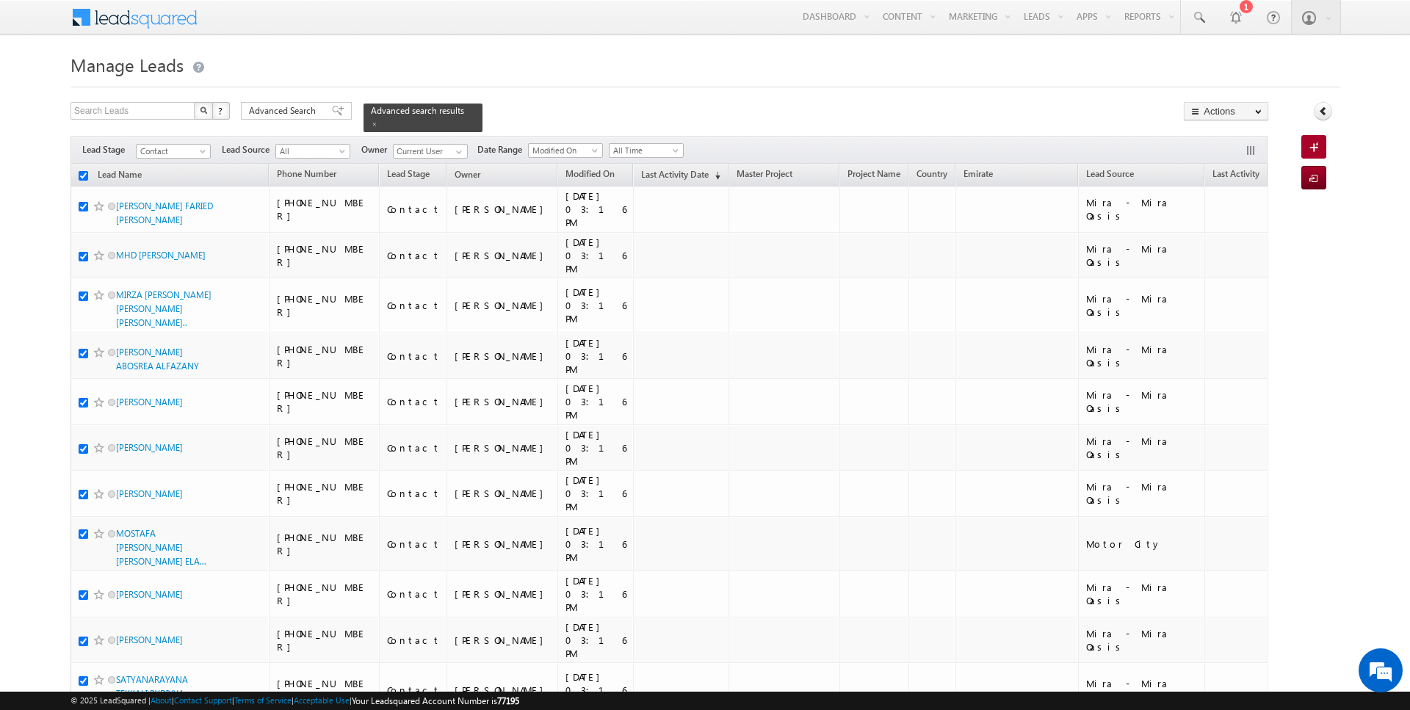
checkbox input "true"
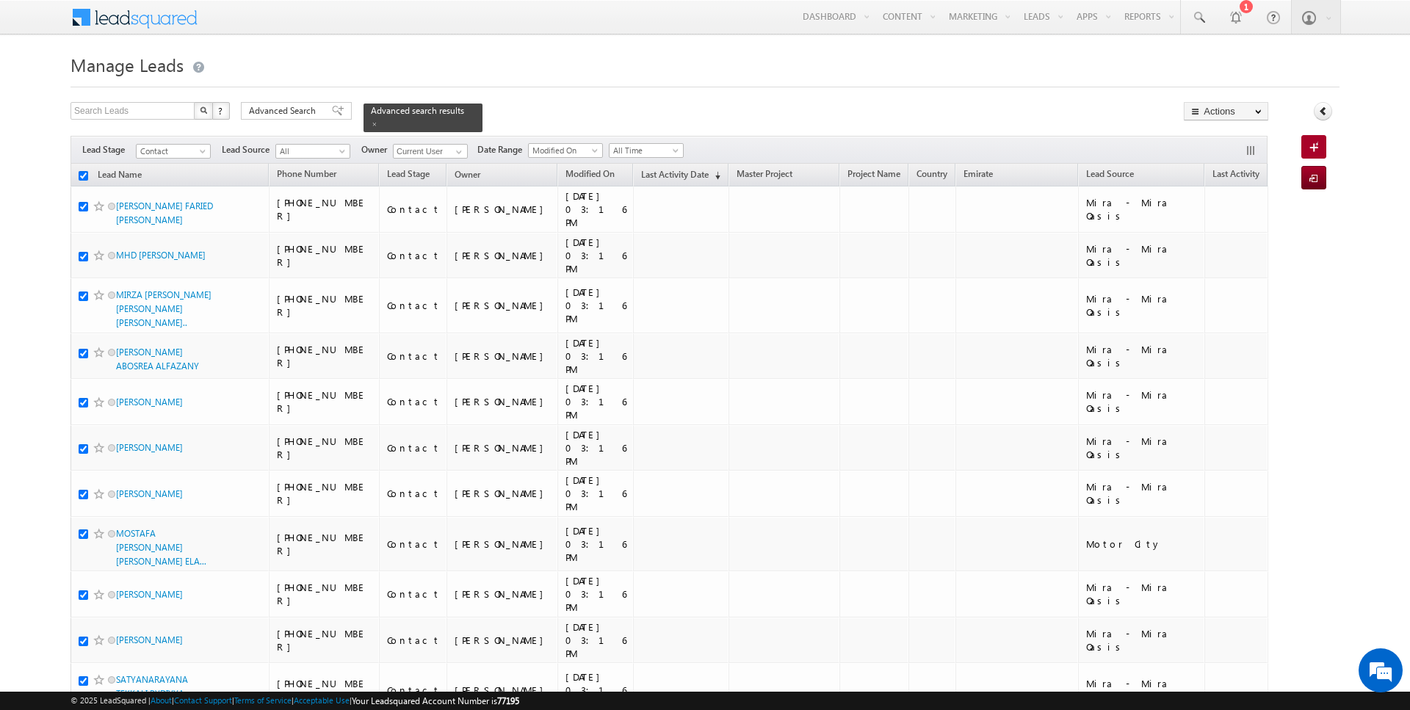
checkbox input "true"
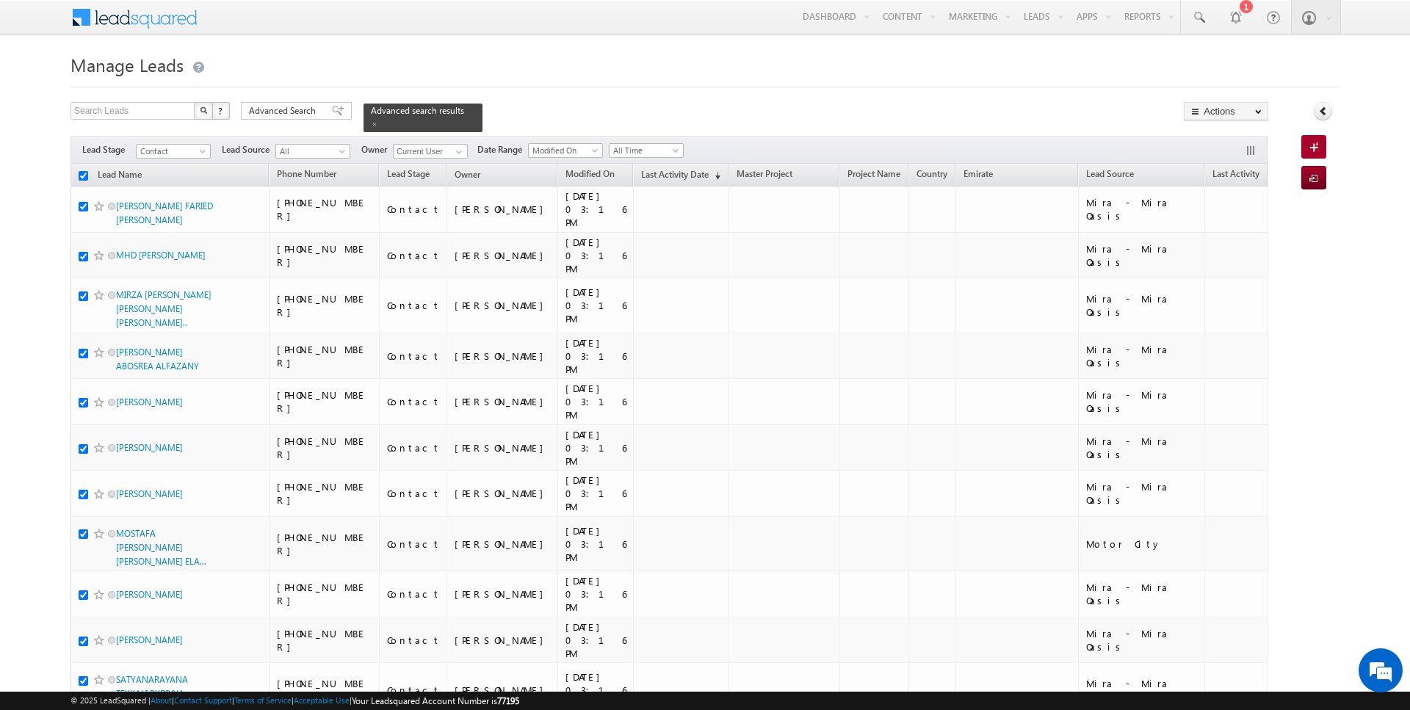
checkbox input "true"
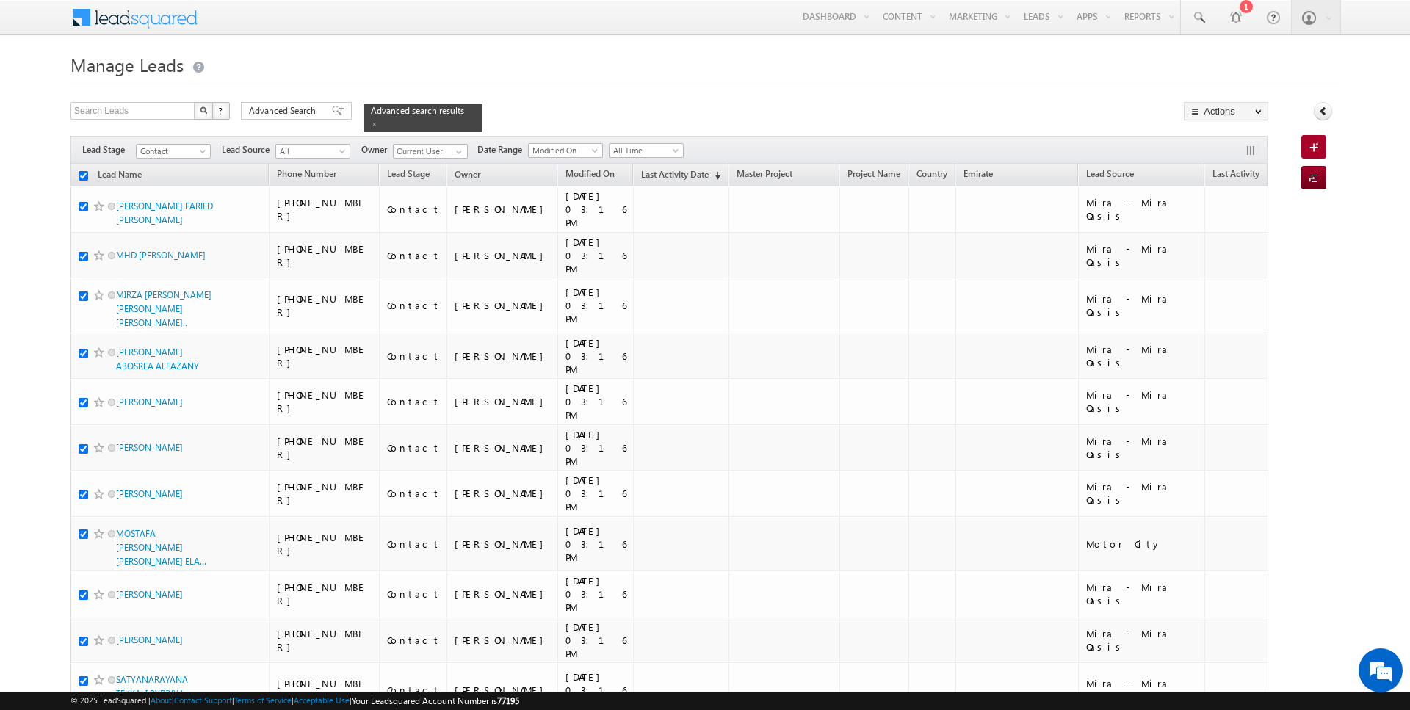
checkbox input "true"
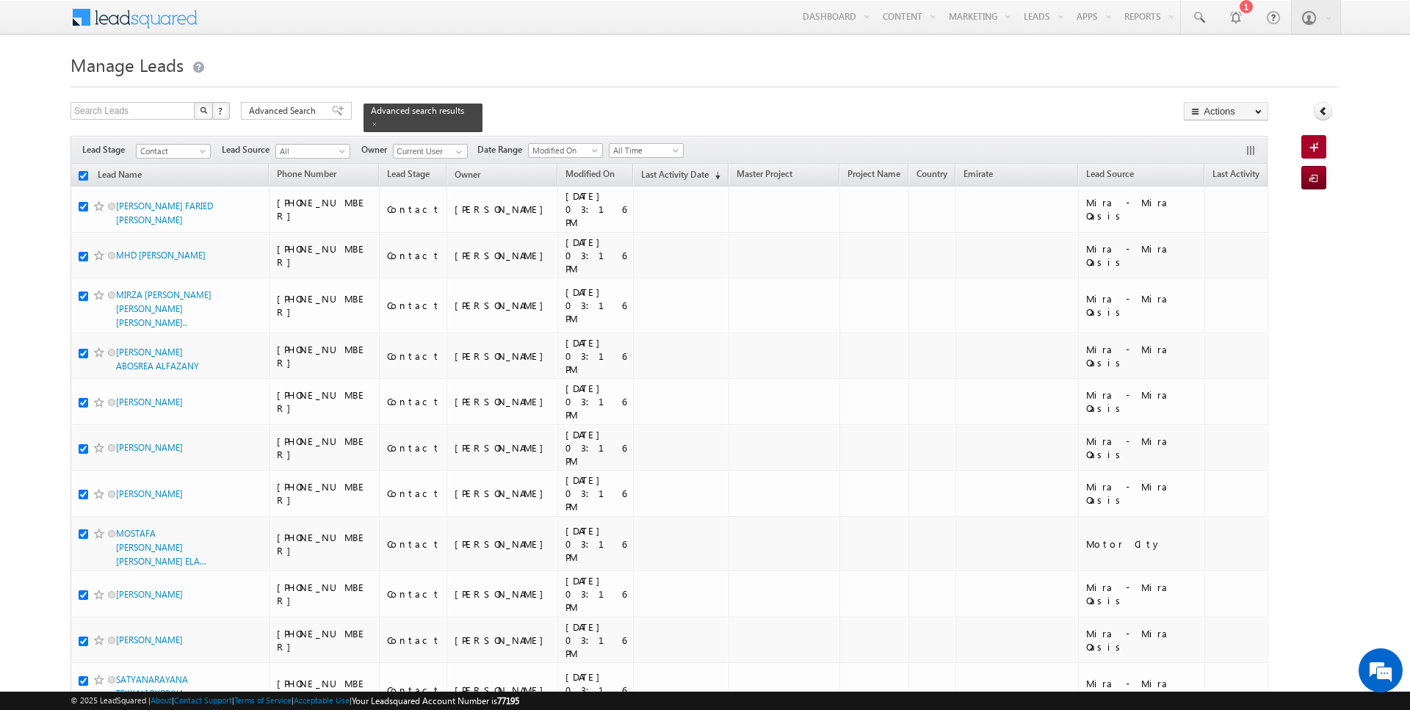
checkbox input "true"
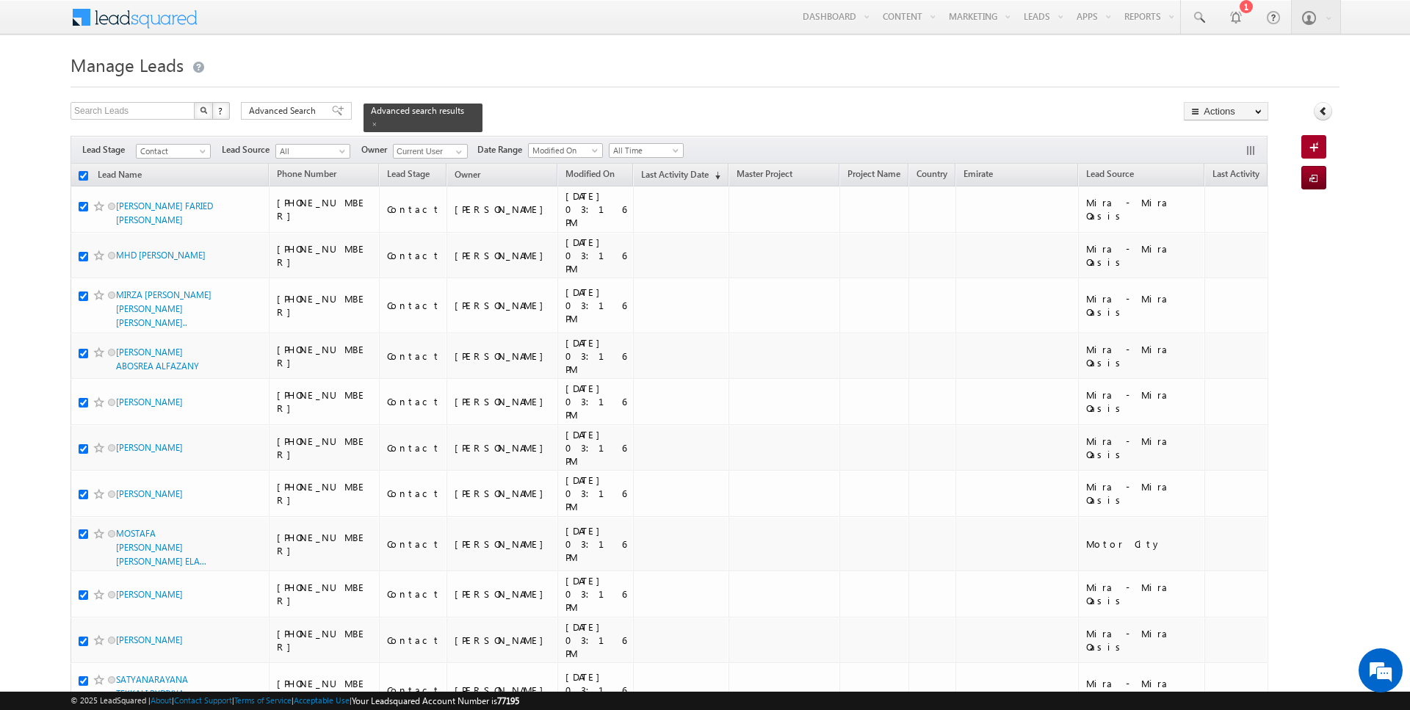
checkbox input "true"
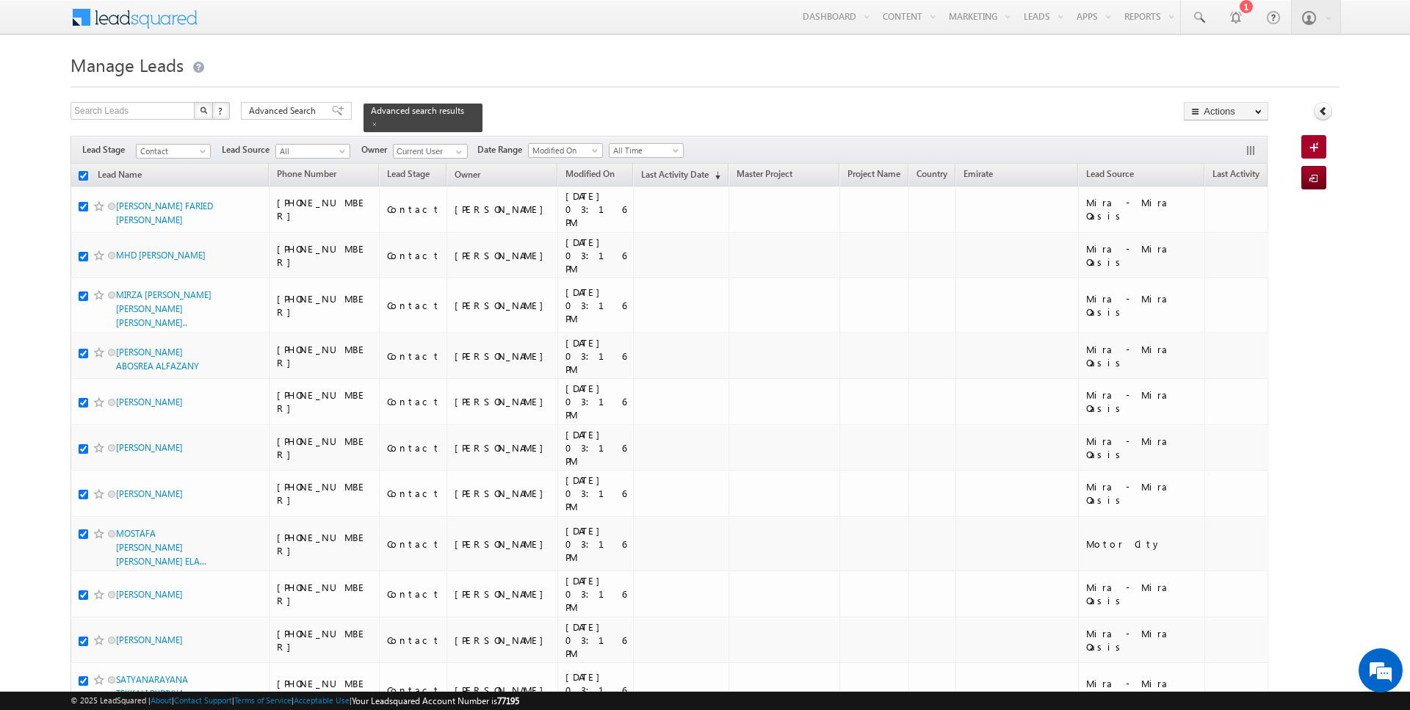
checkbox input "true"
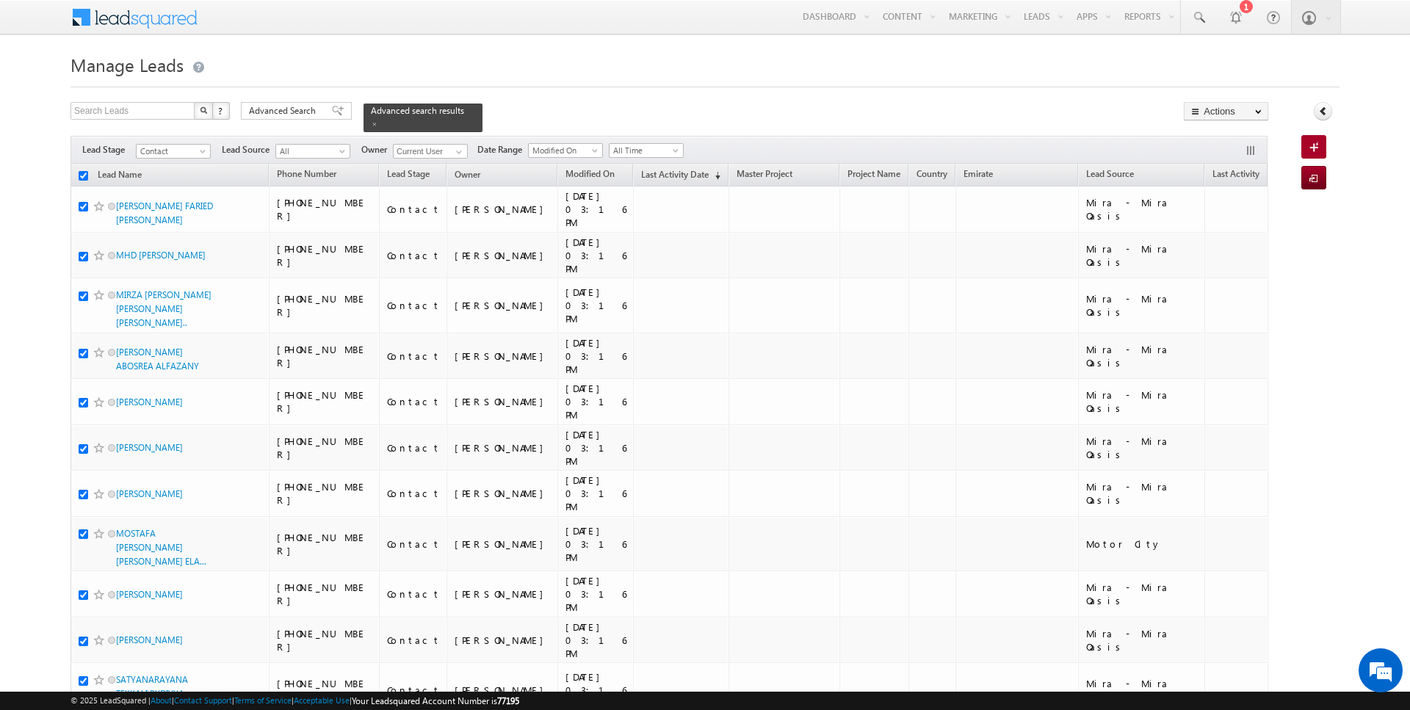
checkbox input "true"
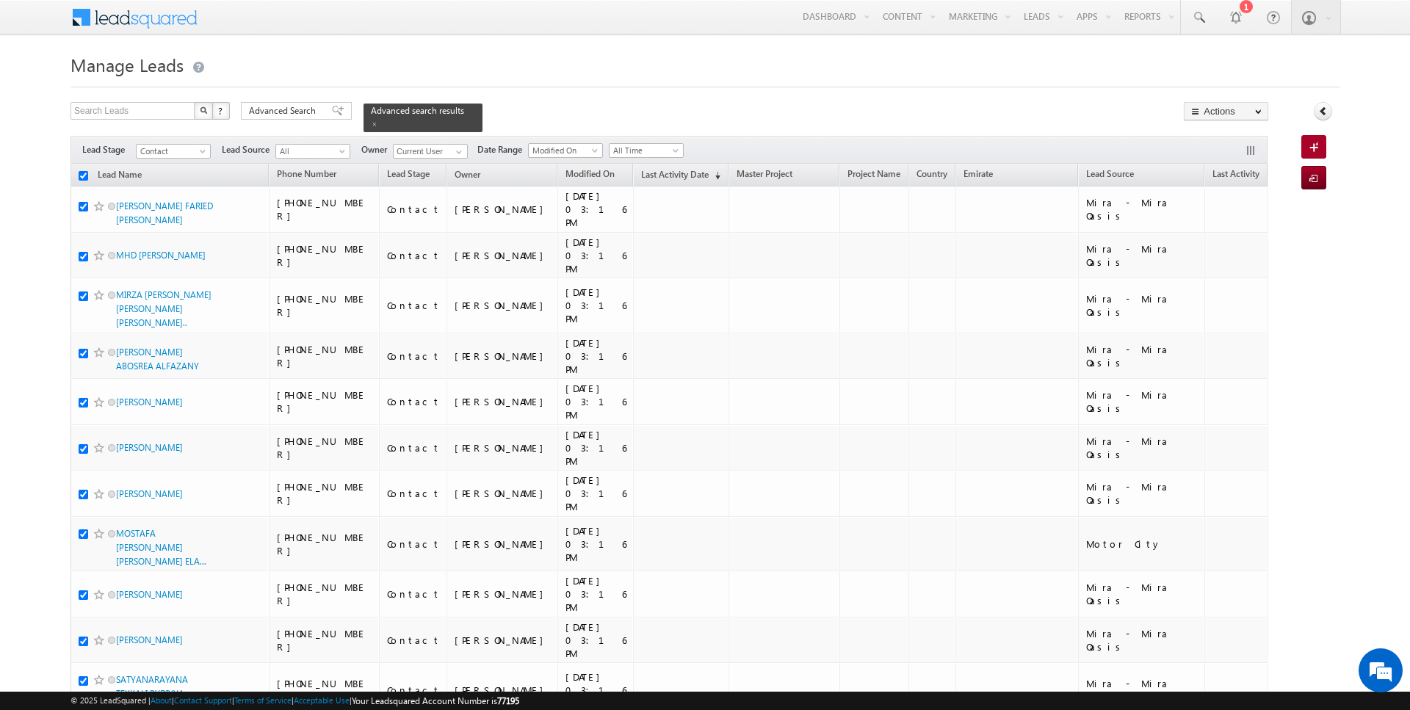
checkbox input "true"
click at [1211, 233] on link "Change Owner" at bounding box center [1226, 238] width 83 height 18
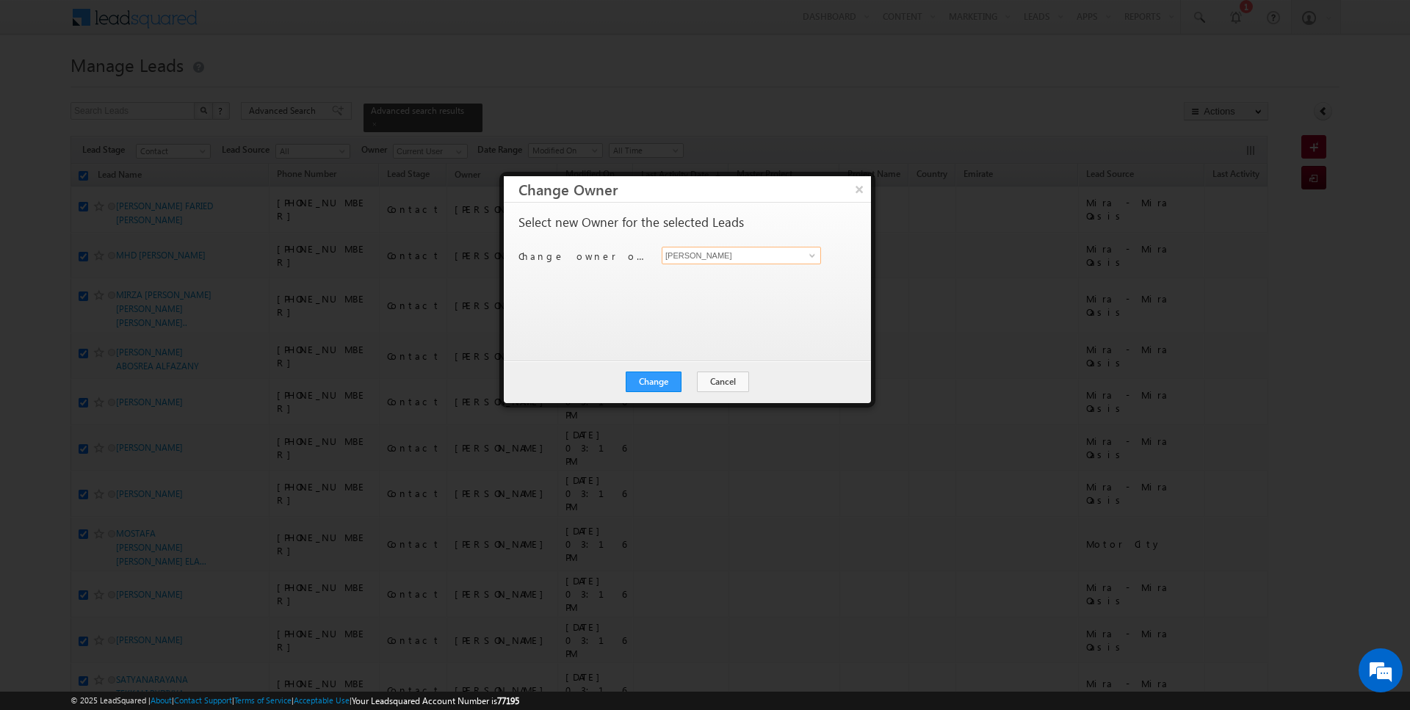
click at [762, 255] on input "[PERSON_NAME]" at bounding box center [741, 256] width 159 height 18
click at [661, 386] on button "Change" at bounding box center [654, 382] width 56 height 21
click at [685, 376] on button "Close" at bounding box center [689, 382] width 47 height 21
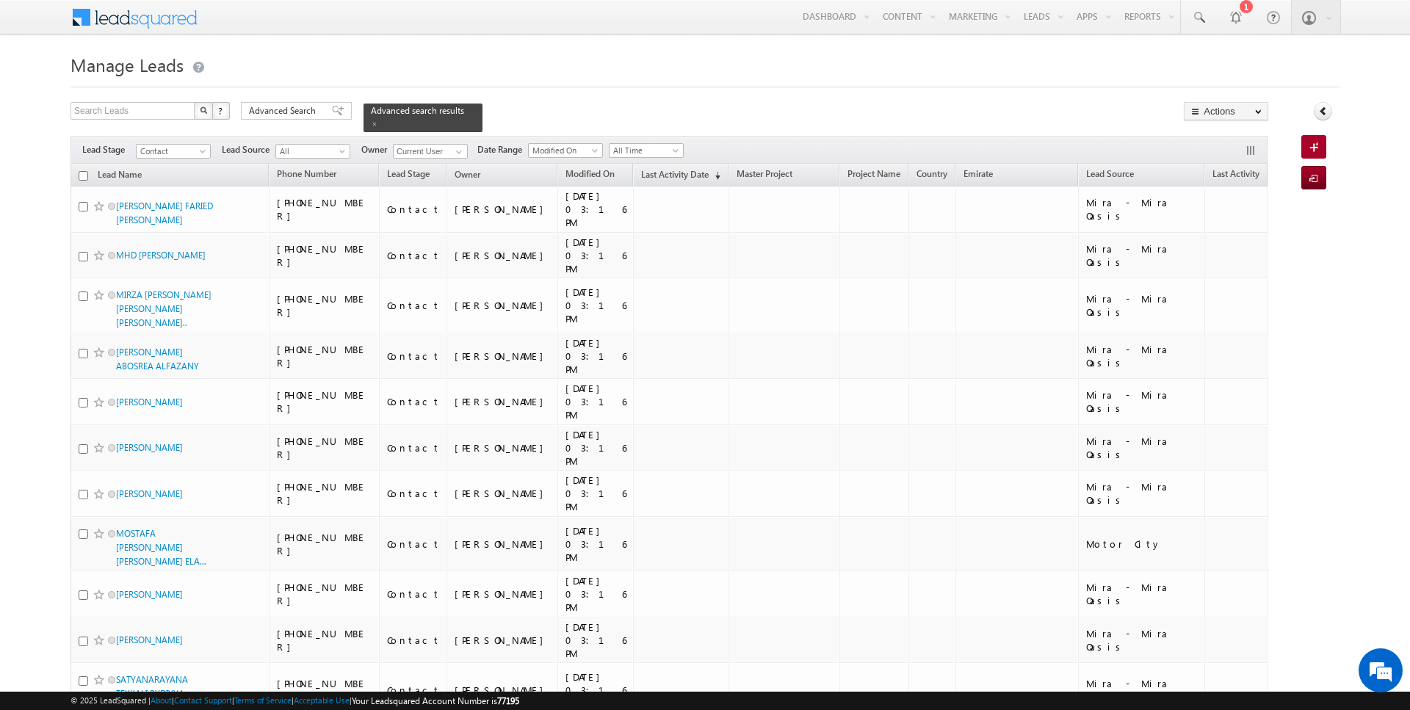
click at [292, 111] on span "Advanced Search" at bounding box center [284, 110] width 71 height 13
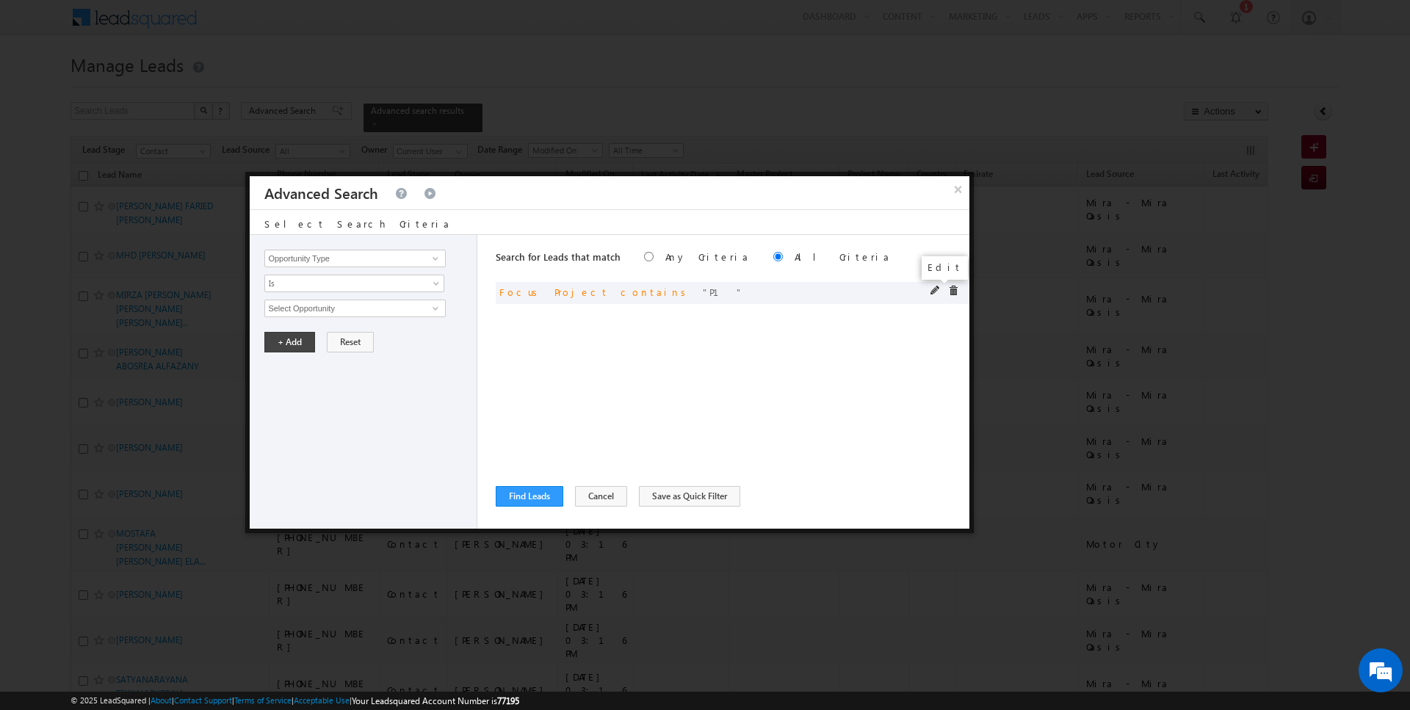
click at [936, 289] on span at bounding box center [936, 291] width 10 height 10
click at [319, 253] on input "Focus Project" at bounding box center [354, 259] width 181 height 18
click at [311, 275] on link "Is" at bounding box center [354, 284] width 180 height 18
click at [306, 296] on link "Is" at bounding box center [354, 298] width 179 height 13
click at [306, 306] on span "None Selected" at bounding box center [348, 308] width 167 height 16
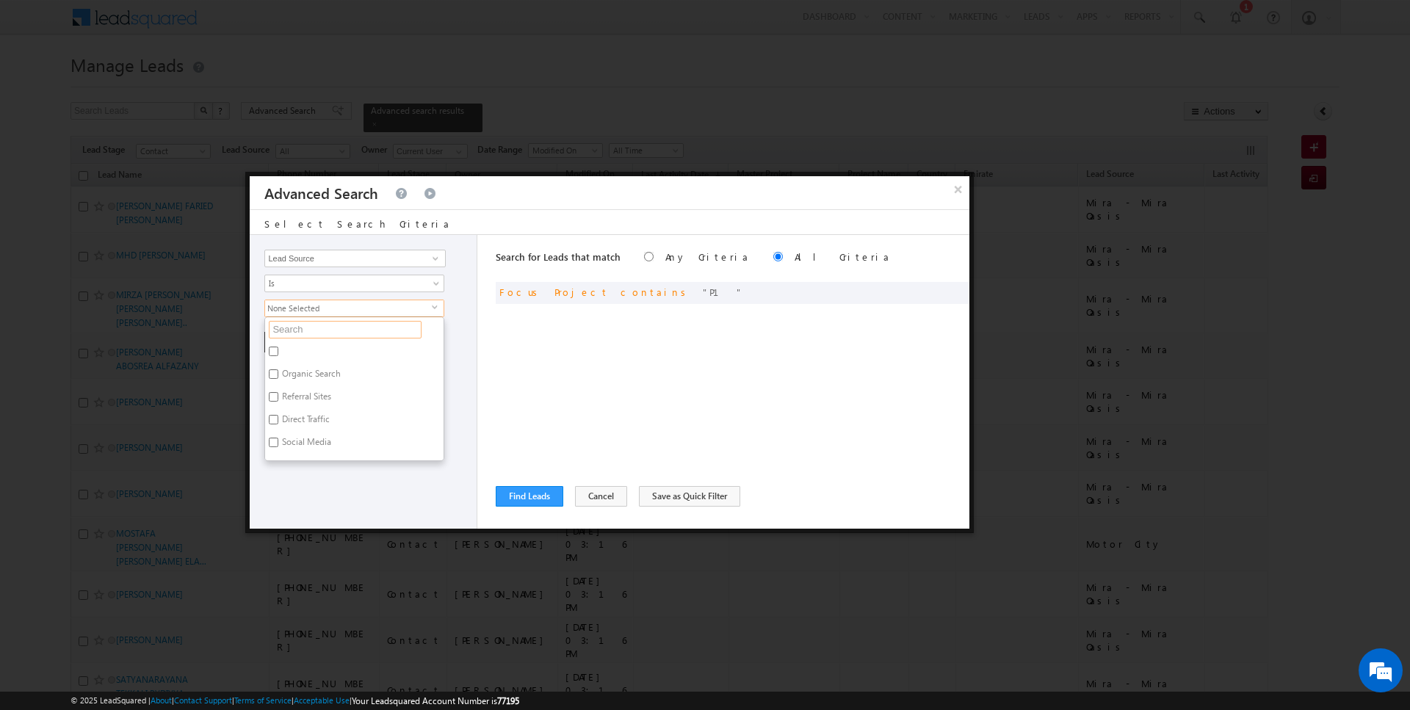
click at [305, 331] on input "text" at bounding box center [345, 330] width 153 height 18
click at [303, 422] on label "Sharjah-Scl" at bounding box center [302, 422] width 75 height 23
click at [278, 422] on input "Sharjah-Scl" at bounding box center [274, 420] width 10 height 10
click at [306, 450] on div "Opportunity Type Lead Activity Task Sales Group Prospect Id Address 1 Address 2…" at bounding box center [364, 382] width 228 height 294
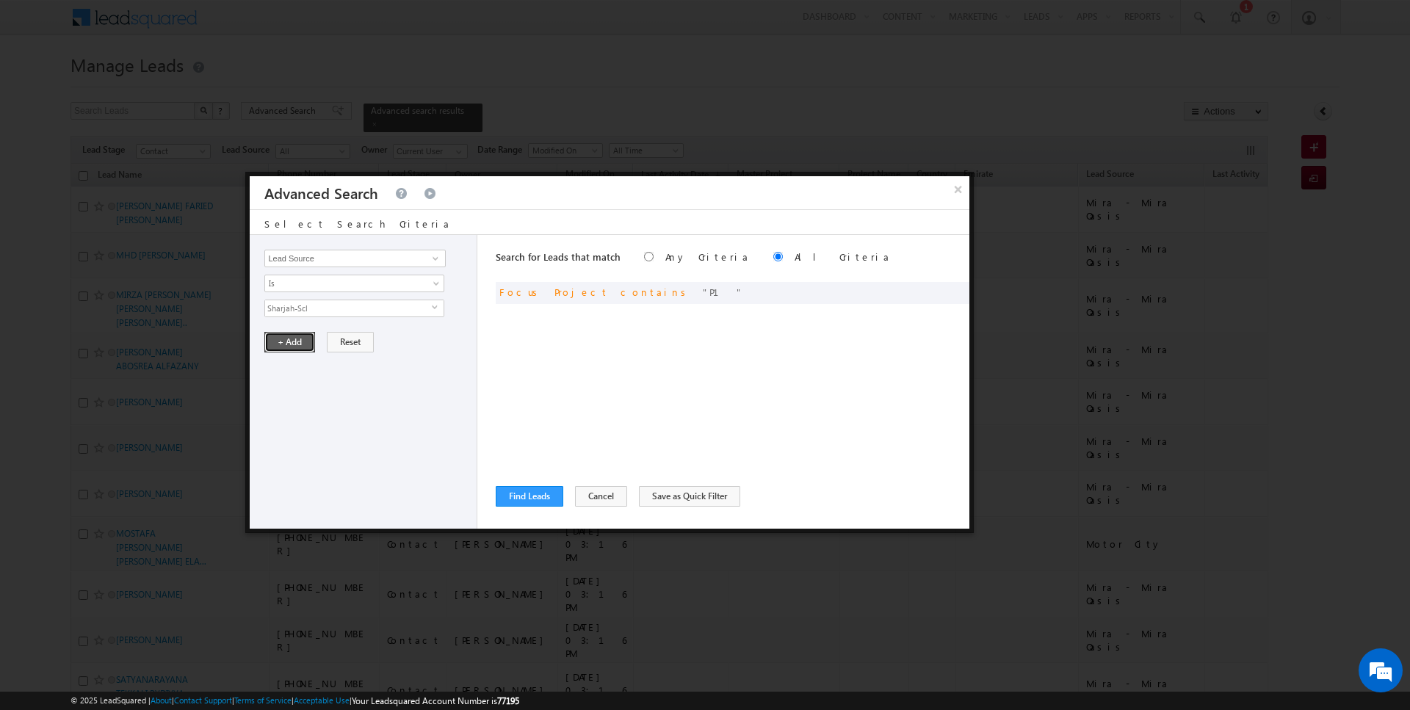
click at [285, 339] on button "+ Add" at bounding box center [289, 342] width 51 height 21
click at [522, 487] on button "Find Leads" at bounding box center [530, 496] width 68 height 21
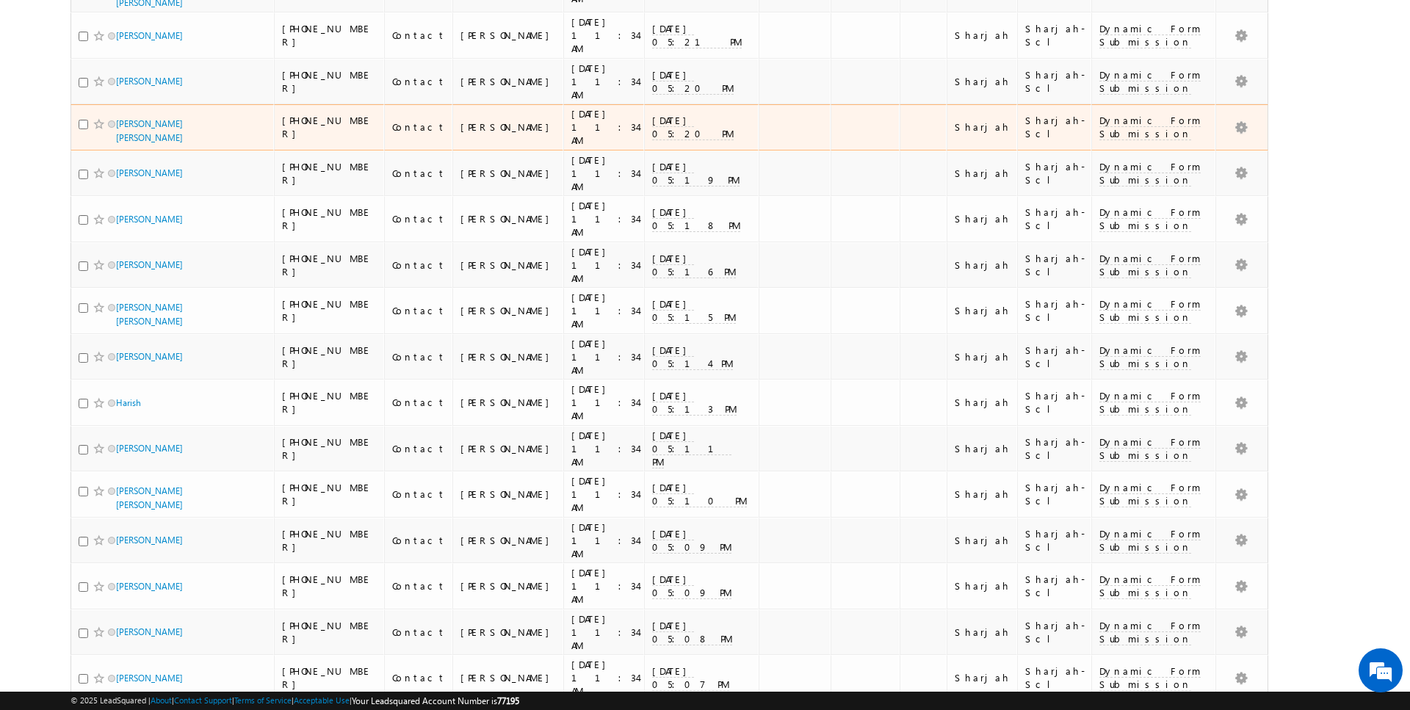
scroll to position [2921, 0]
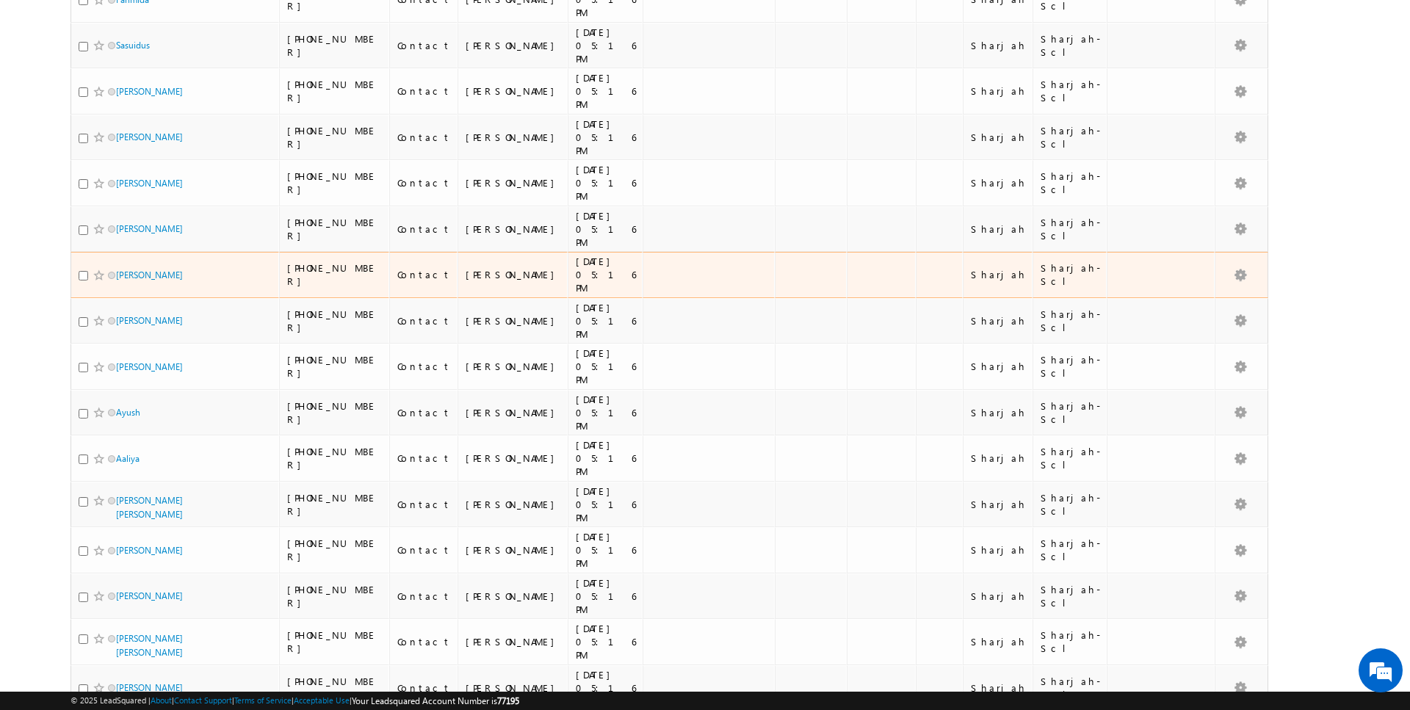
scroll to position [0, 0]
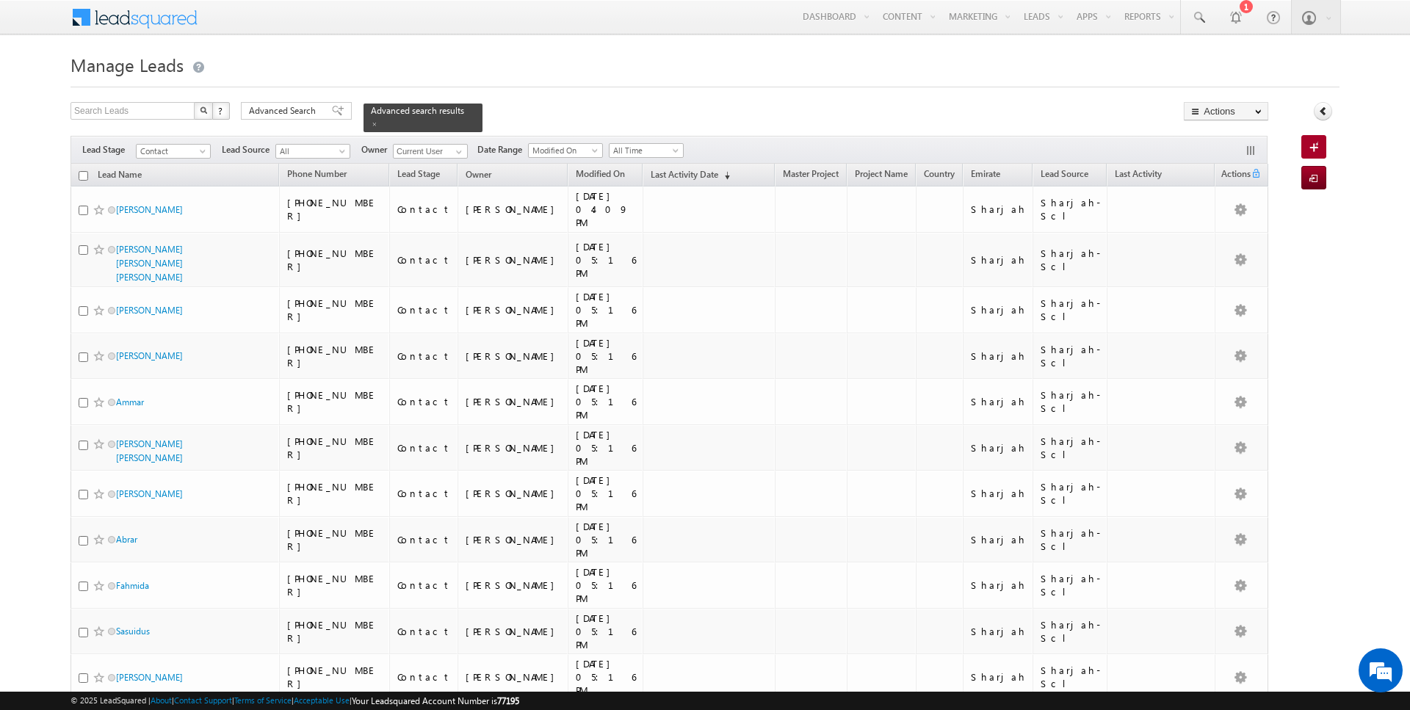
click at [84, 174] on input "checkbox" at bounding box center [84, 176] width 10 height 10
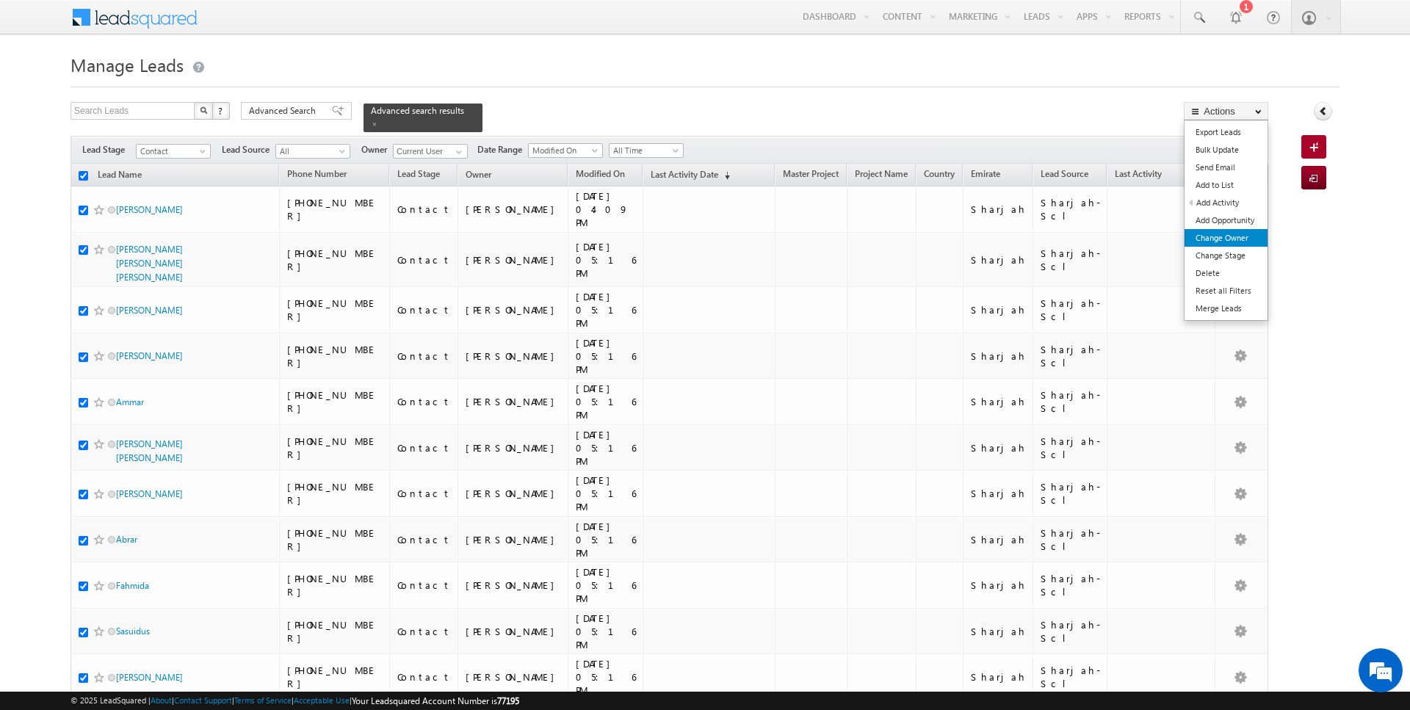
click at [1227, 235] on link "Change Owner" at bounding box center [1226, 238] width 83 height 18
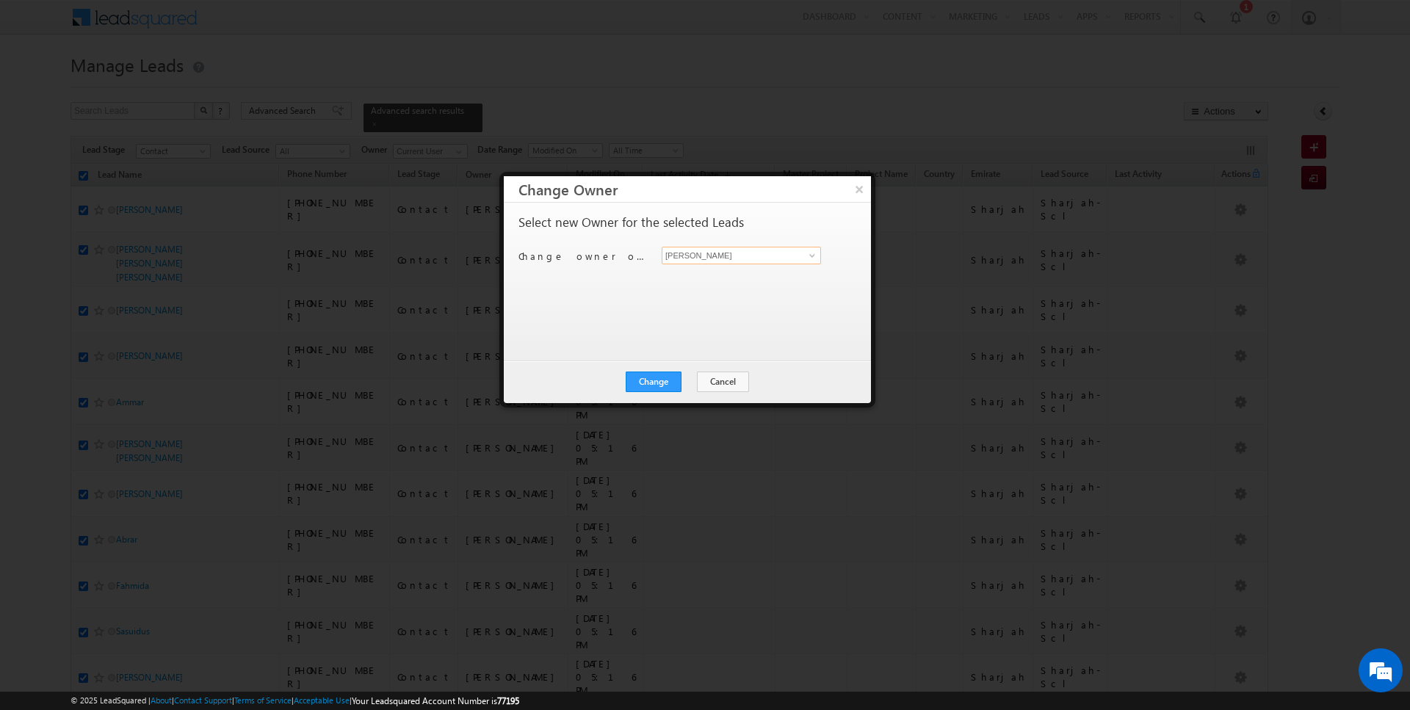
click at [754, 247] on input "[PERSON_NAME]" at bounding box center [741, 256] width 159 height 18
click at [670, 381] on button "Change" at bounding box center [654, 382] width 56 height 21
click at [677, 381] on button "Close" at bounding box center [689, 382] width 47 height 21
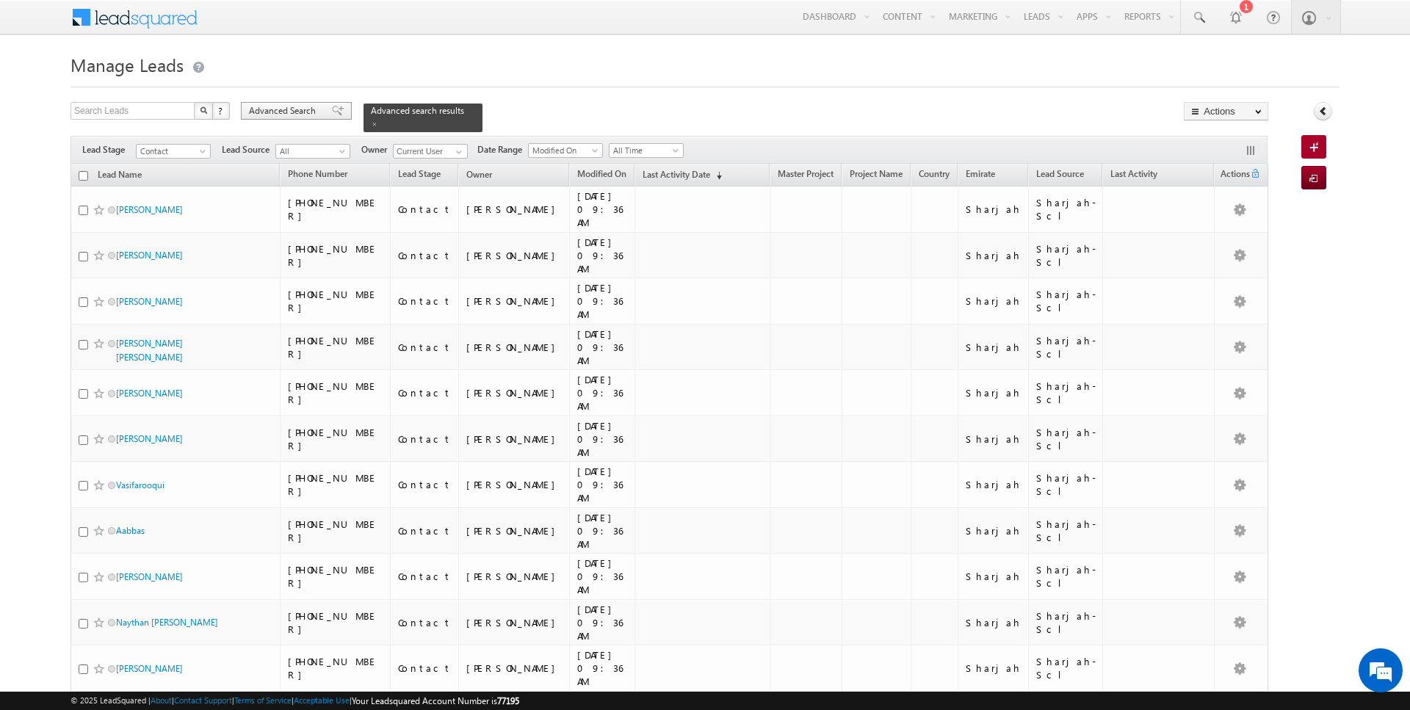
click at [277, 107] on span "Advanced Search" at bounding box center [284, 110] width 71 height 13
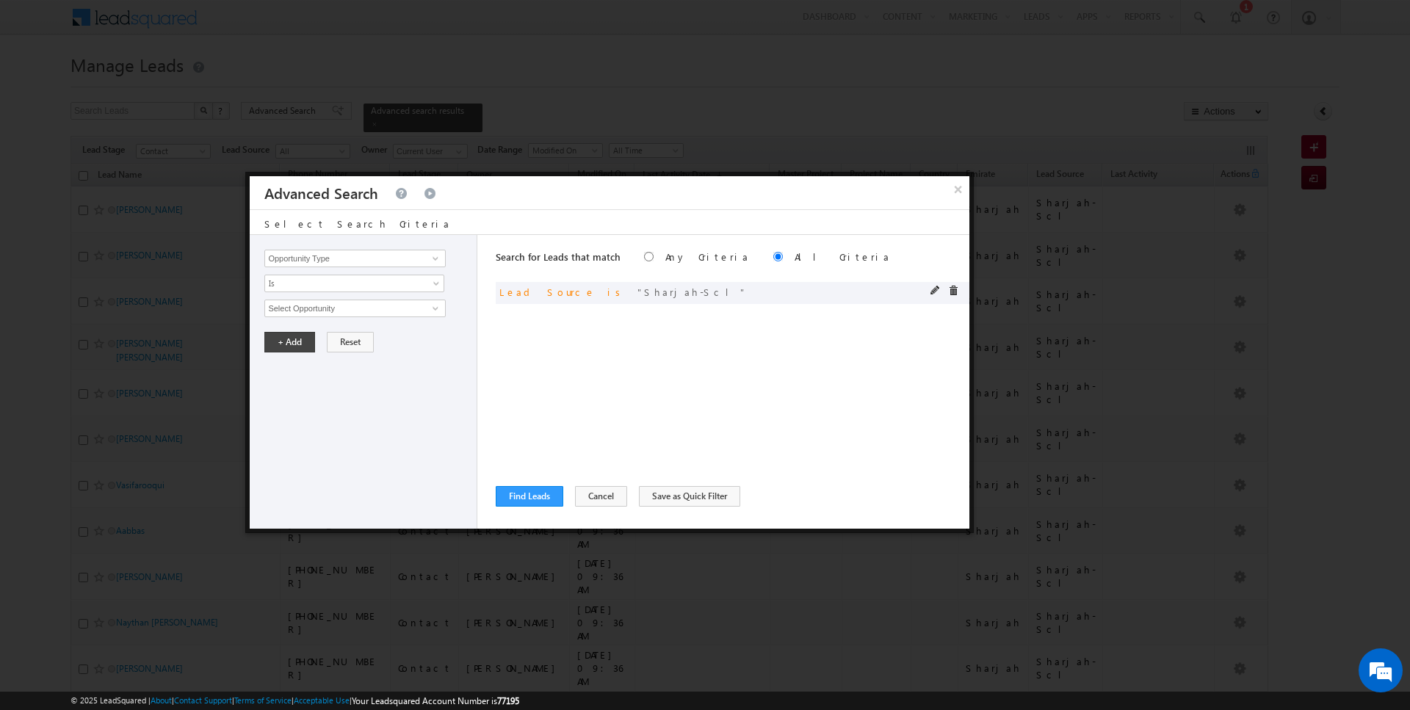
click at [942, 284] on div "and Lead Source is Sharjah-Scl" at bounding box center [733, 293] width 474 height 22
click at [934, 289] on span at bounding box center [936, 291] width 10 height 10
click at [342, 253] on input "Lead Source" at bounding box center [354, 259] width 181 height 18
click at [336, 282] on link "Focus Project" at bounding box center [354, 288] width 181 height 17
click at [307, 284] on span "Is" at bounding box center [344, 283] width 159 height 13
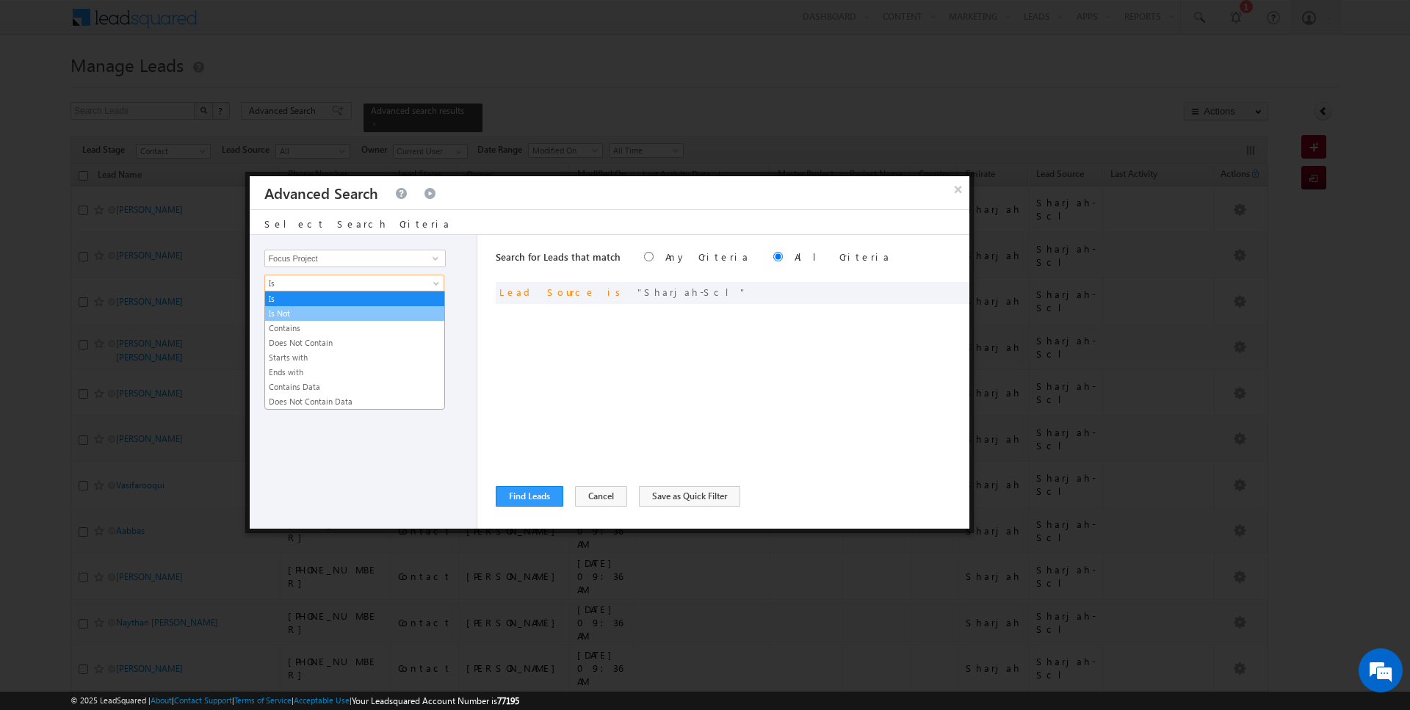
click at [303, 329] on link "Contains" at bounding box center [354, 328] width 179 height 13
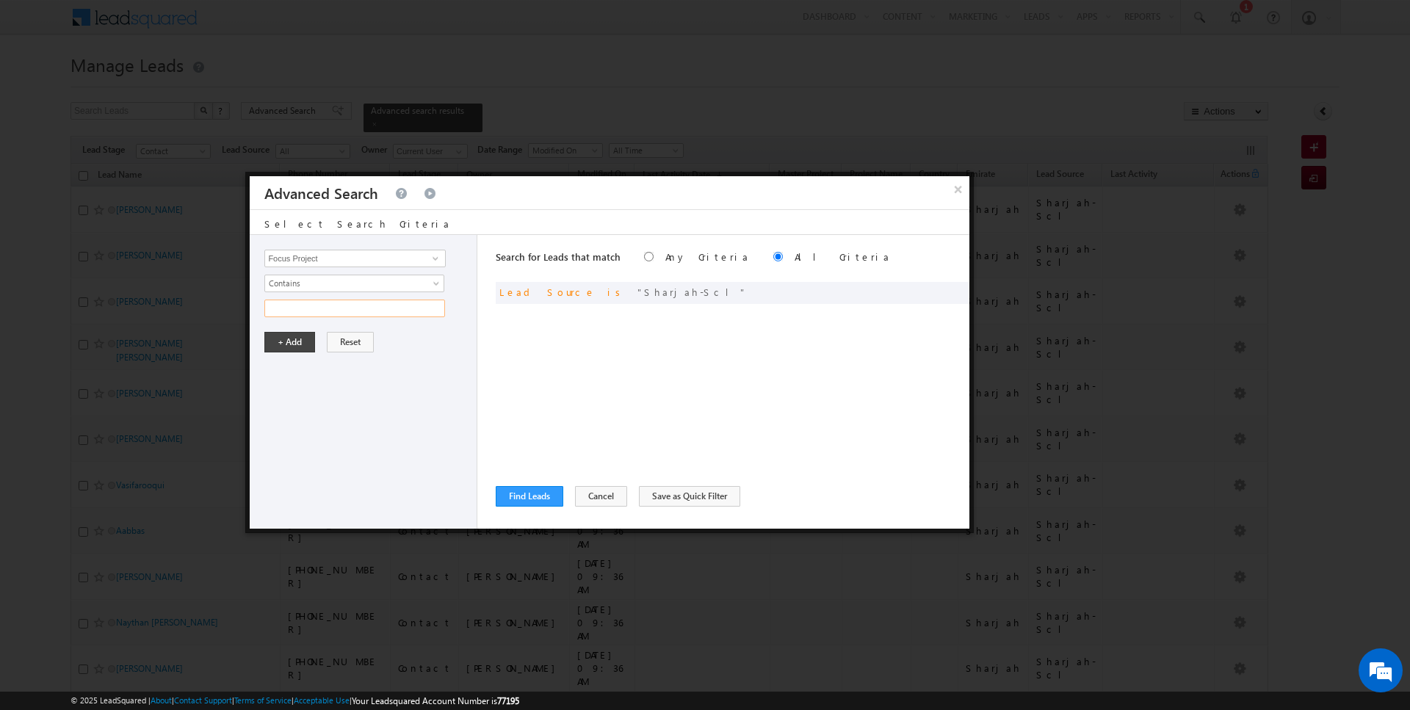
click at [305, 309] on input "text" at bounding box center [354, 309] width 181 height 18
click at [281, 347] on button "+ Add" at bounding box center [289, 342] width 51 height 21
click at [531, 494] on button "Find Leads" at bounding box center [530, 496] width 68 height 21
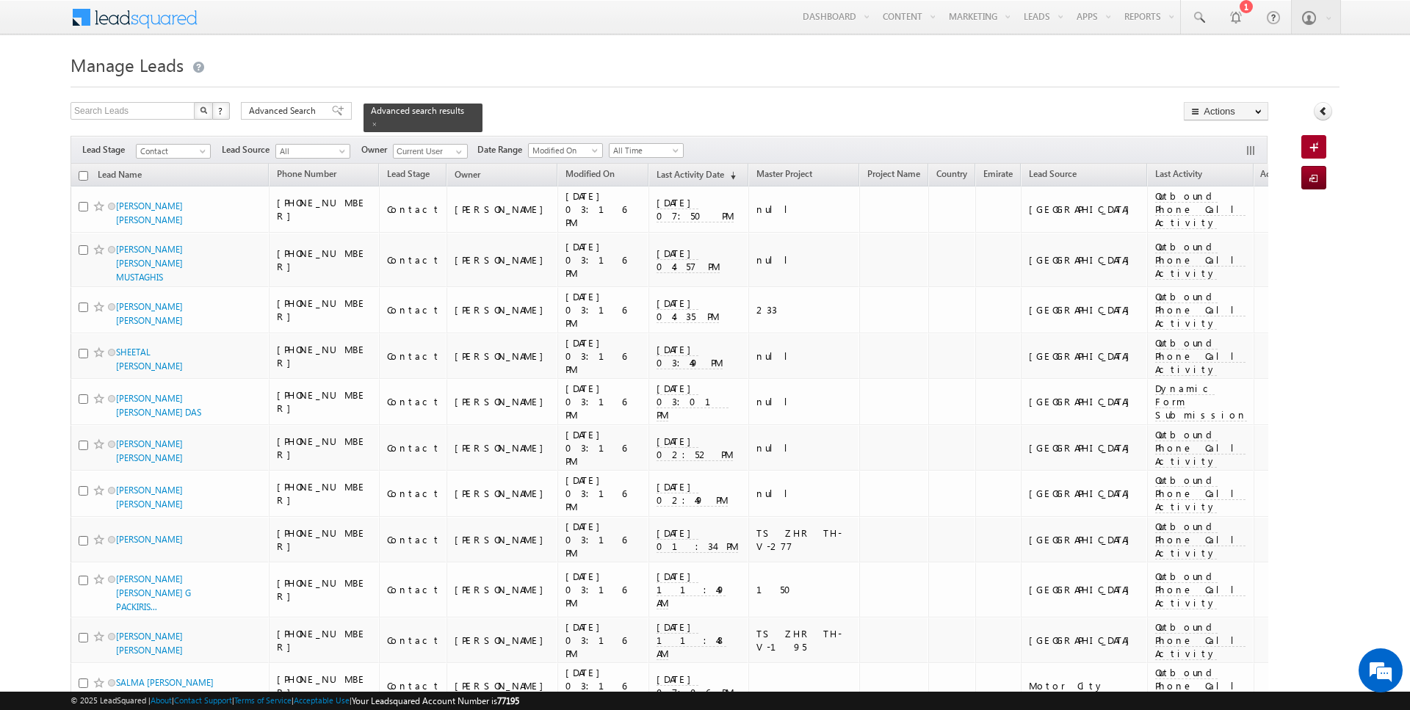
click at [82, 174] on input "checkbox" at bounding box center [84, 176] width 10 height 10
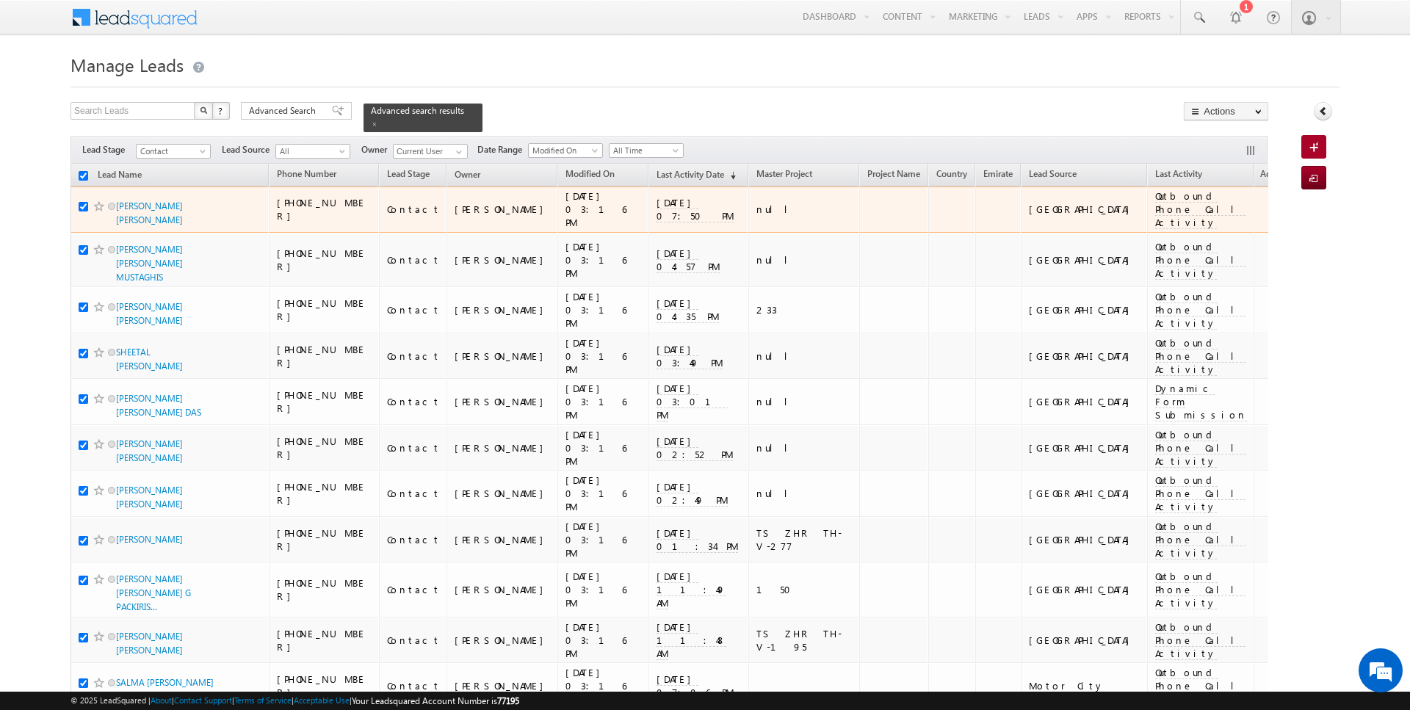
click at [137, 208] on span "MOHAMMAD YOSEF M ALENEZI" at bounding box center [165, 213] width 99 height 28
click at [138, 217] on link "MOHAMMAD YOSEF M ALENEZI" at bounding box center [149, 213] width 67 height 25
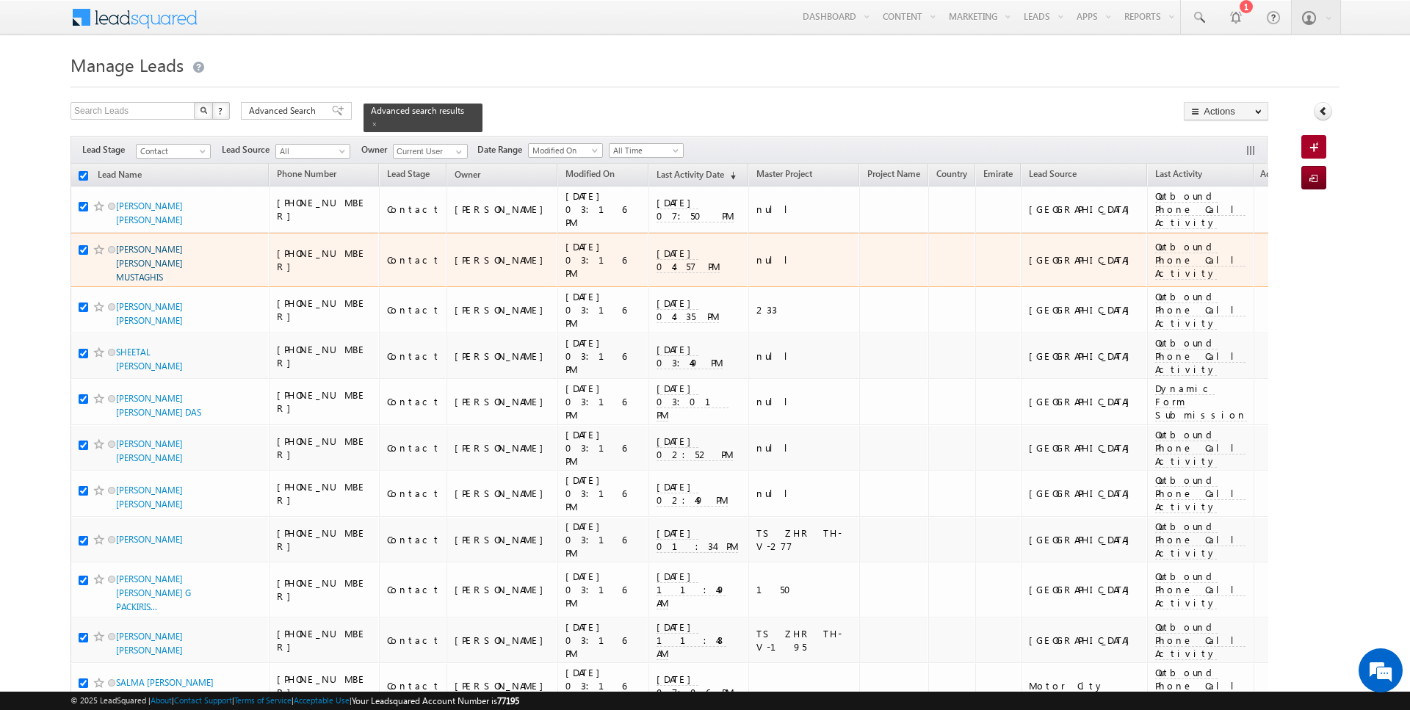
click at [138, 244] on link "[PERSON_NAME] [PERSON_NAME] MUSTAGHIS" at bounding box center [149, 263] width 67 height 39
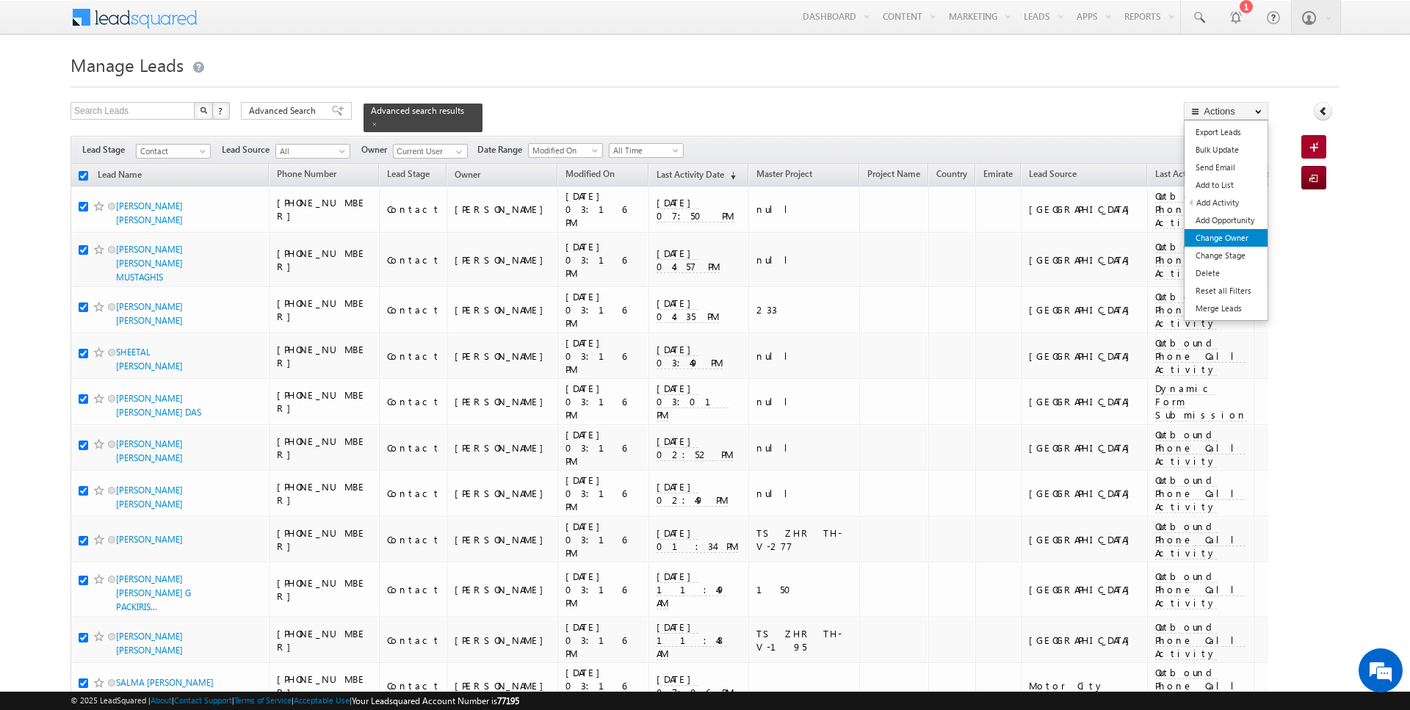
click at [1229, 237] on link "Change Owner" at bounding box center [1226, 238] width 83 height 18
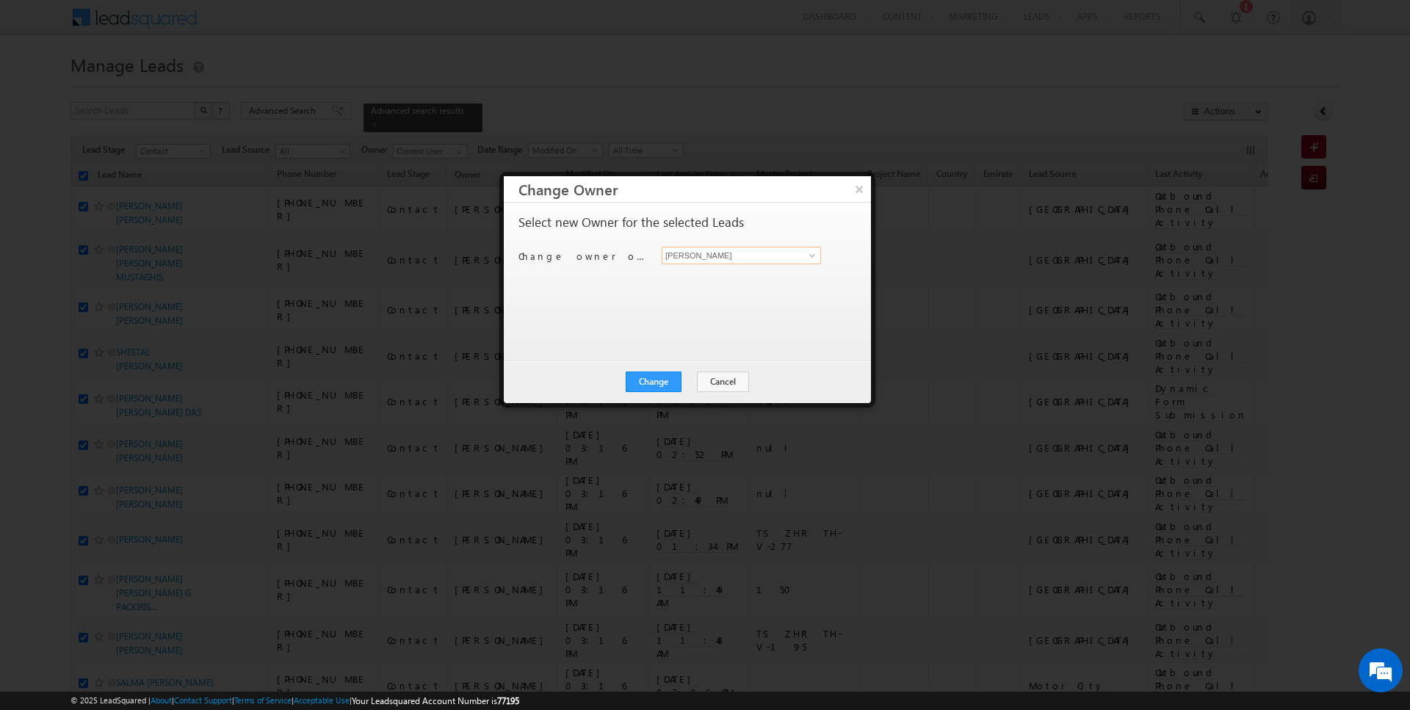
click at [729, 258] on input "[PERSON_NAME]" at bounding box center [741, 256] width 159 height 18
click at [641, 400] on div "Change Cancel Close" at bounding box center [687, 382] width 367 height 43
click at [668, 375] on button "Change" at bounding box center [654, 382] width 56 height 21
click at [687, 381] on button "Close" at bounding box center [689, 382] width 47 height 21
